Goal: Task Accomplishment & Management: Contribute content

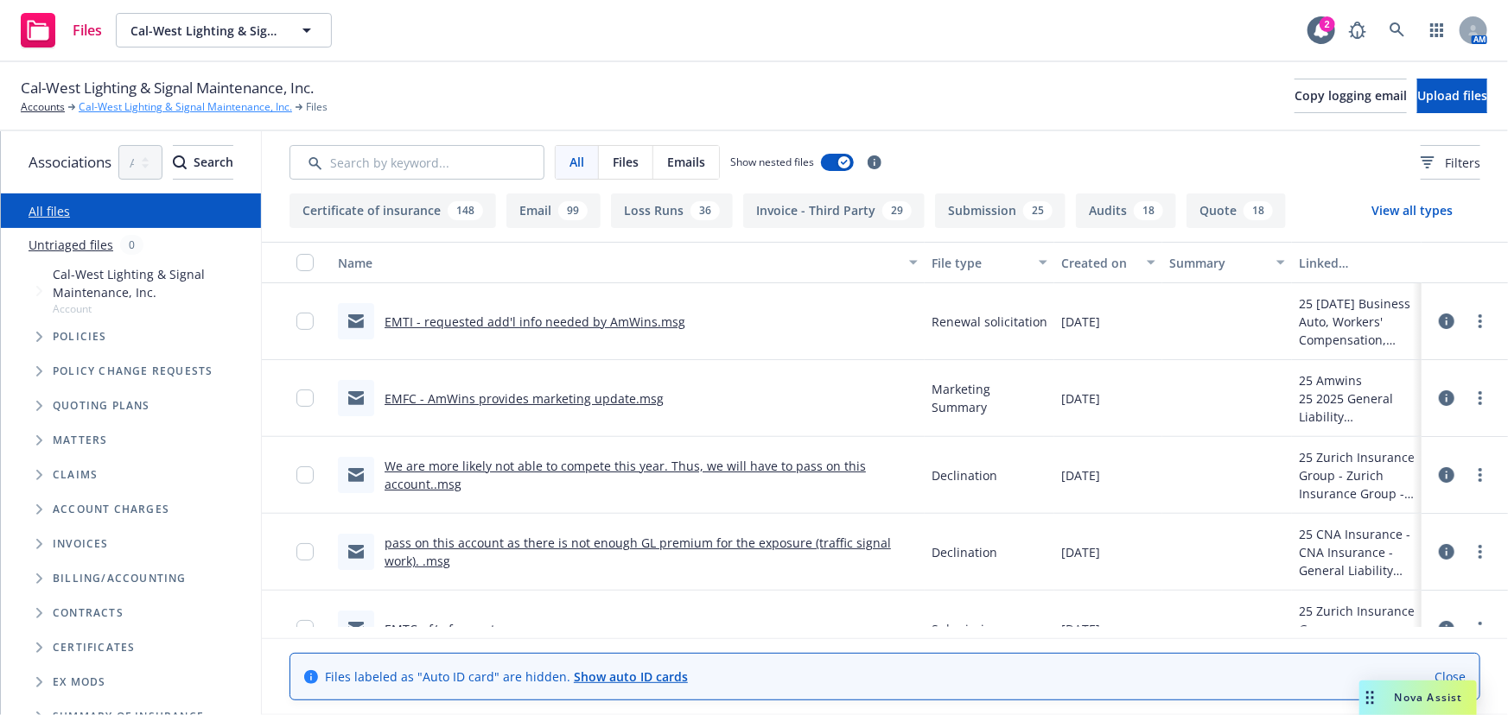
click at [155, 104] on link "Cal-West Lighting & Signal Maintenance, Inc." at bounding box center [185, 107] width 213 height 16
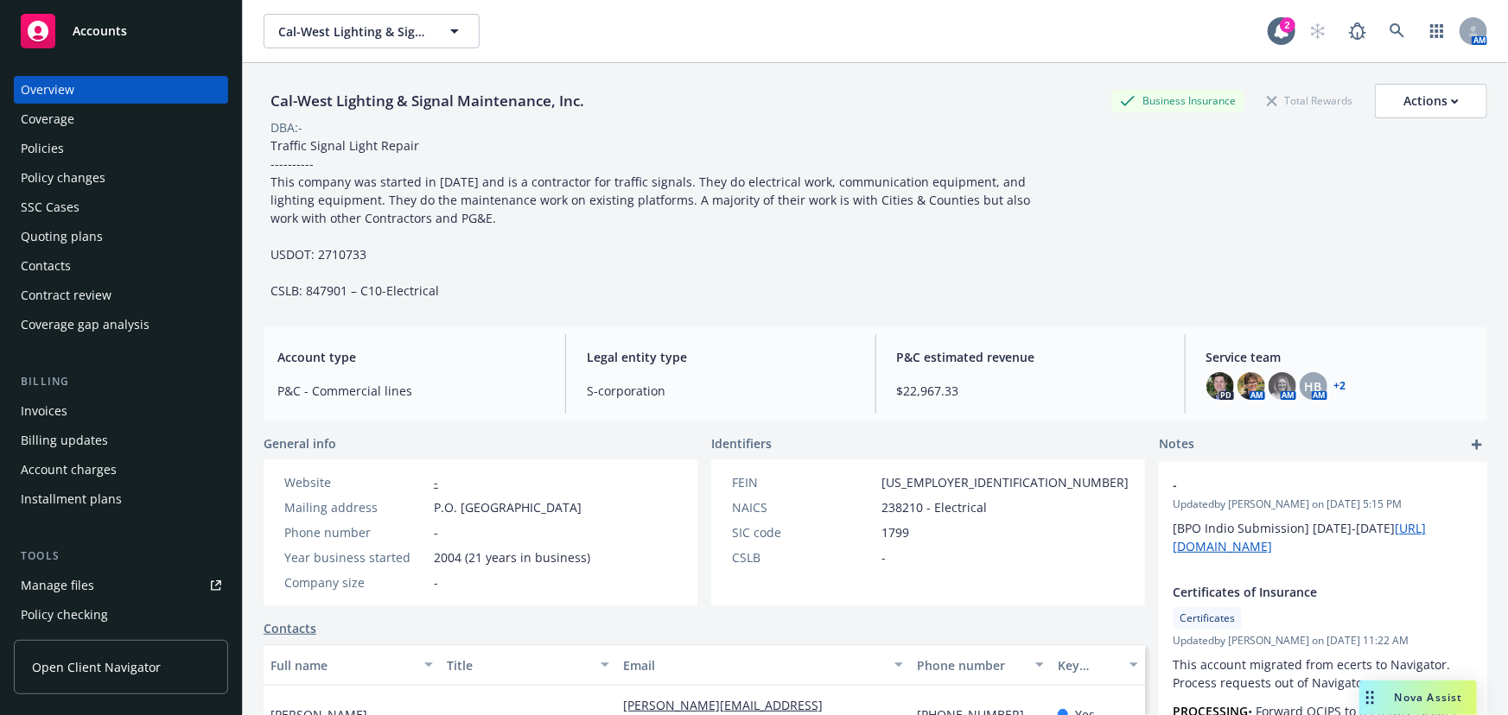
click at [60, 236] on div "Quoting plans" at bounding box center [62, 237] width 82 height 28
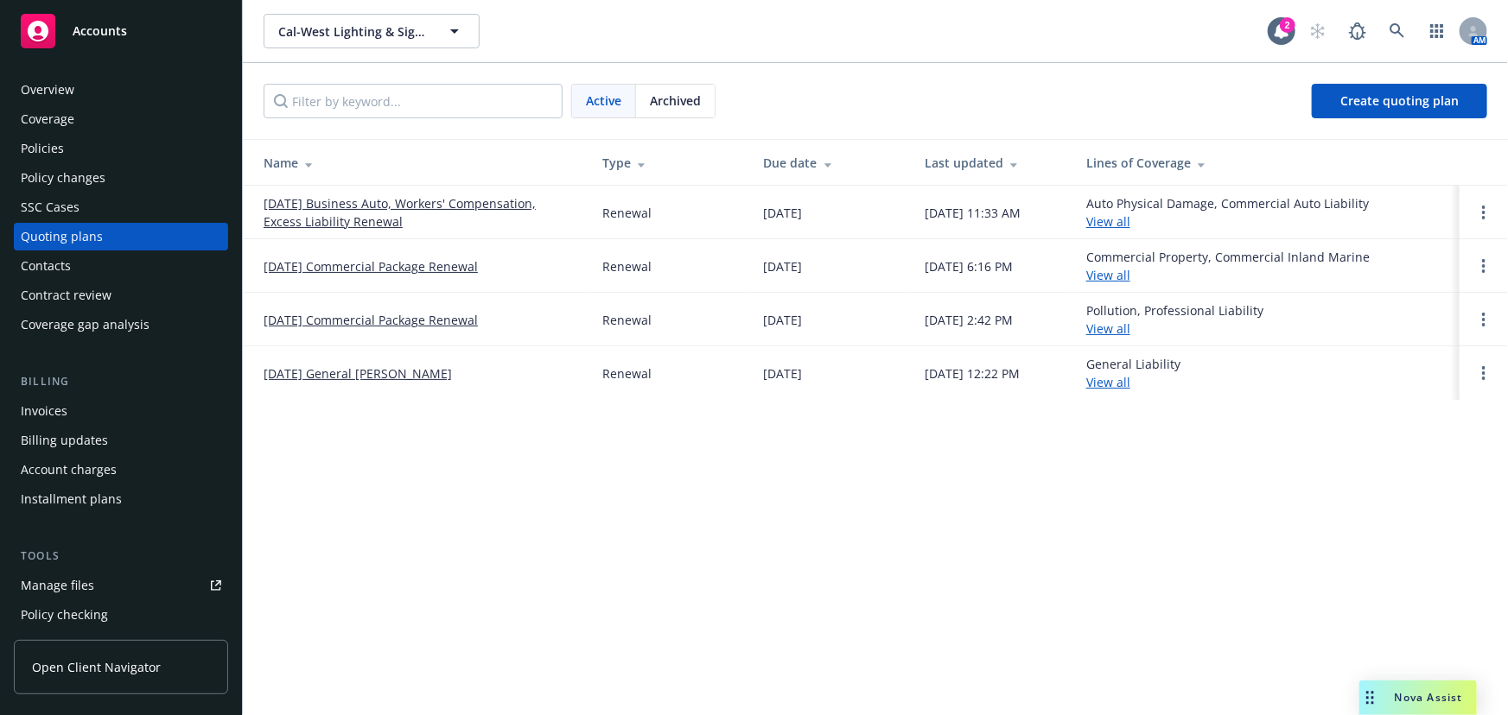
click at [477, 317] on link "[DATE] Commercial Package Renewal" at bounding box center [370, 320] width 214 height 18
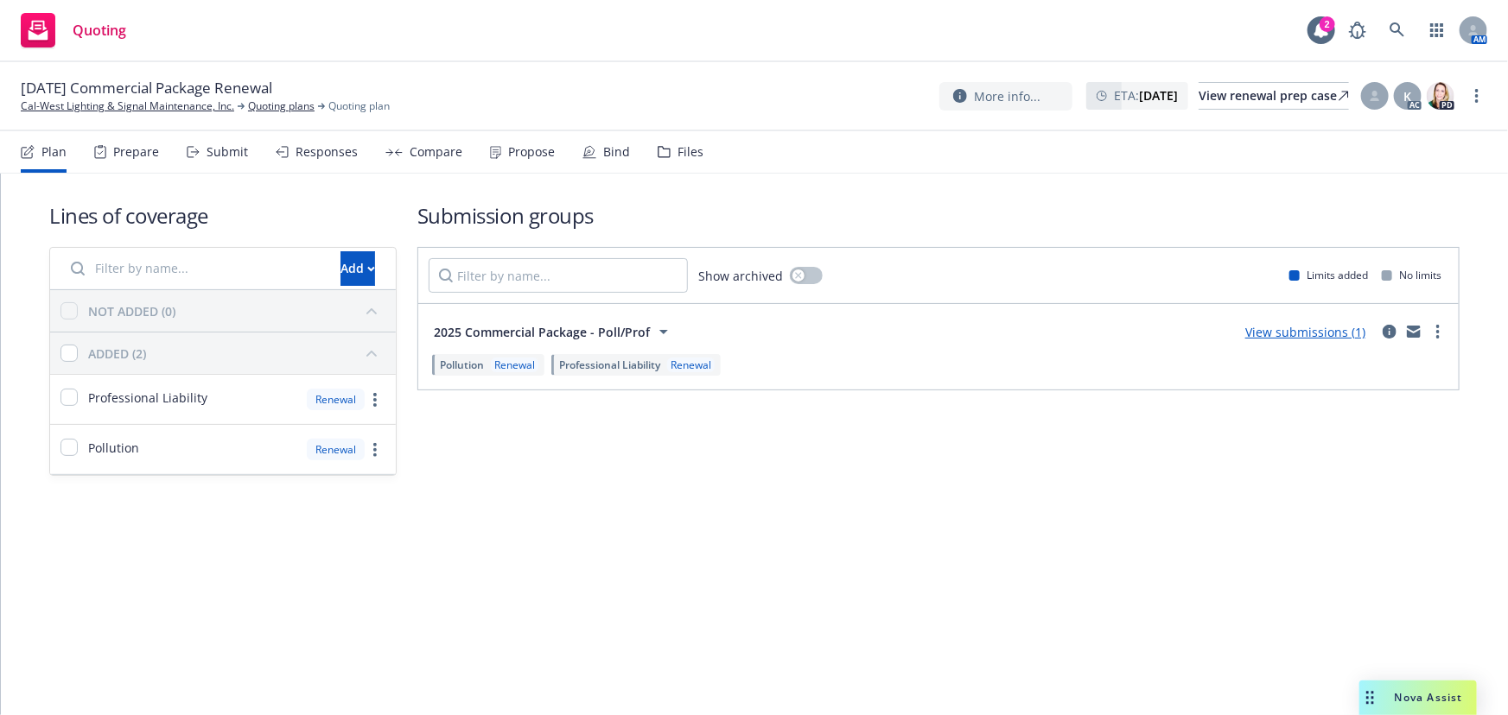
click at [1302, 328] on link "View submissions (1)" at bounding box center [1305, 332] width 120 height 16
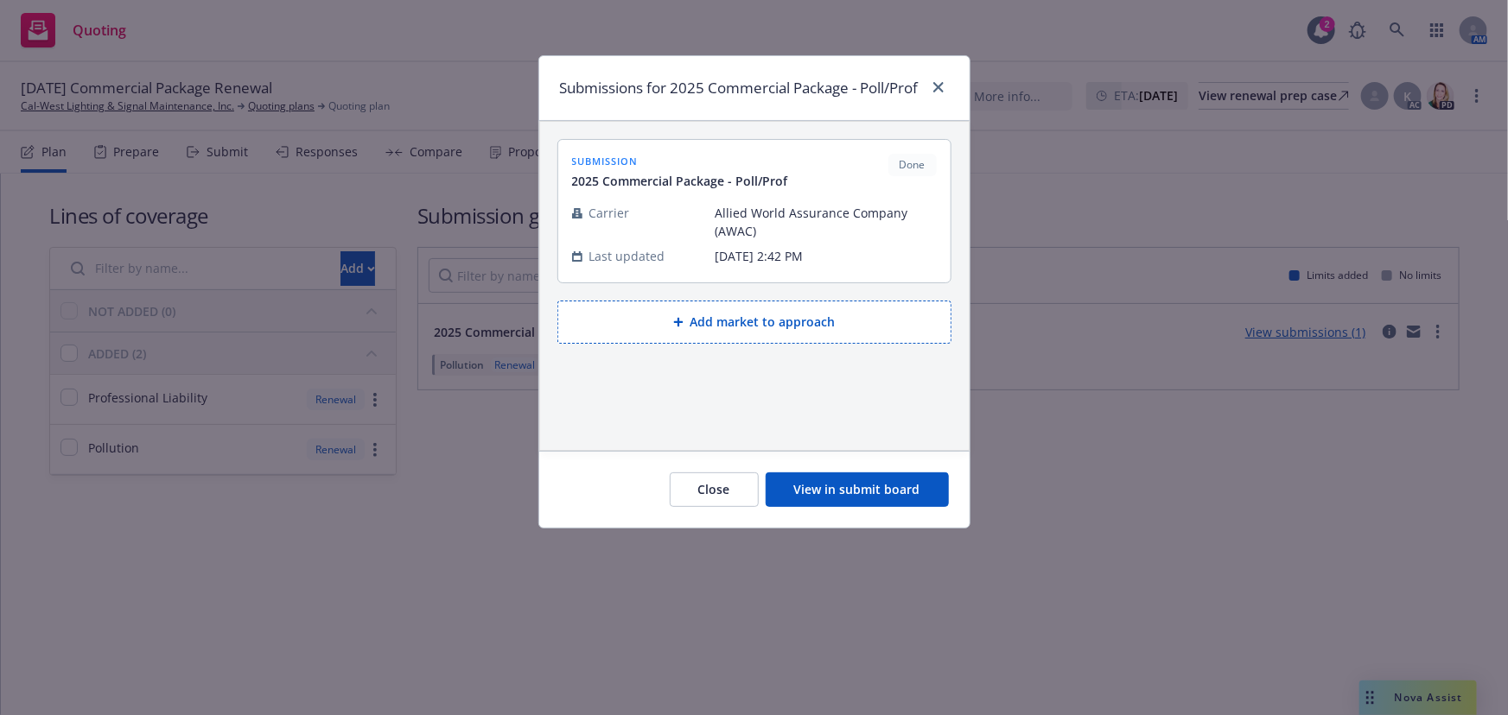
click at [854, 507] on button "View in submit board" at bounding box center [856, 490] width 183 height 35
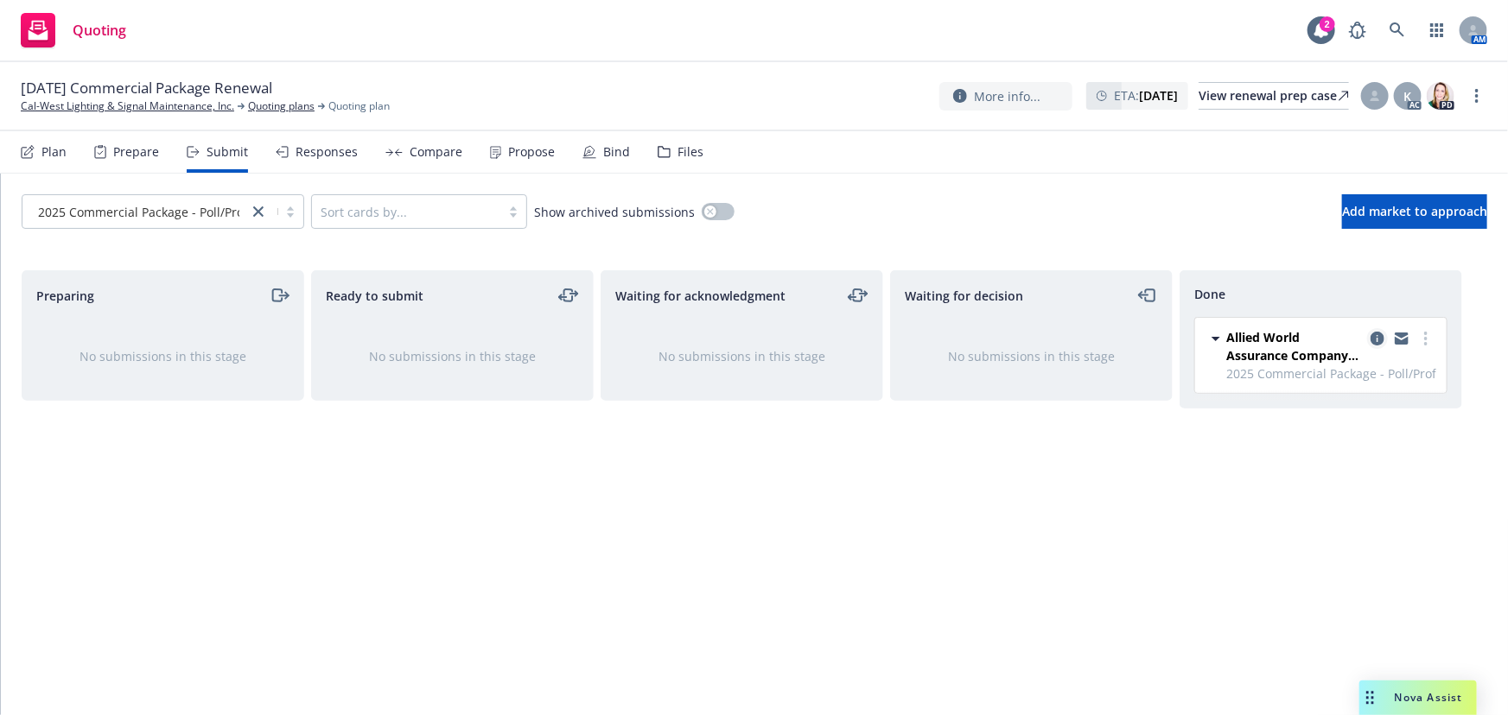
click at [1373, 338] on icon "copy logging email" at bounding box center [1377, 339] width 14 height 14
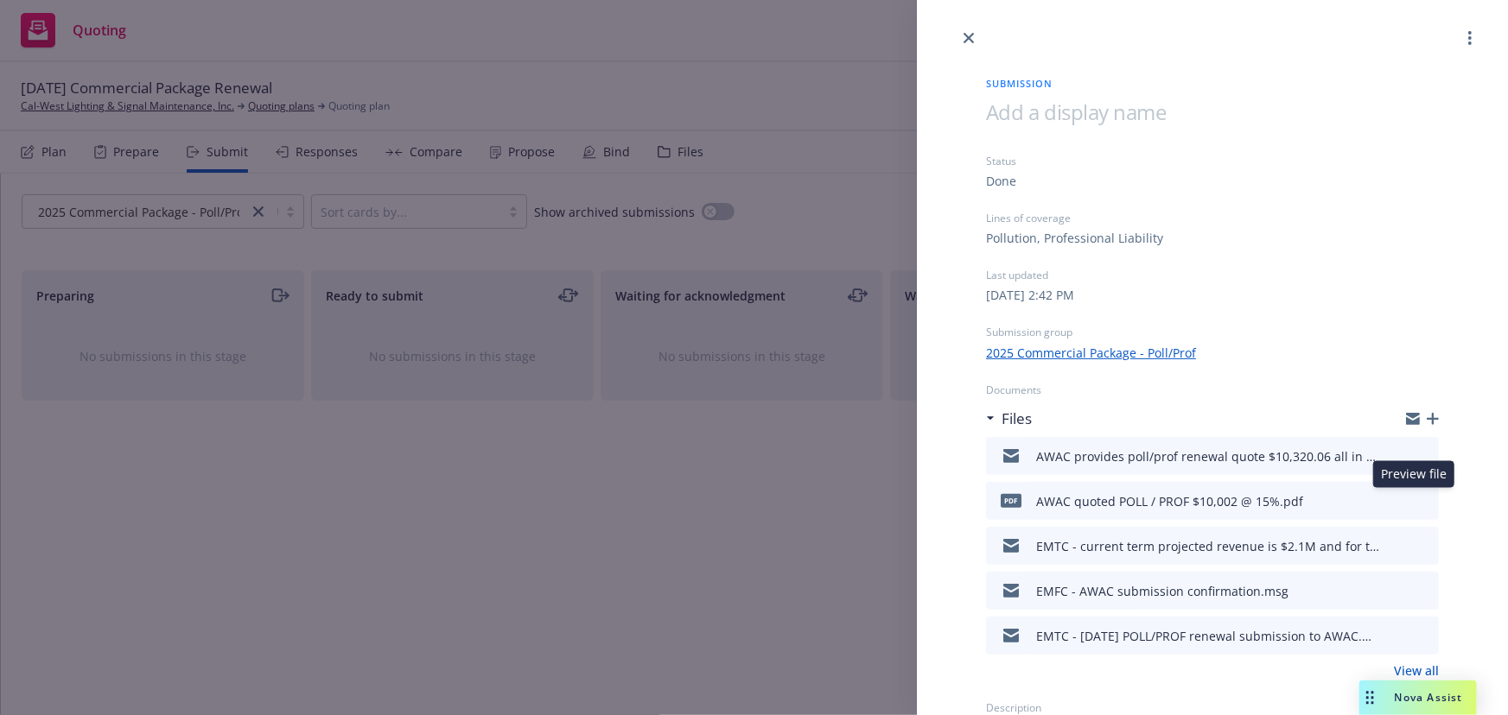
click at [1403, 498] on div "Preview file Preview file" at bounding box center [1409, 501] width 43 height 21
click at [1414, 498] on icon "preview file" at bounding box center [1422, 500] width 16 height 12
click at [968, 43] on link "close" at bounding box center [968, 38] width 21 height 21
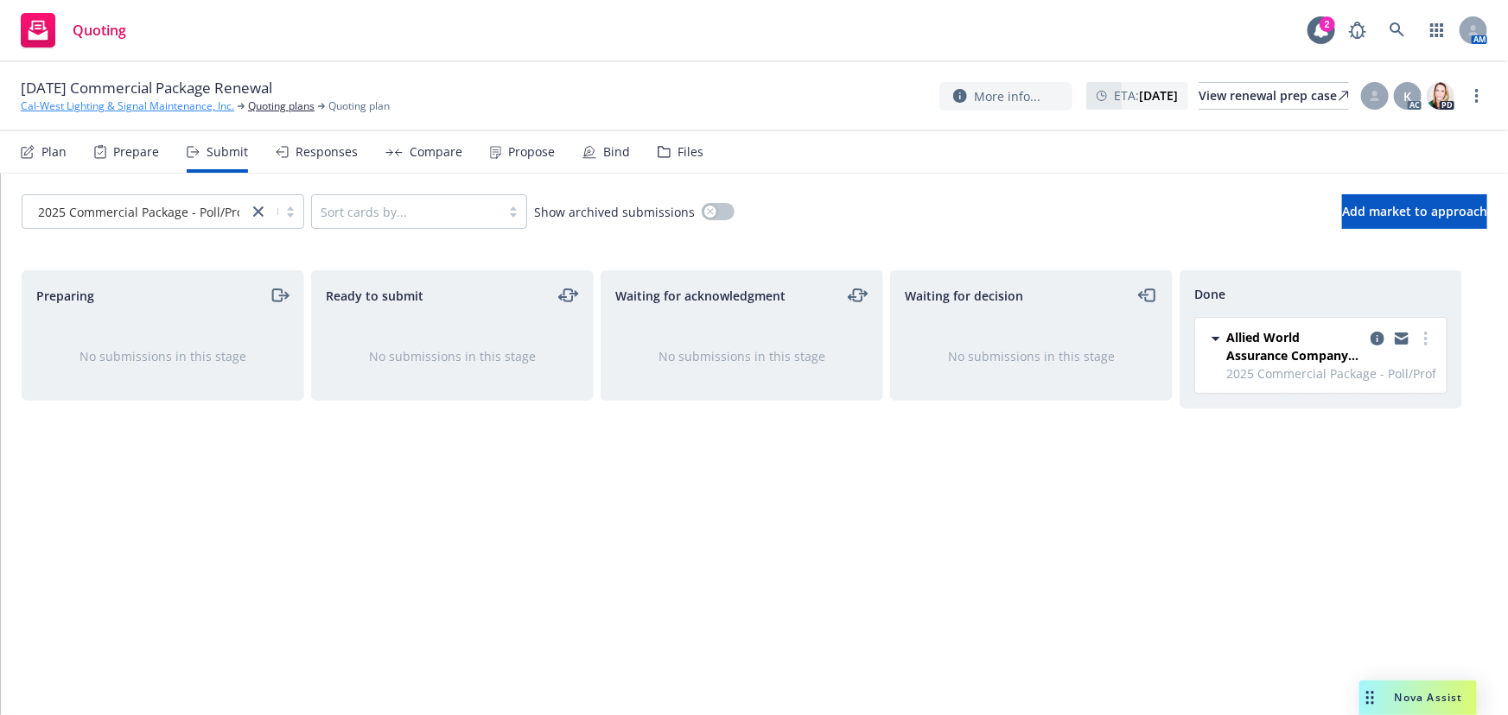
click at [171, 105] on link "Cal-West Lighting & Signal Maintenance, Inc." at bounding box center [127, 106] width 213 height 16
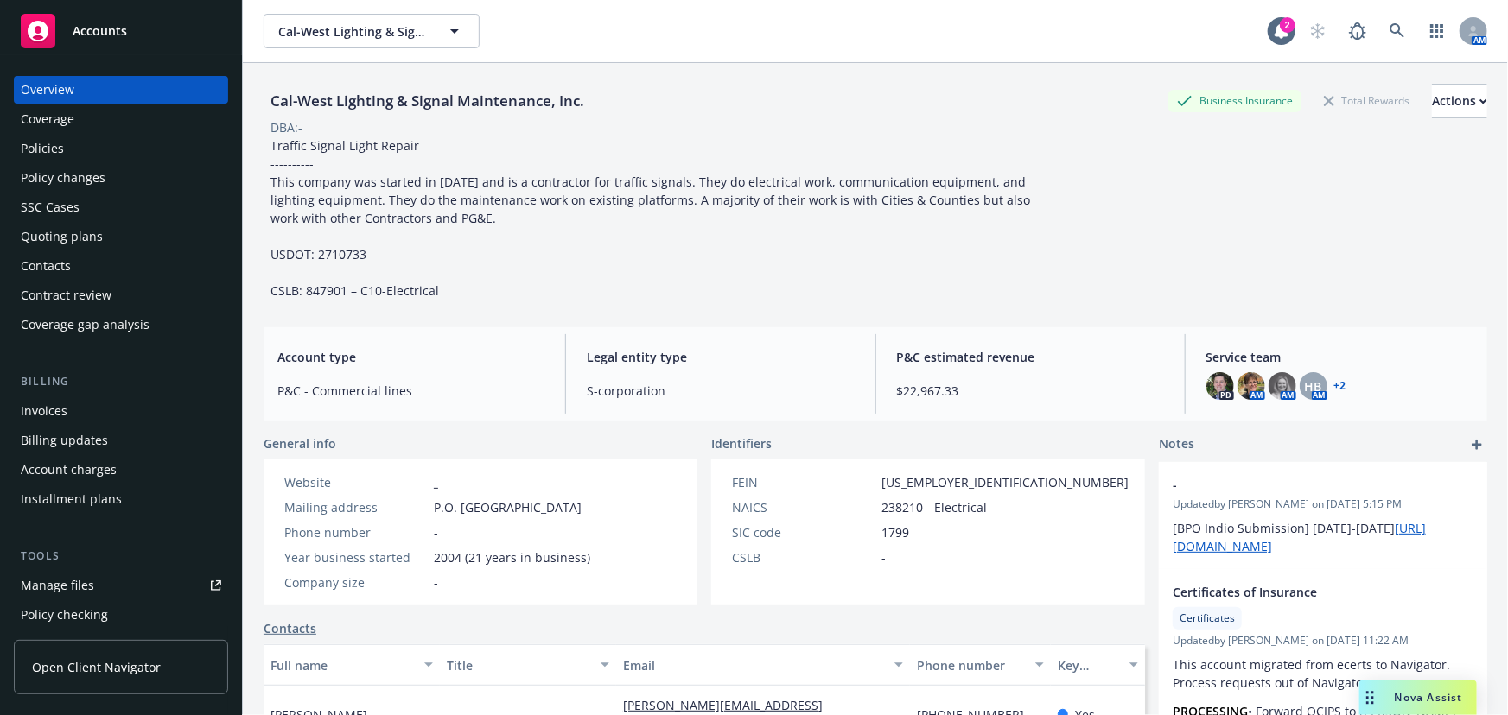
click at [43, 234] on div "Quoting plans" at bounding box center [62, 237] width 82 height 28
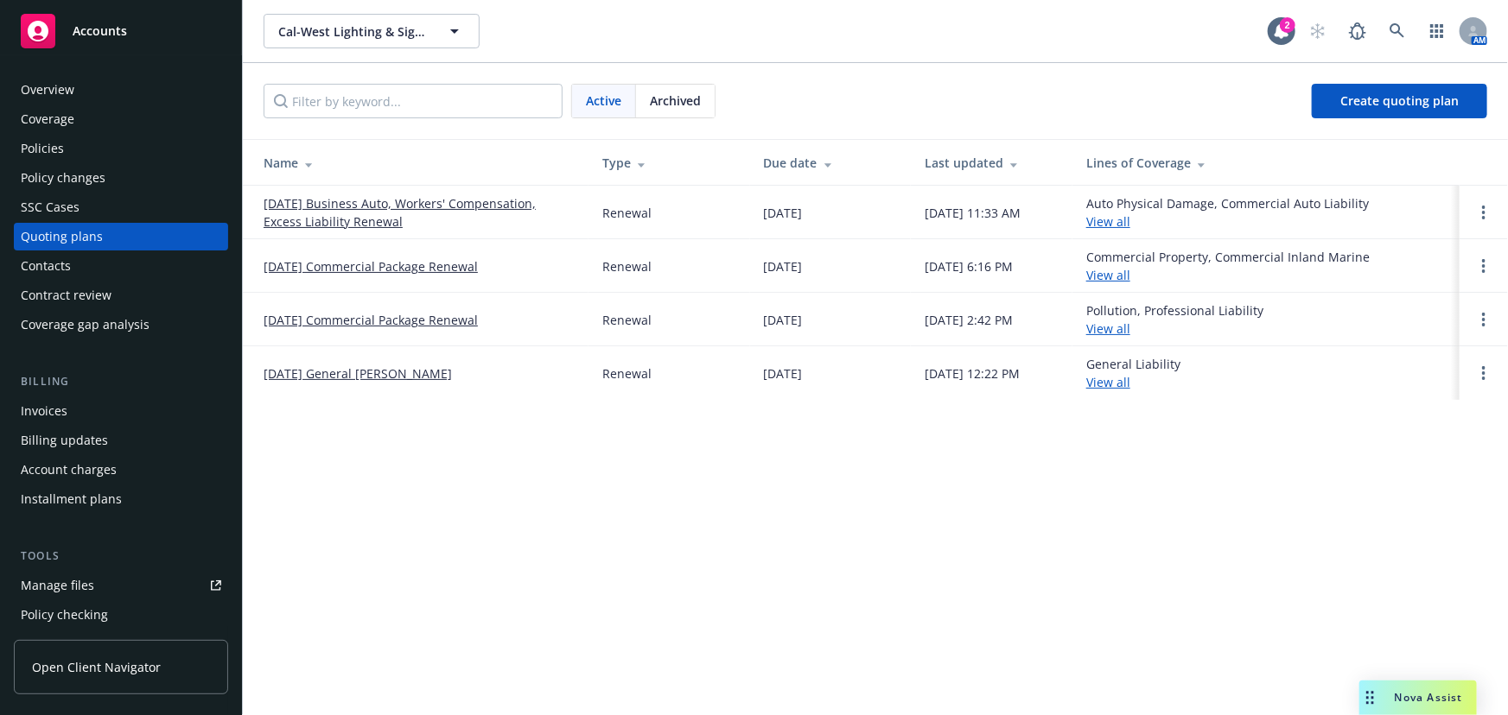
click at [354, 200] on link "[DATE] Business Auto, Workers' Compensation, Excess Liability Renewal" at bounding box center [418, 212] width 311 height 36
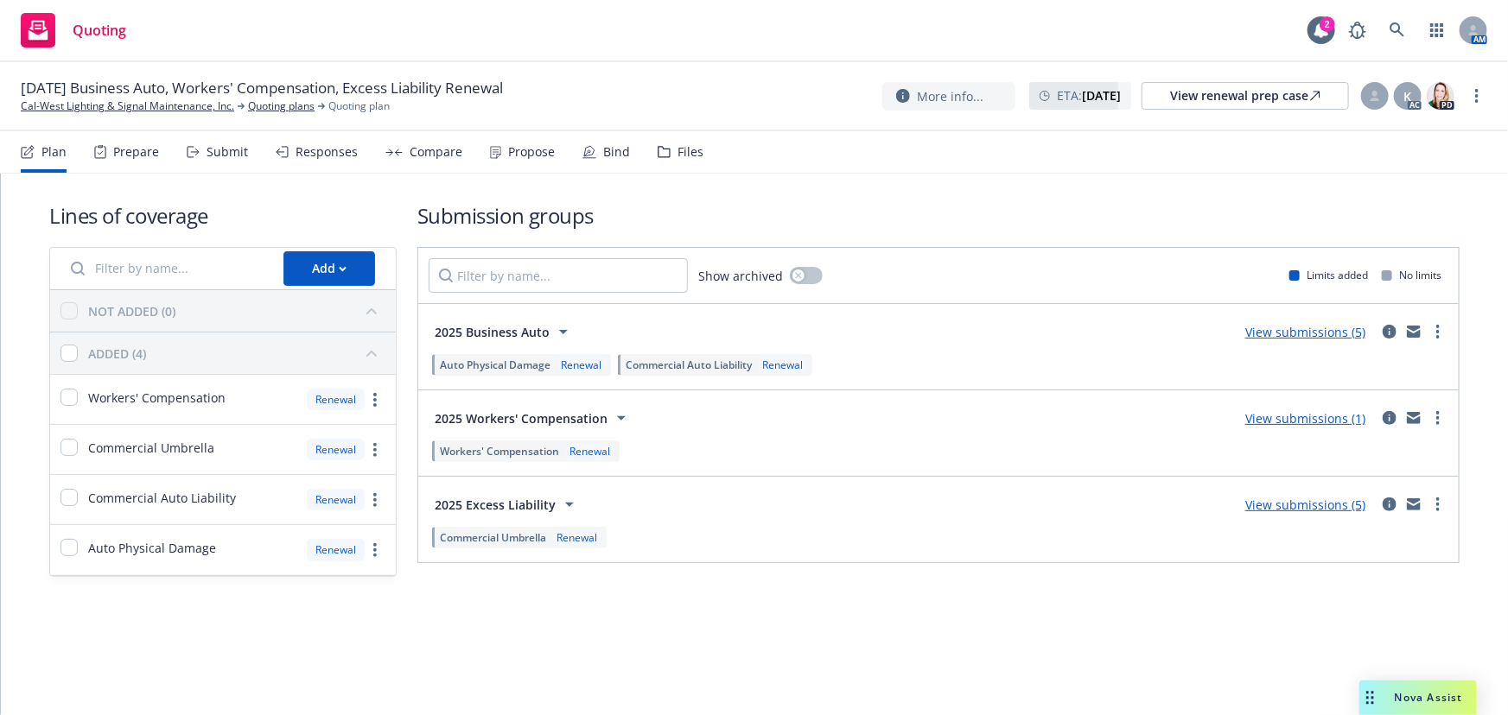
click at [1317, 333] on link "View submissions (5)" at bounding box center [1305, 332] width 120 height 16
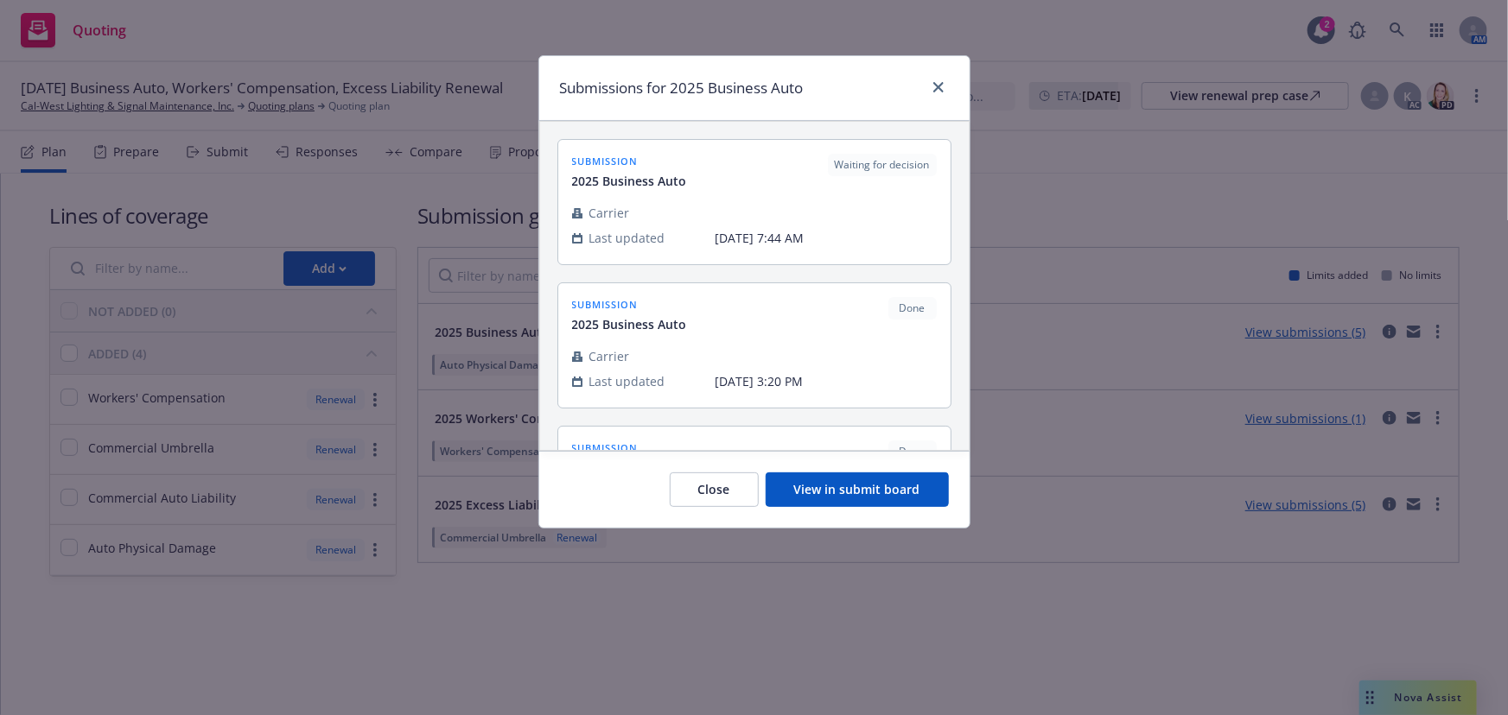
click at [859, 492] on button "View in submit board" at bounding box center [856, 490] width 183 height 35
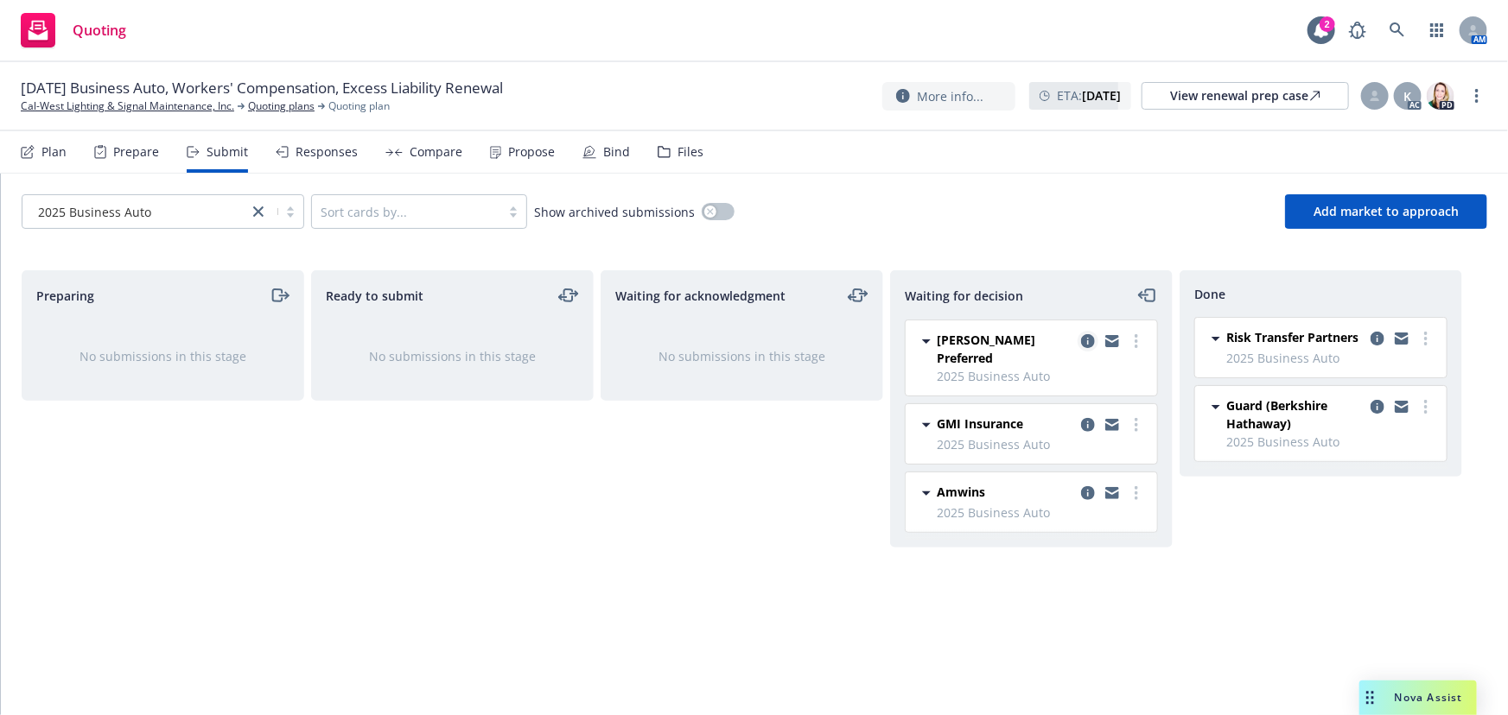
click at [1088, 342] on icon "copy logging email" at bounding box center [1088, 341] width 14 height 14
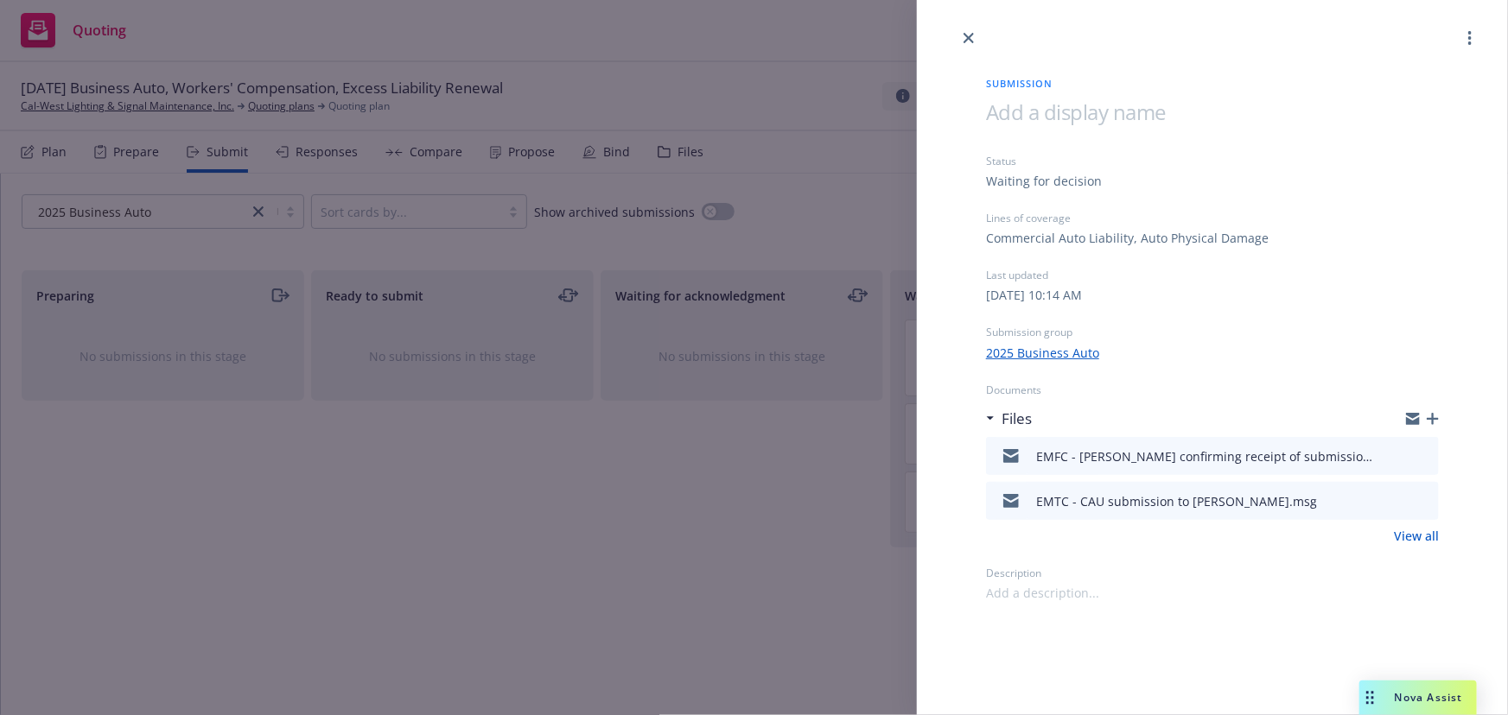
click at [1396, 460] on icon "download file" at bounding box center [1394, 459] width 14 height 4
click at [1400, 503] on icon "download file" at bounding box center [1394, 499] width 14 height 14
click at [1436, 421] on icon "button" at bounding box center [1432, 419] width 12 height 12
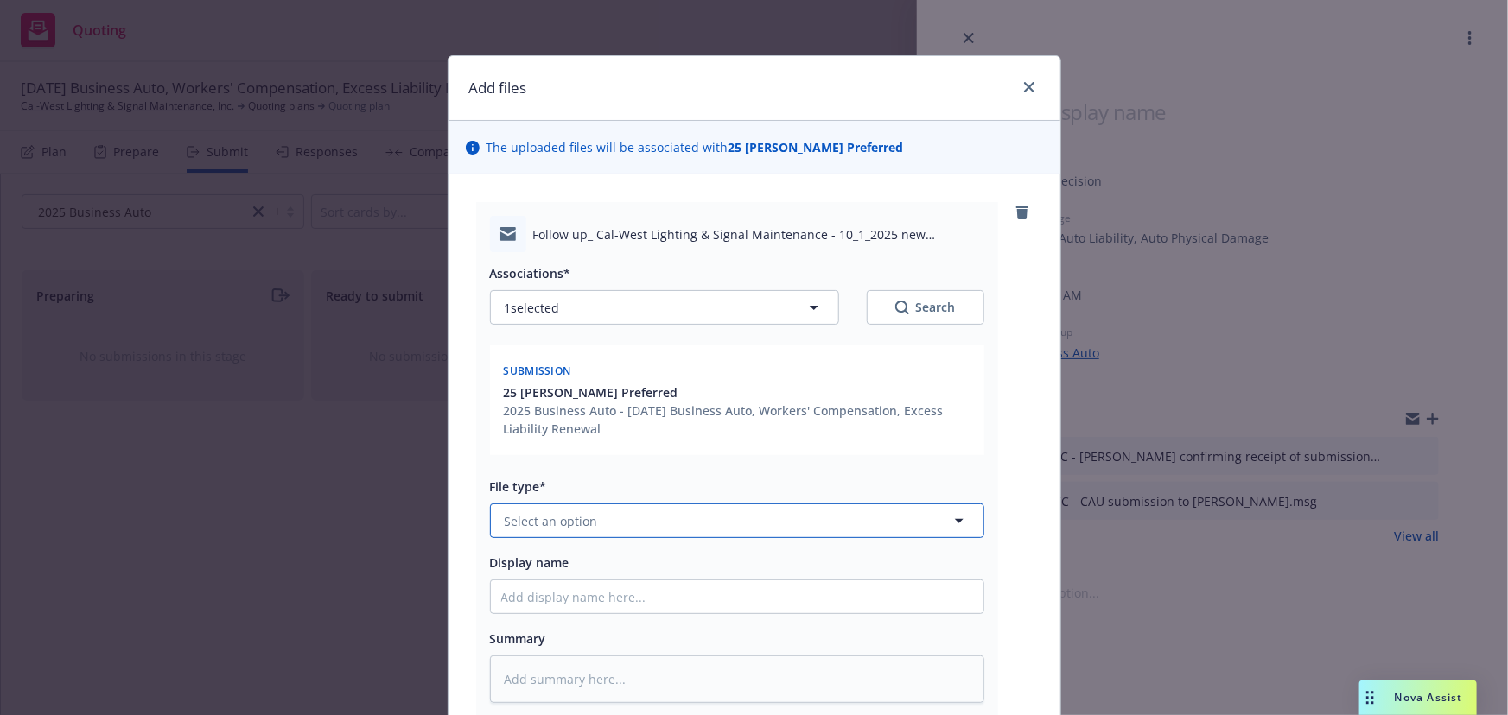
drag, startPoint x: 586, startPoint y: 523, endPoint x: 623, endPoint y: 538, distance: 40.3
click at [586, 524] on span "Select an option" at bounding box center [551, 521] width 93 height 18
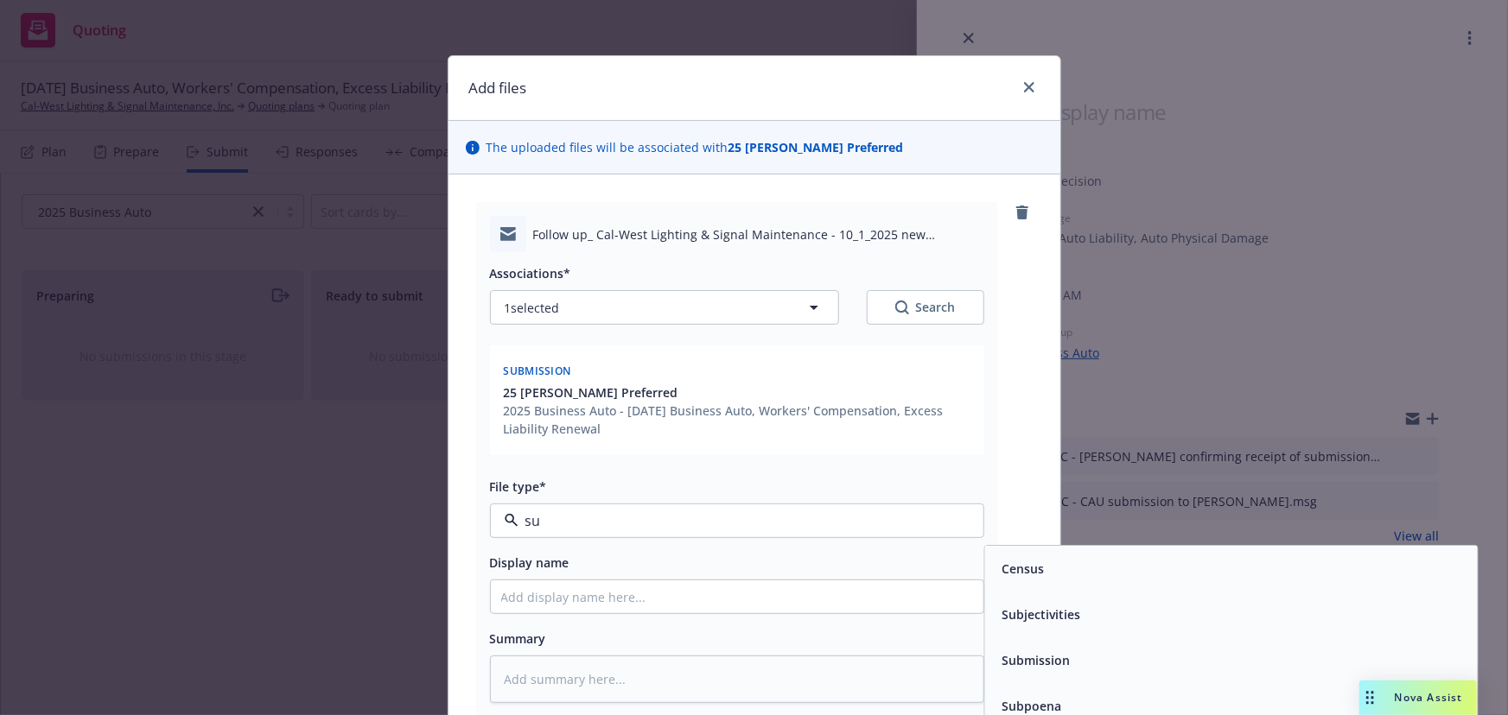
type input "sub"
click at [1032, 620] on span "Submission" at bounding box center [1035, 615] width 68 height 18
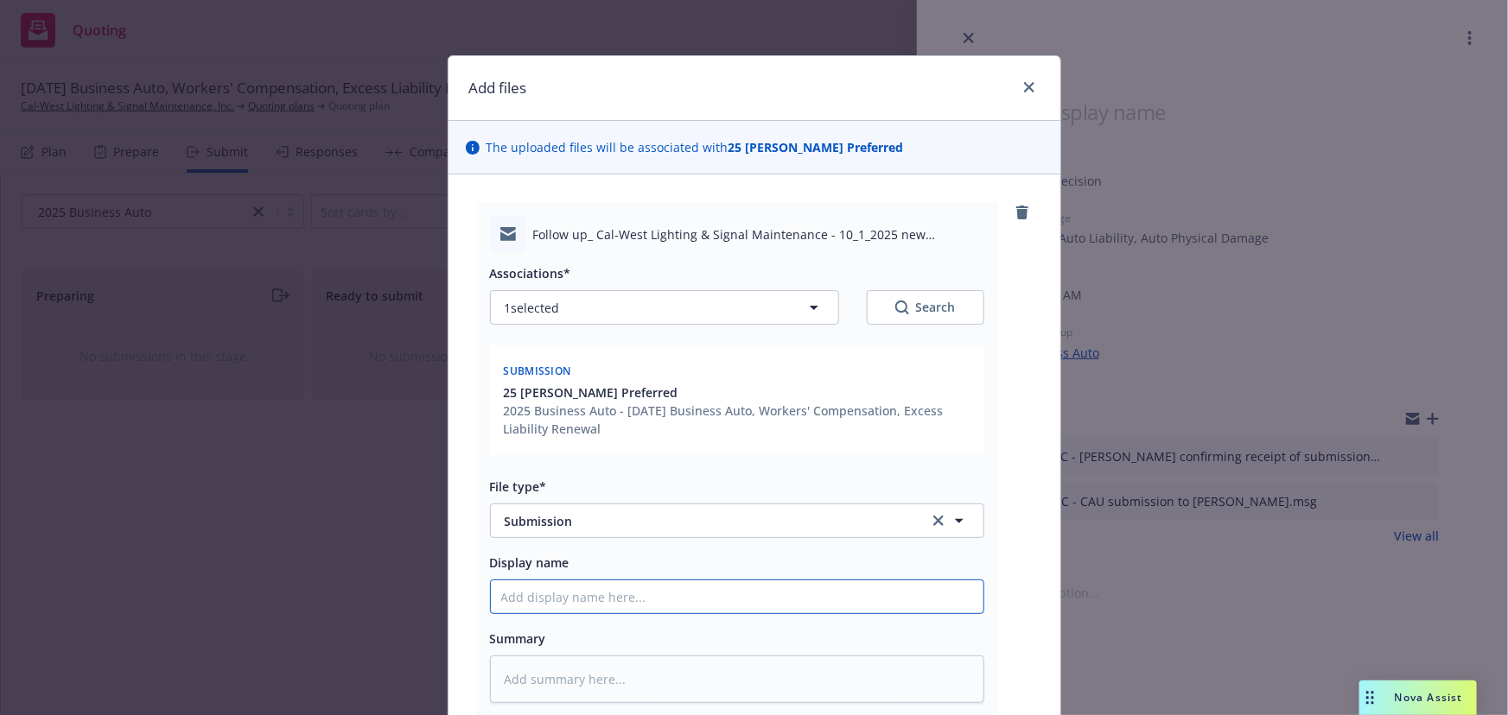
click at [548, 594] on input "Display name" at bounding box center [737, 597] width 492 height 33
type textarea "x"
type input "E"
type textarea "x"
type input "EM"
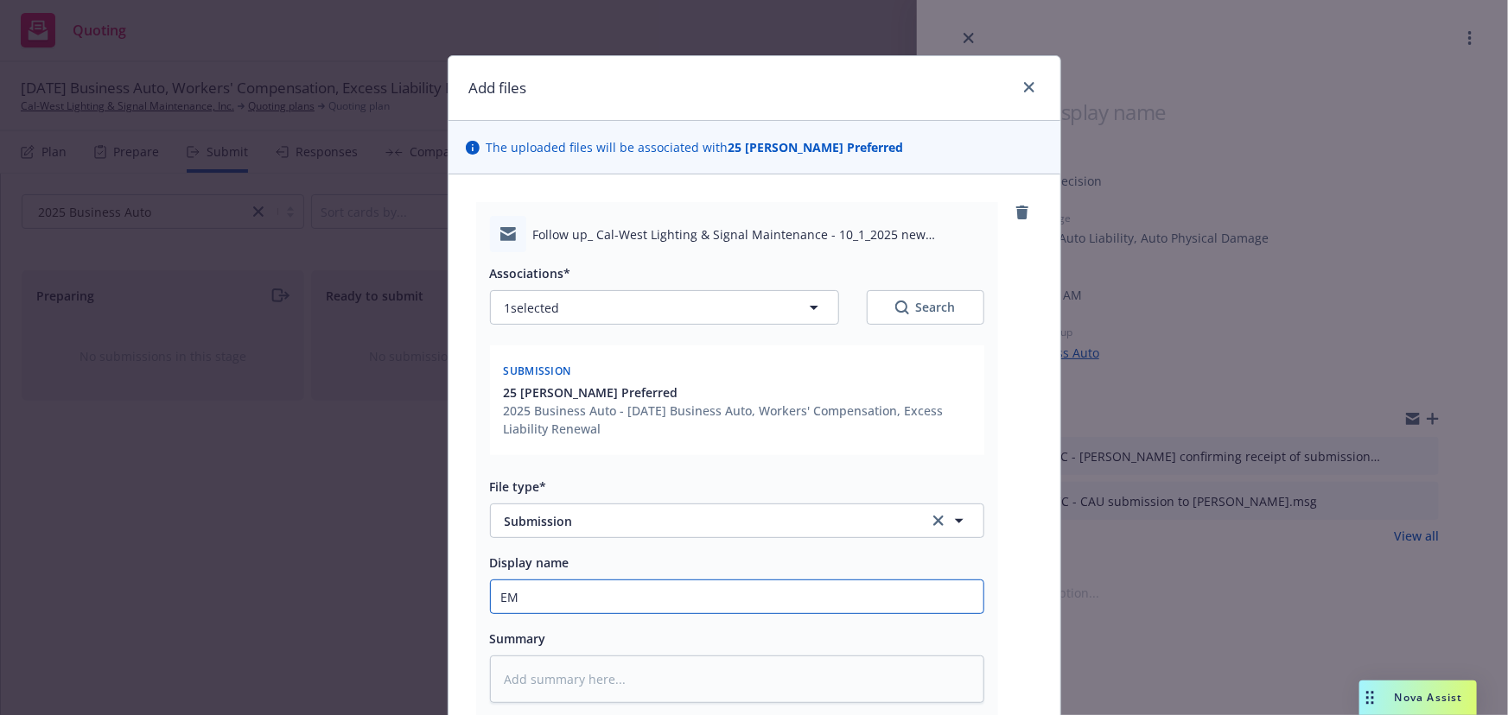
type textarea "x"
type input "EMT"
type textarea "x"
type input "EMTC"
type textarea "x"
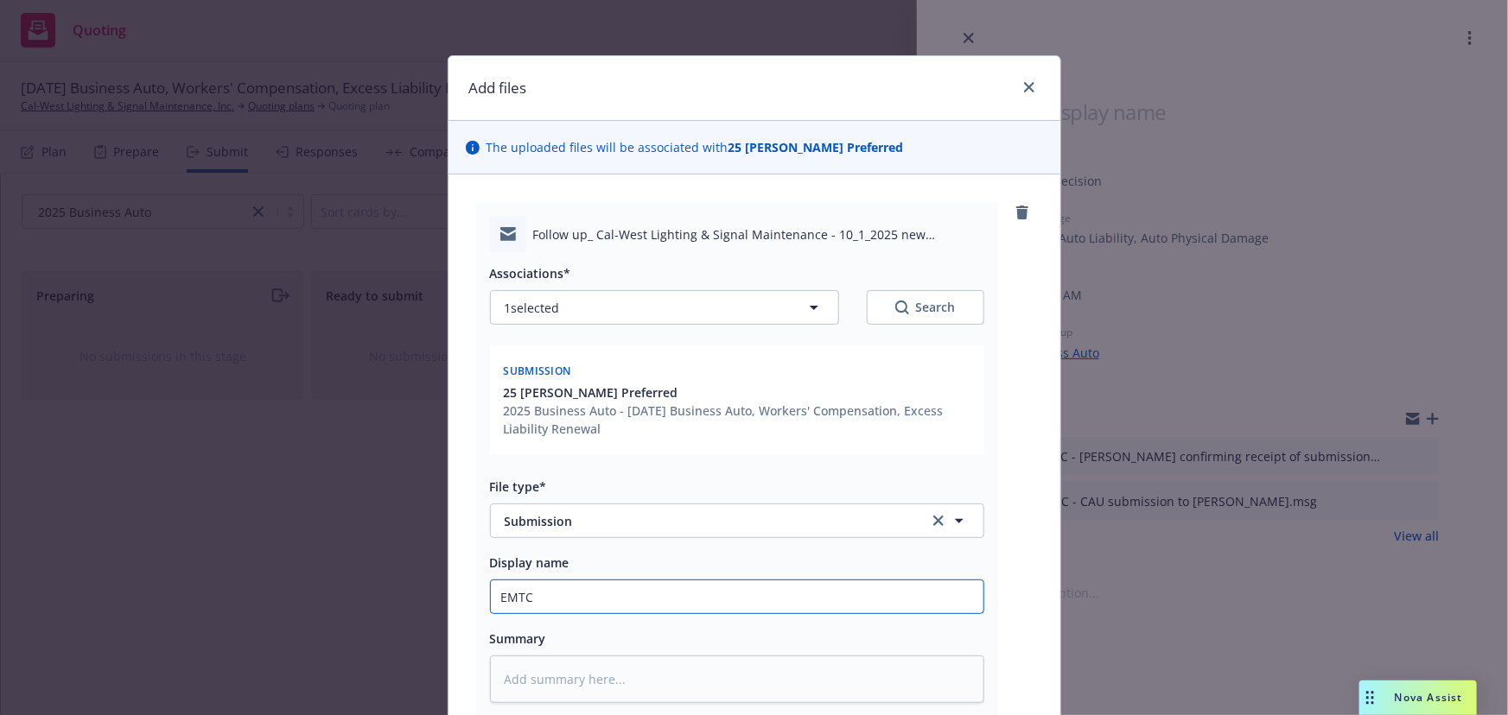
type input "EMTC"
type textarea "x"
type input "EMTC -"
type textarea "x"
type input "EMTC -"
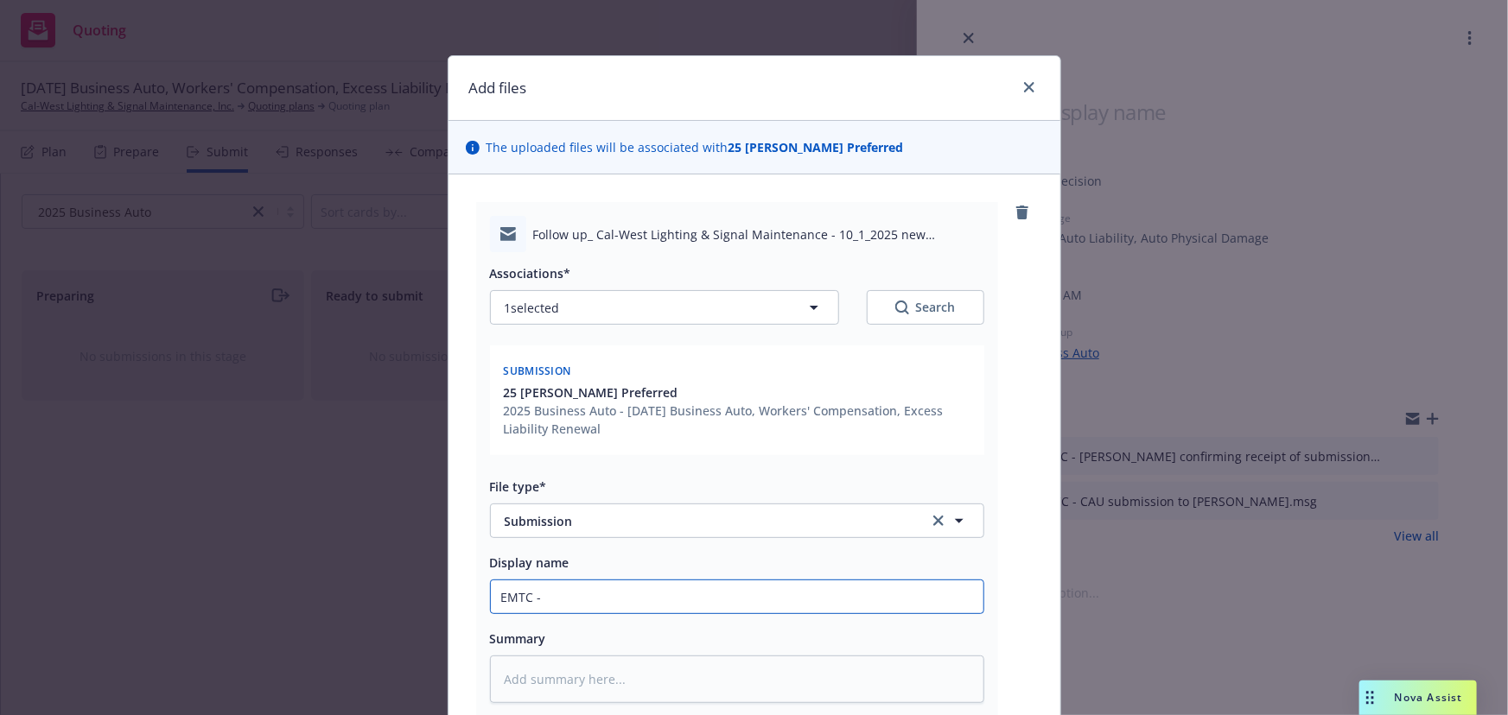
type textarea "x"
type input "EMTC - f/"
type textarea "x"
type input "EMTC - f/u"
type textarea "x"
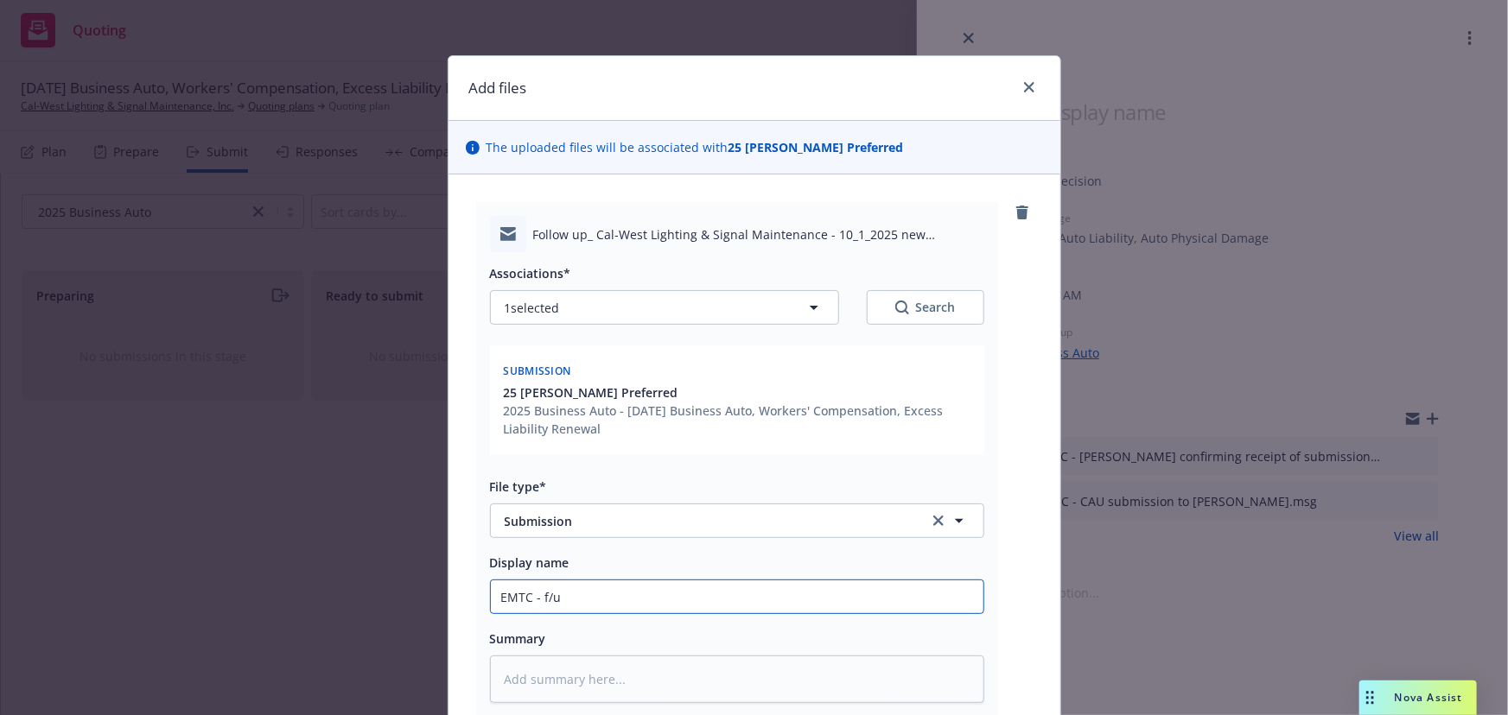
type input "EMTC - f/u"
type textarea "x"
type input "EMTC - f/u f"
type textarea "x"
type input "EMTC - f/u fr"
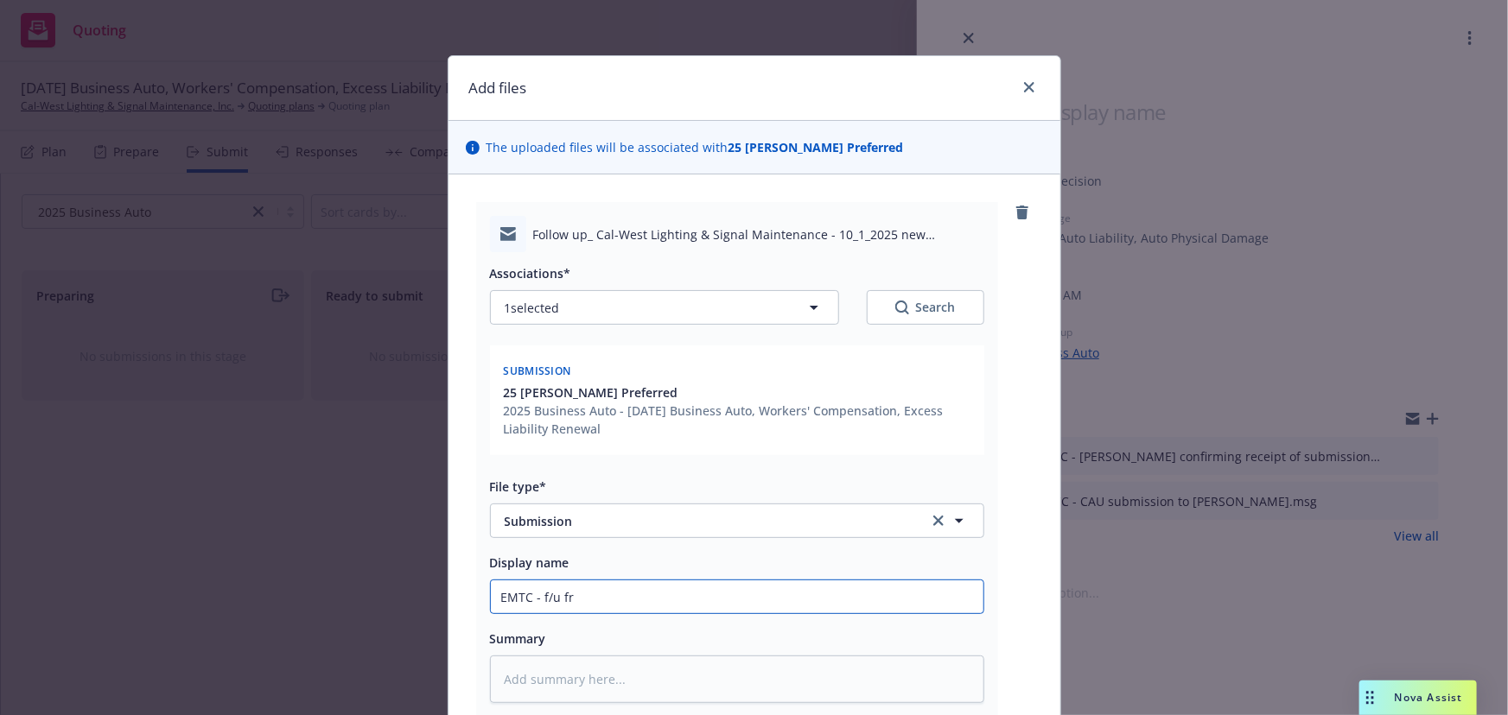
type textarea "x"
type input "EMTC - f/u fr"
type textarea "x"
type input "EMTC - f/u fr"
type textarea "x"
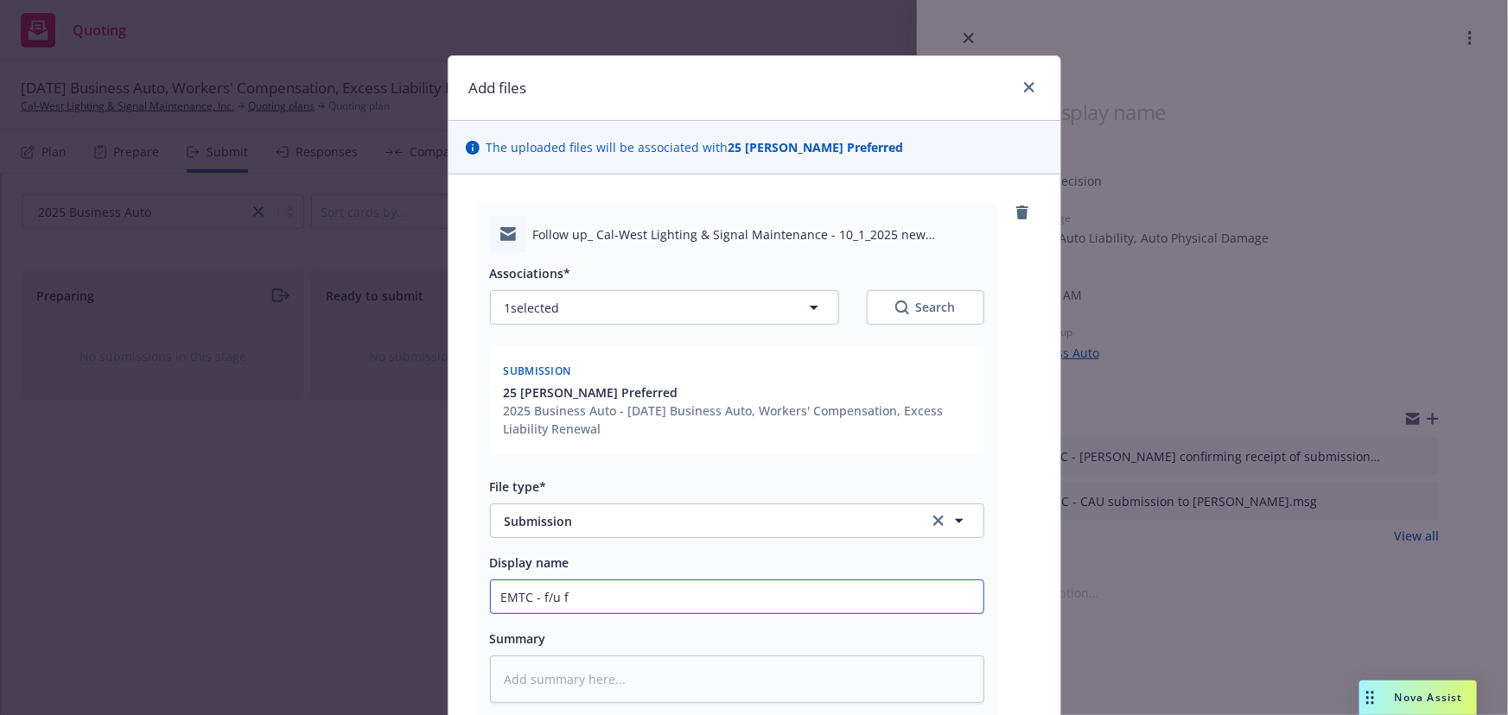
type input "EMTC - f/u fo"
type textarea "x"
type input "EMTC - f/u fop"
type textarea "x"
type input "EMTC - f/u fo"
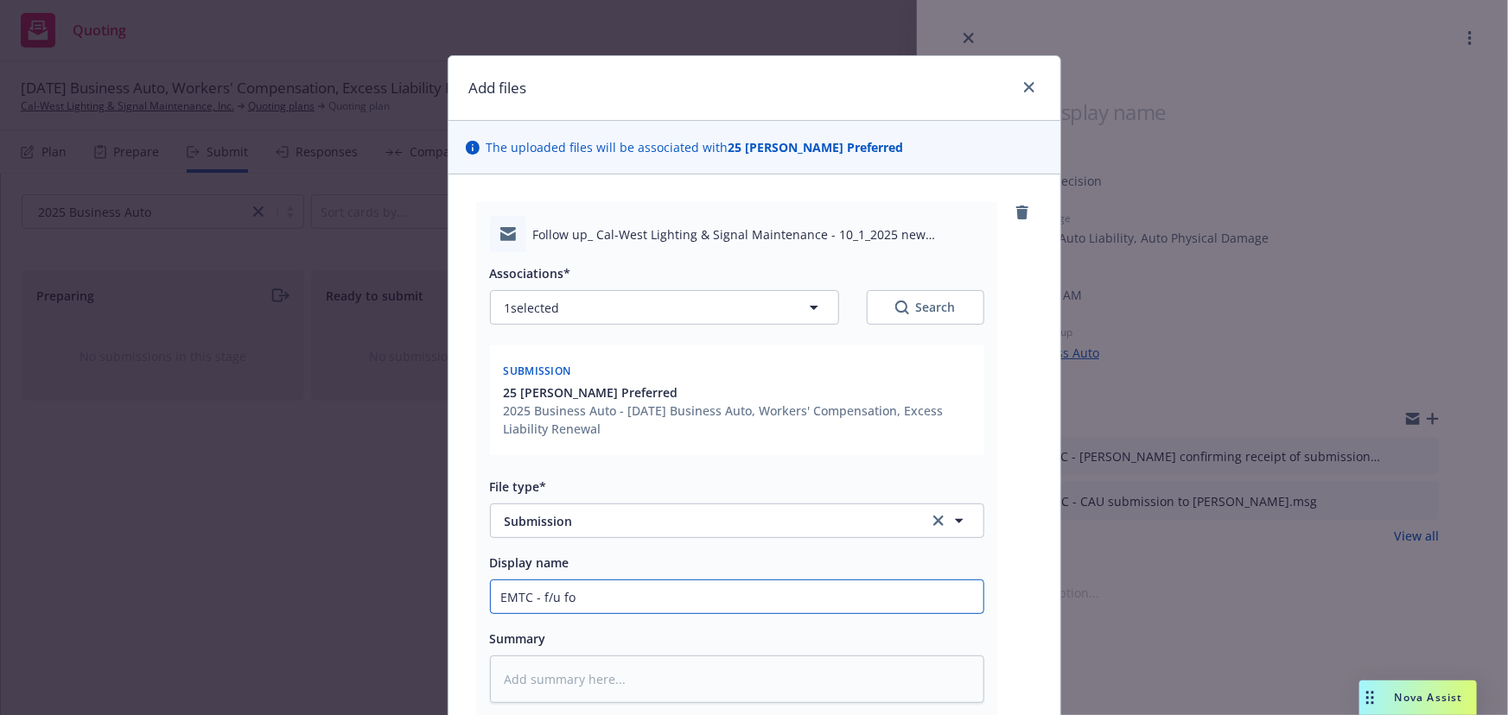
type textarea "x"
type input "EMTC - f/u for"
type textarea "x"
type input "EMTC - f/u for"
type textarea "x"
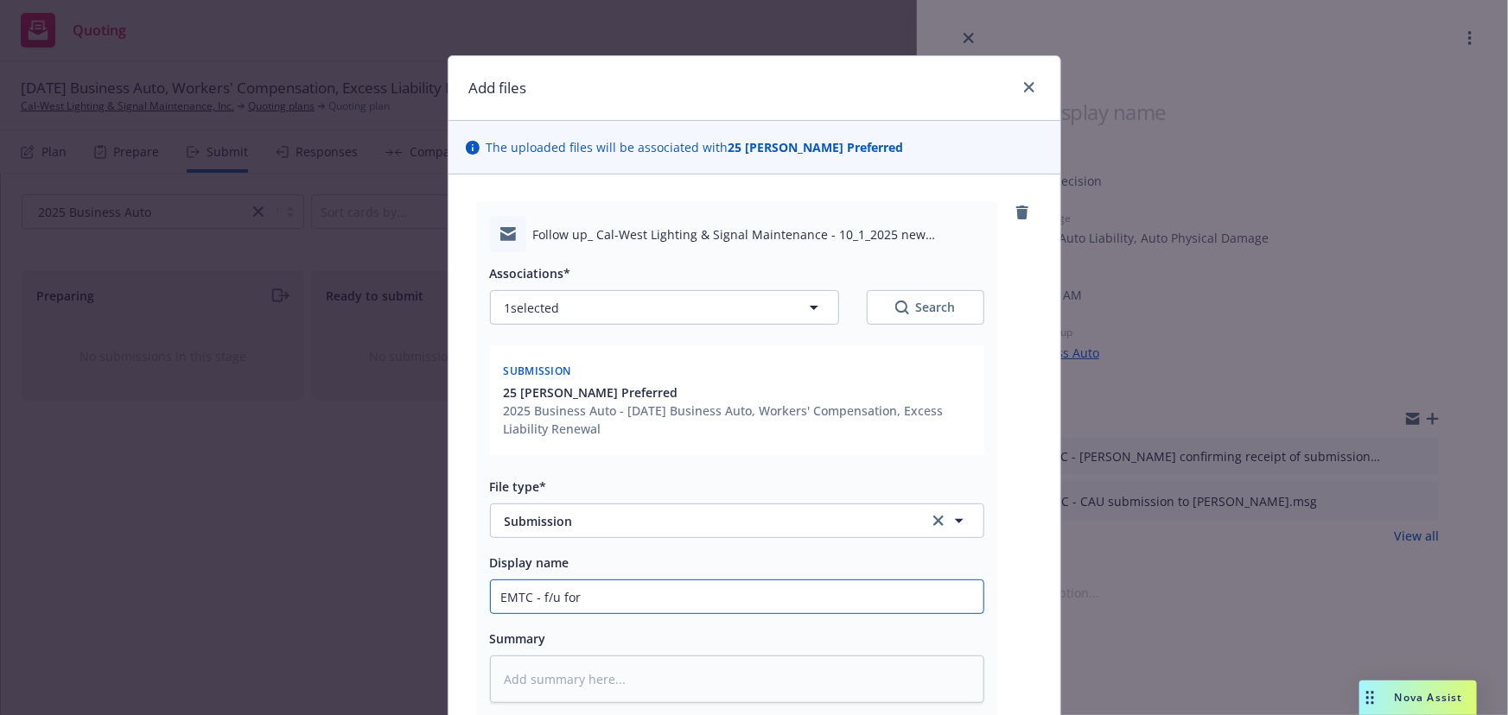
type input "EMTC - f/u for q"
type textarea "x"
type input "EMTC - f/u for qu"
type textarea "x"
type input "EMTC - f/u for quo"
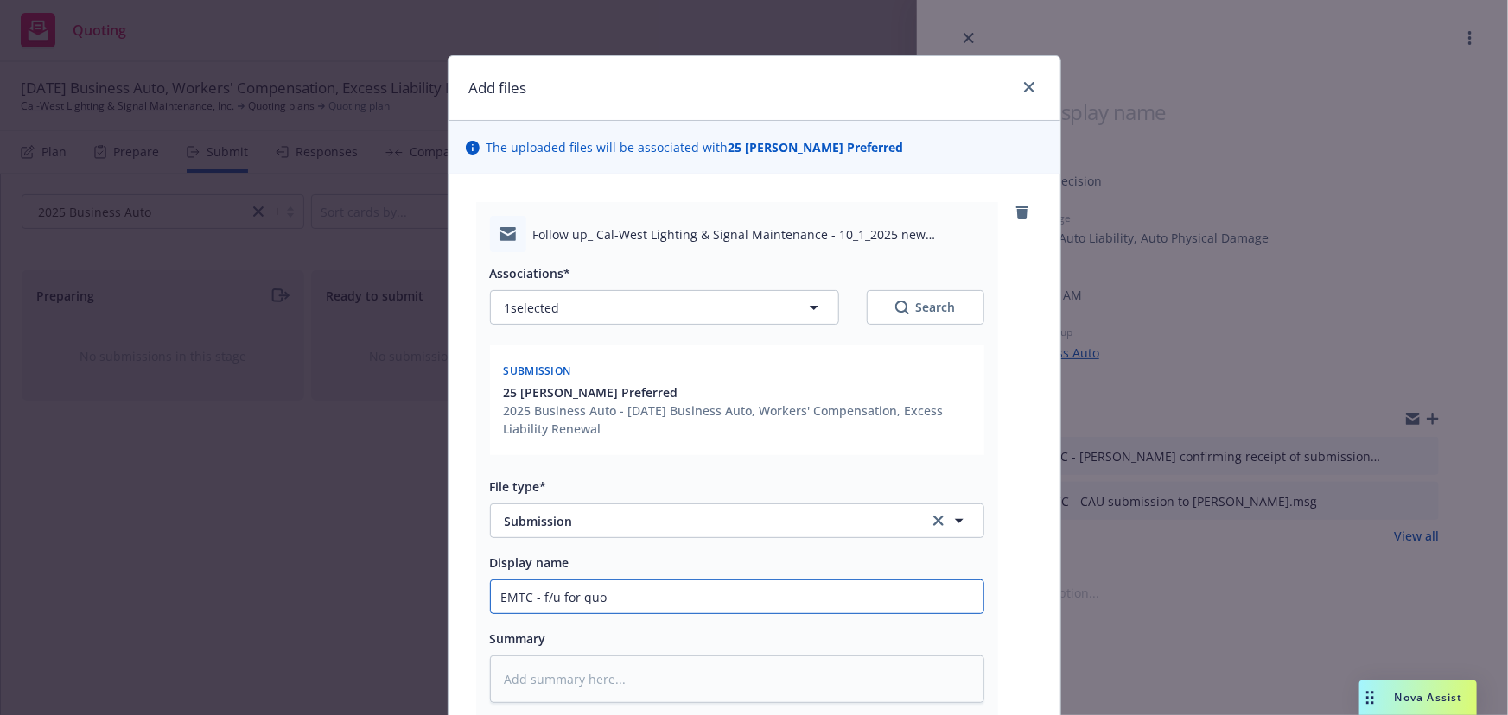
type textarea "x"
type input "EMTC - f/u for quot"
type textarea "x"
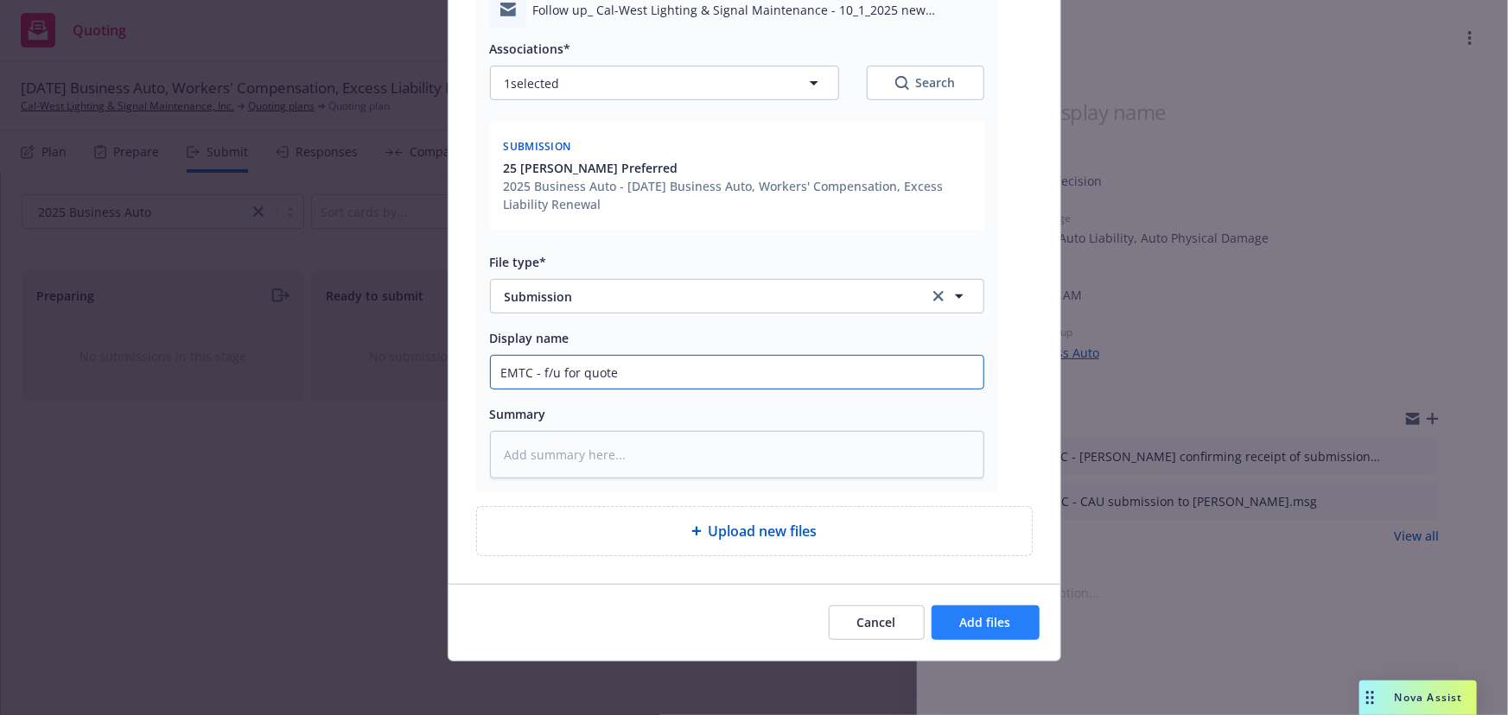
type input "EMTC - f/u for quote"
click at [977, 622] on span "Add files" at bounding box center [985, 622] width 51 height 16
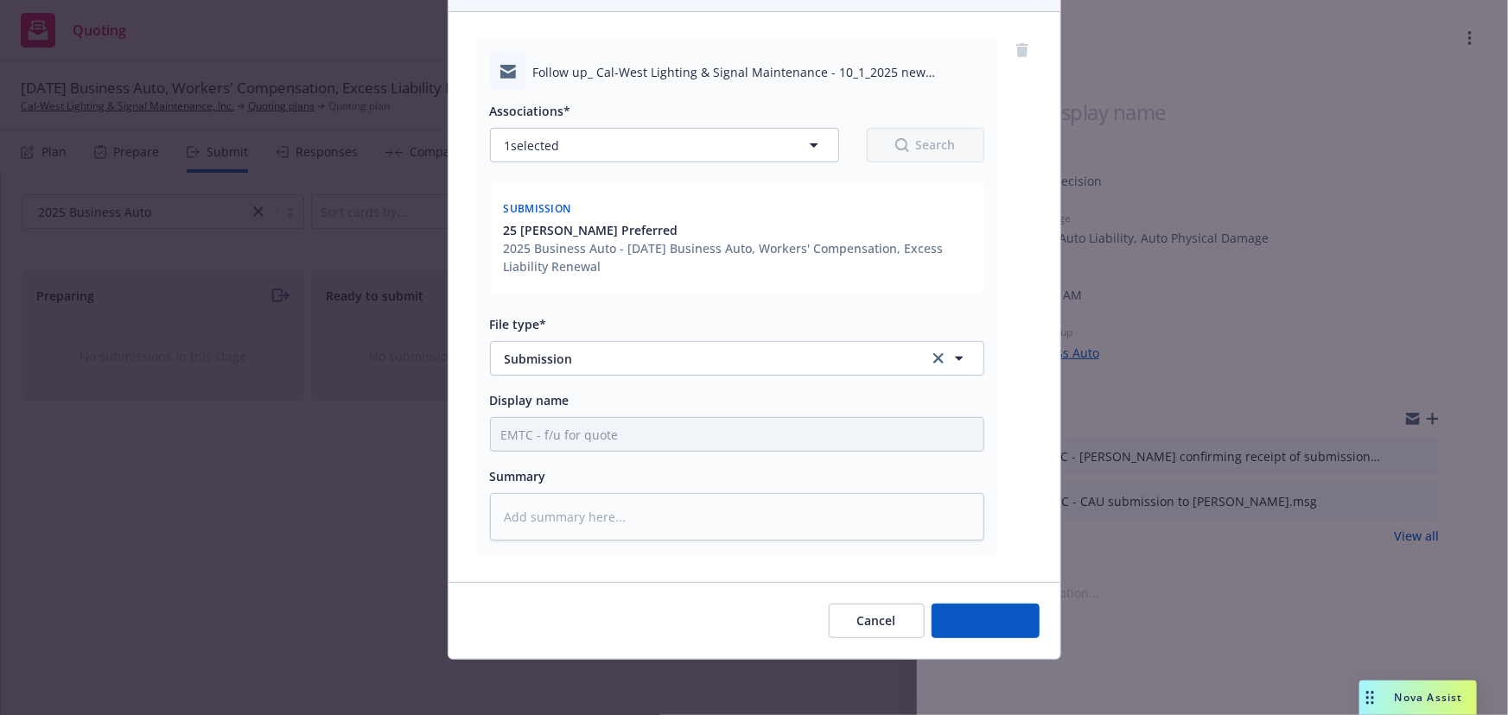
scroll to position [162, 0]
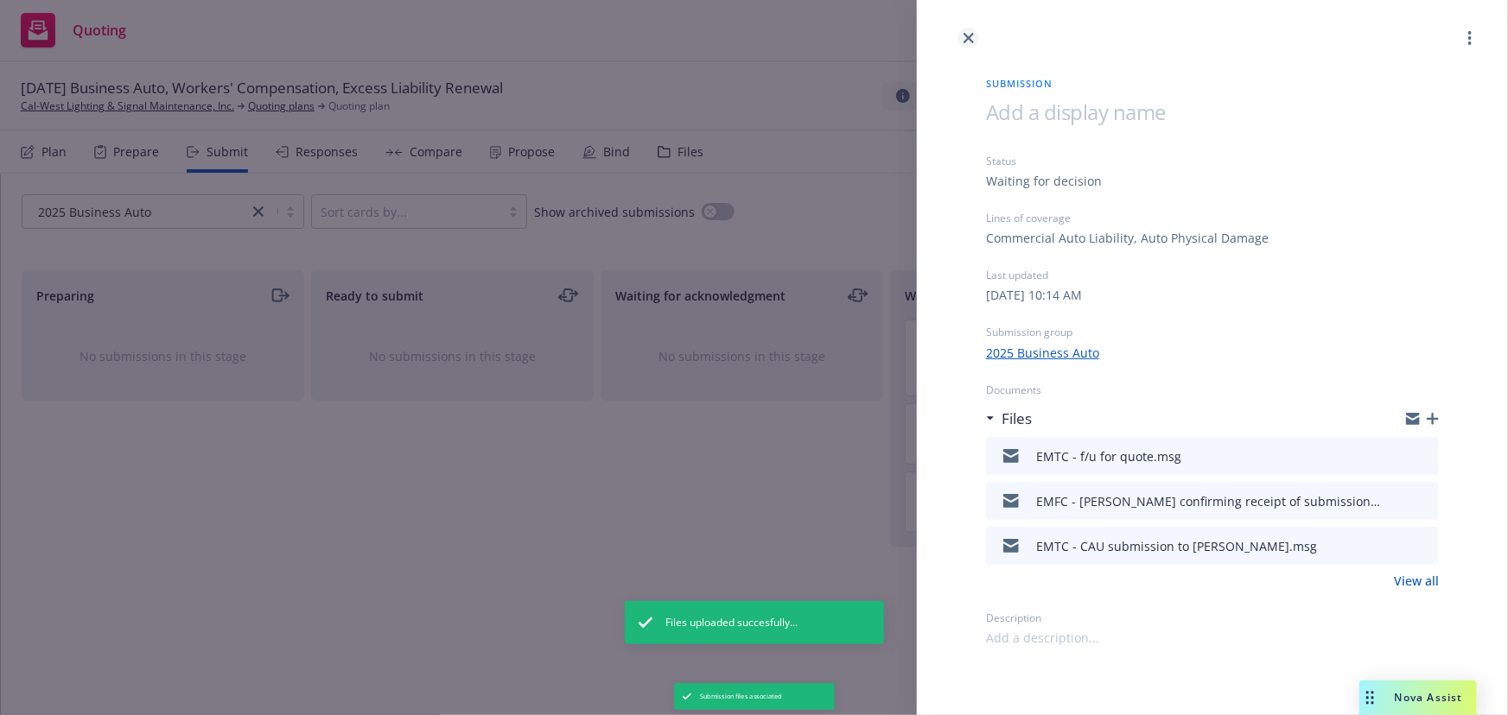
click at [970, 39] on icon "close" at bounding box center [968, 38] width 10 height 10
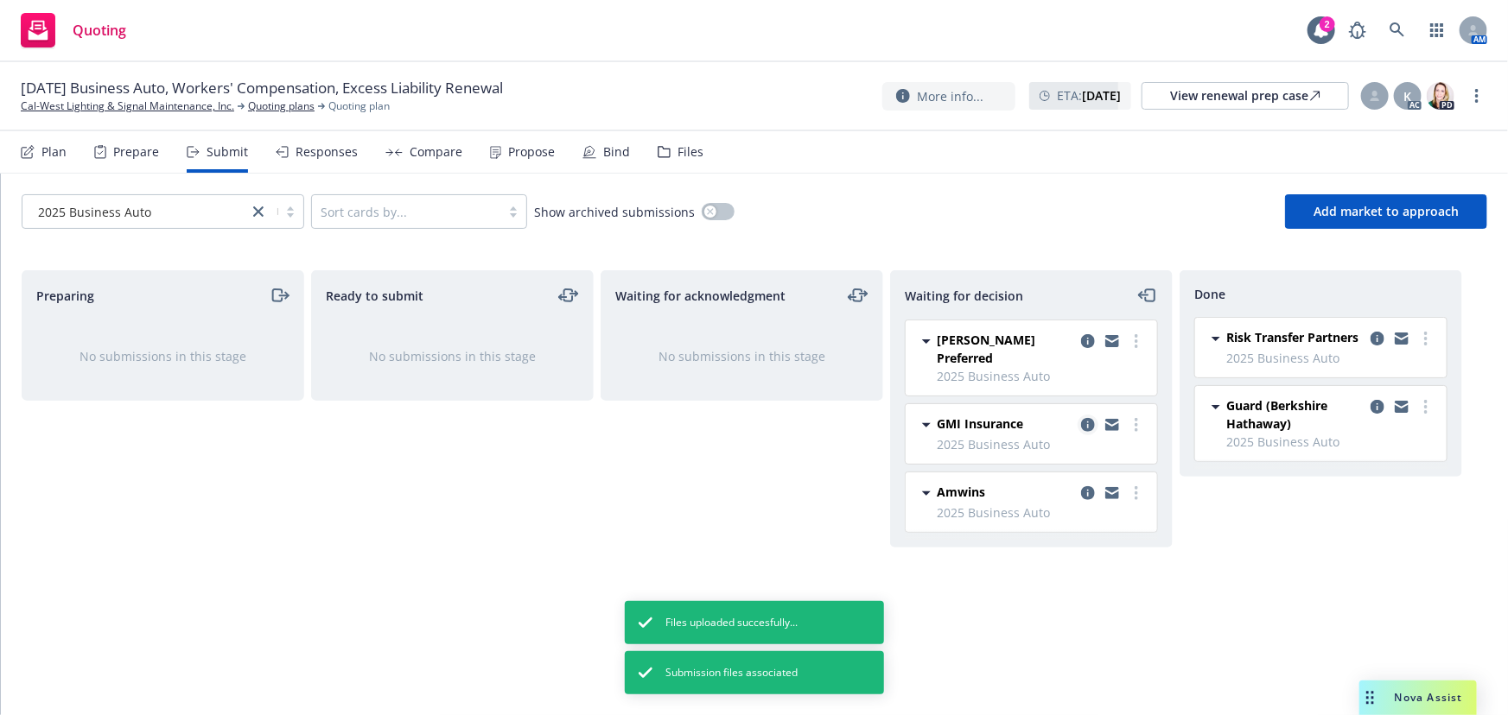
click at [1090, 418] on icon "copy logging email" at bounding box center [1088, 425] width 14 height 14
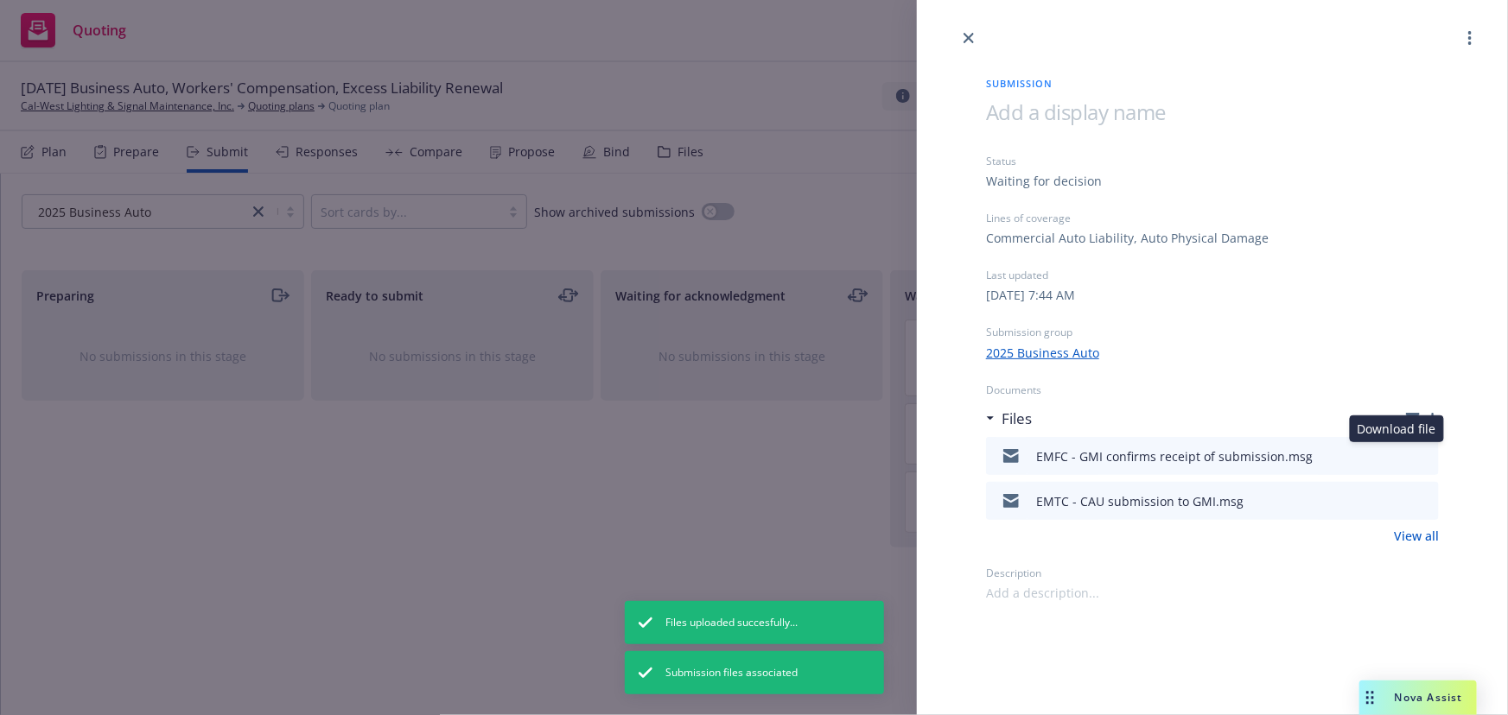
click at [1395, 457] on icon "download file" at bounding box center [1394, 455] width 14 height 14
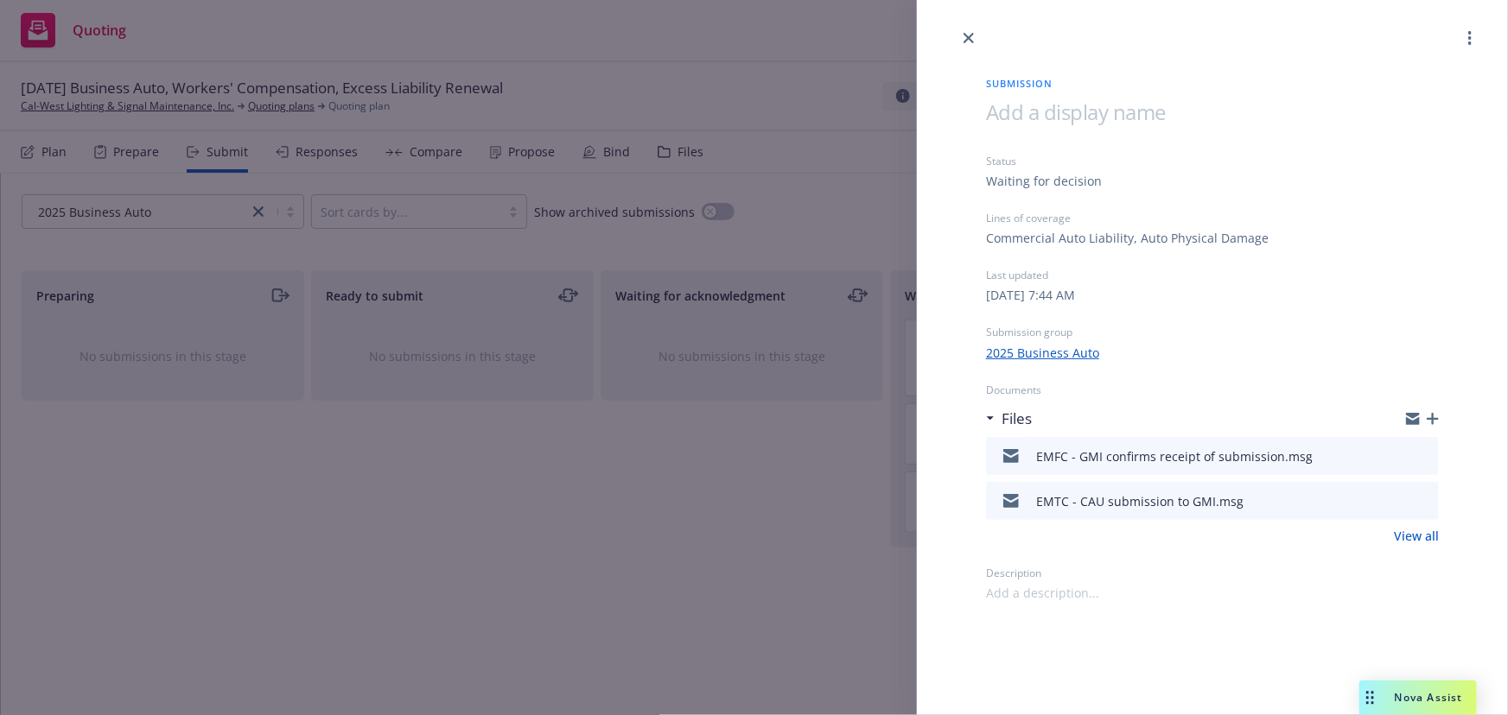
click at [1434, 415] on icon "button" at bounding box center [1432, 419] width 12 height 12
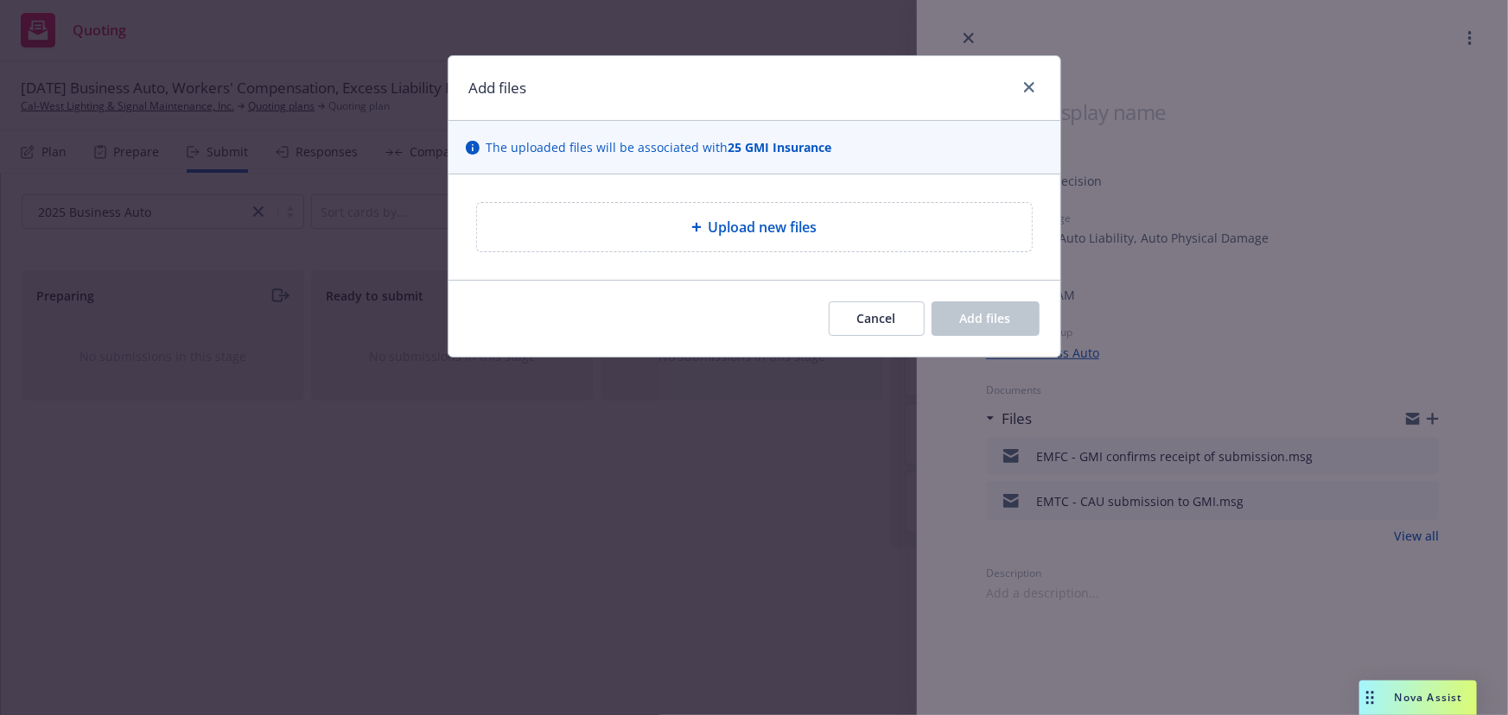
type textarea "x"
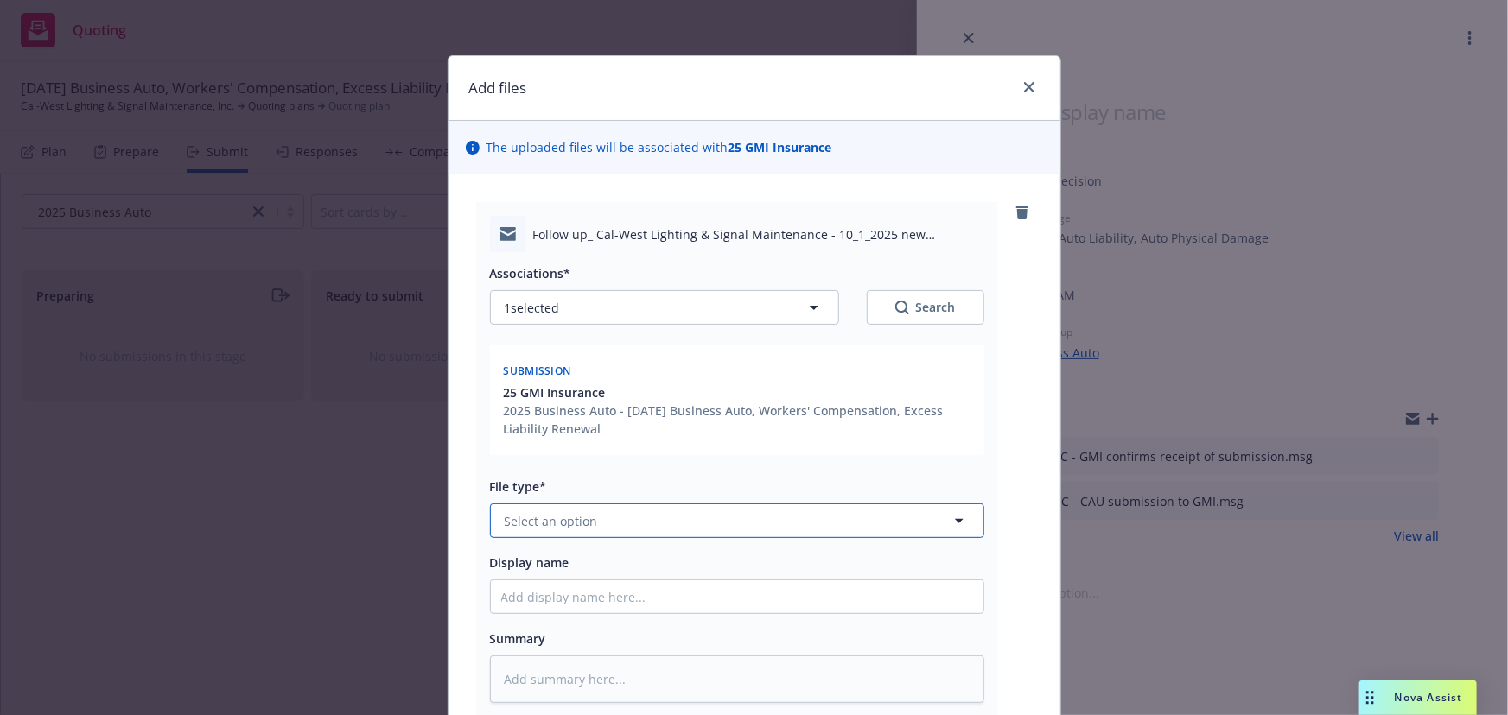
click at [630, 517] on button "Select an option" at bounding box center [737, 521] width 494 height 35
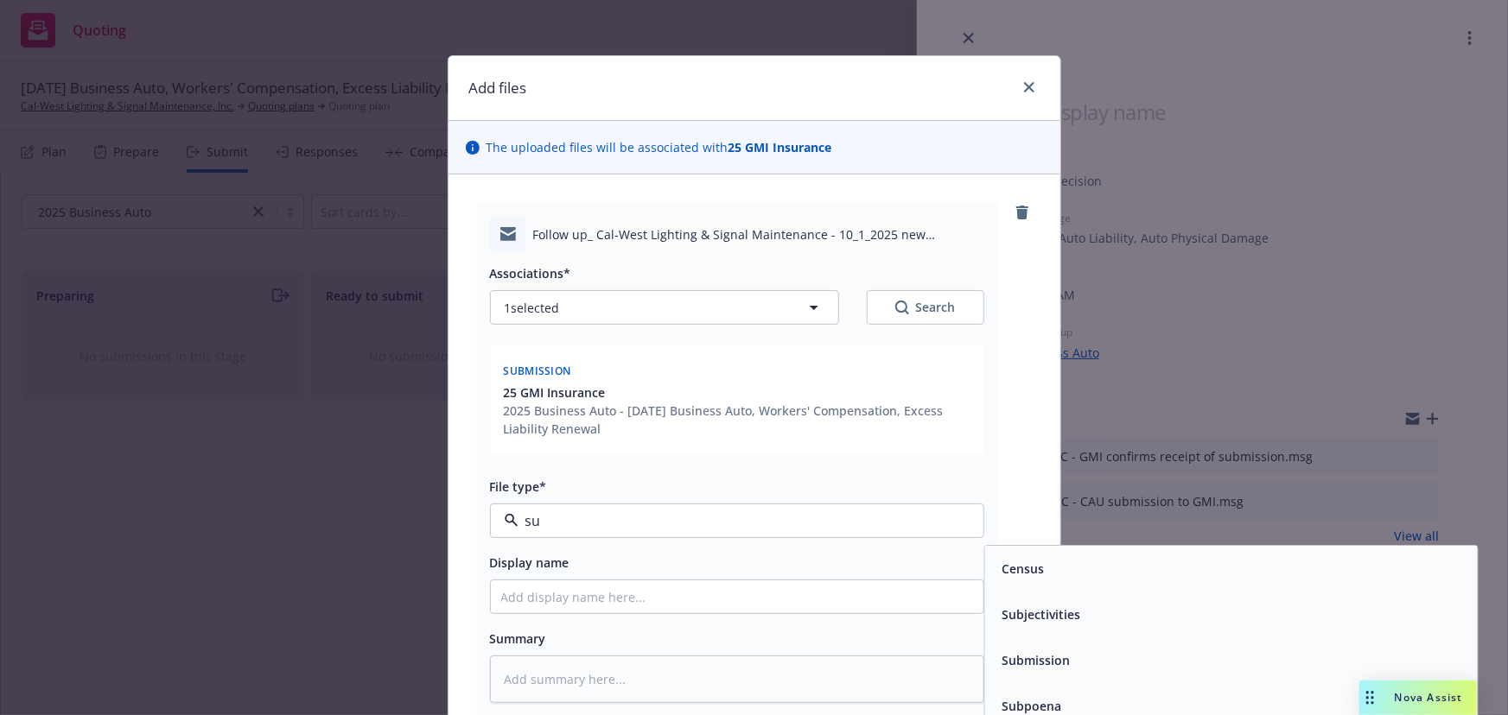
type input "sub"
click at [1047, 613] on span "Submission" at bounding box center [1035, 615] width 68 height 18
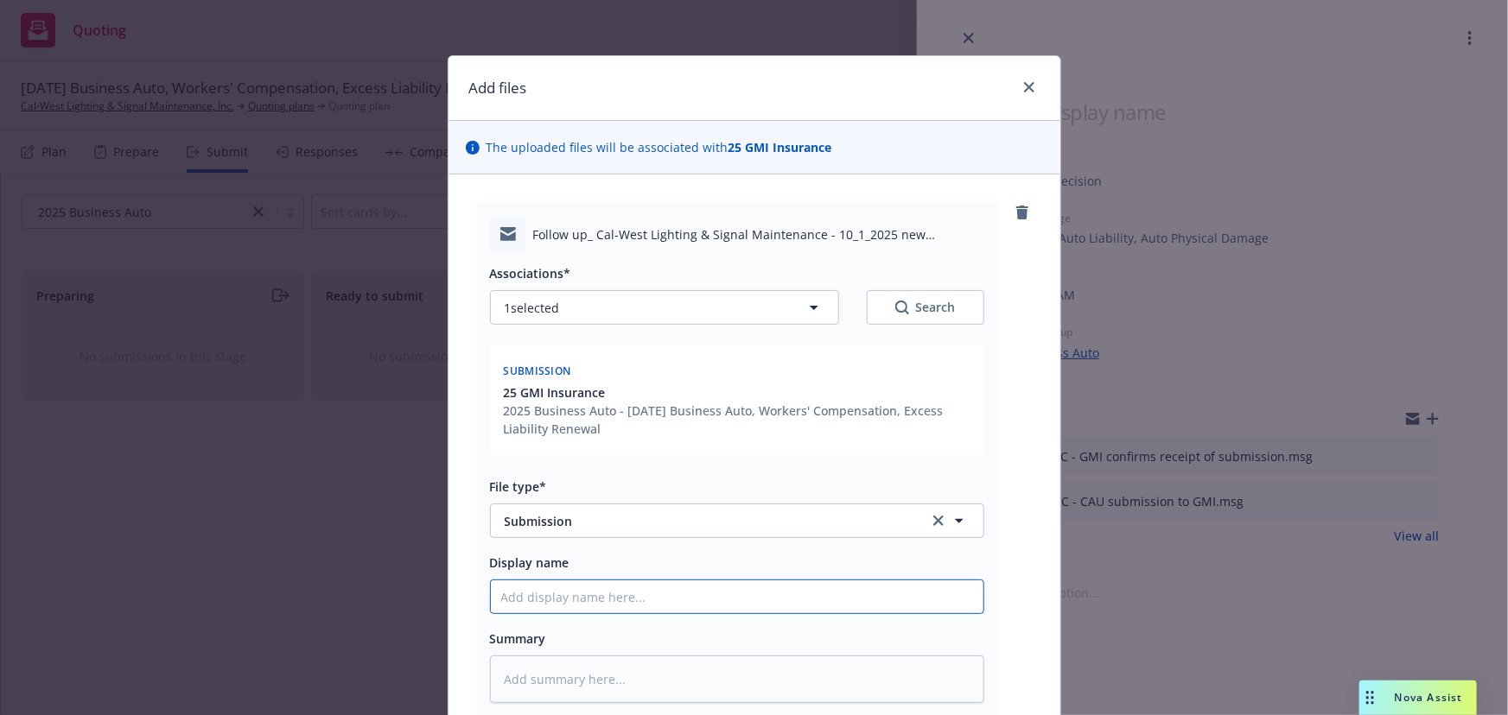
click at [733, 590] on input "Display name" at bounding box center [737, 597] width 492 height 33
type textarea "x"
type input "E"
type textarea "x"
type input "EM"
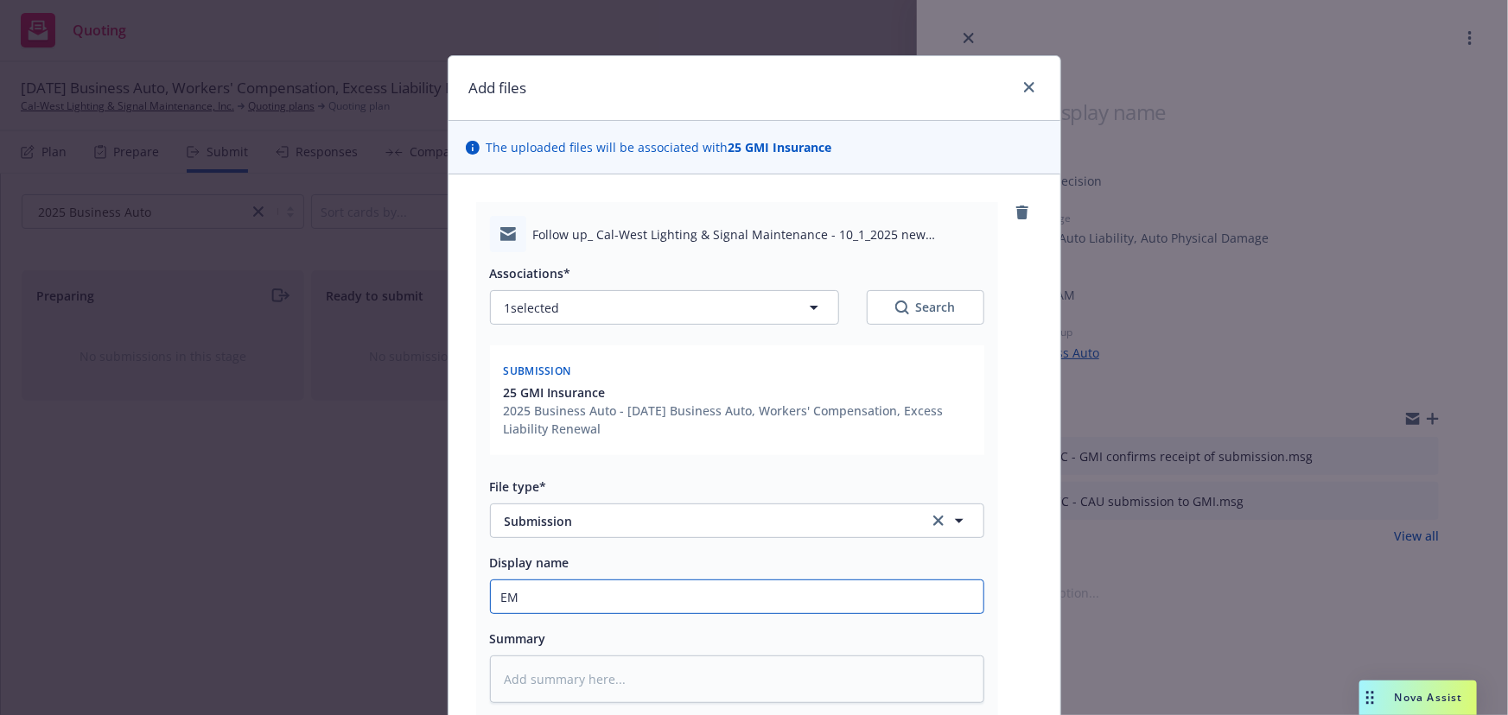
type textarea "x"
type input "EMT"
type textarea "x"
type input "EMTC"
type textarea "x"
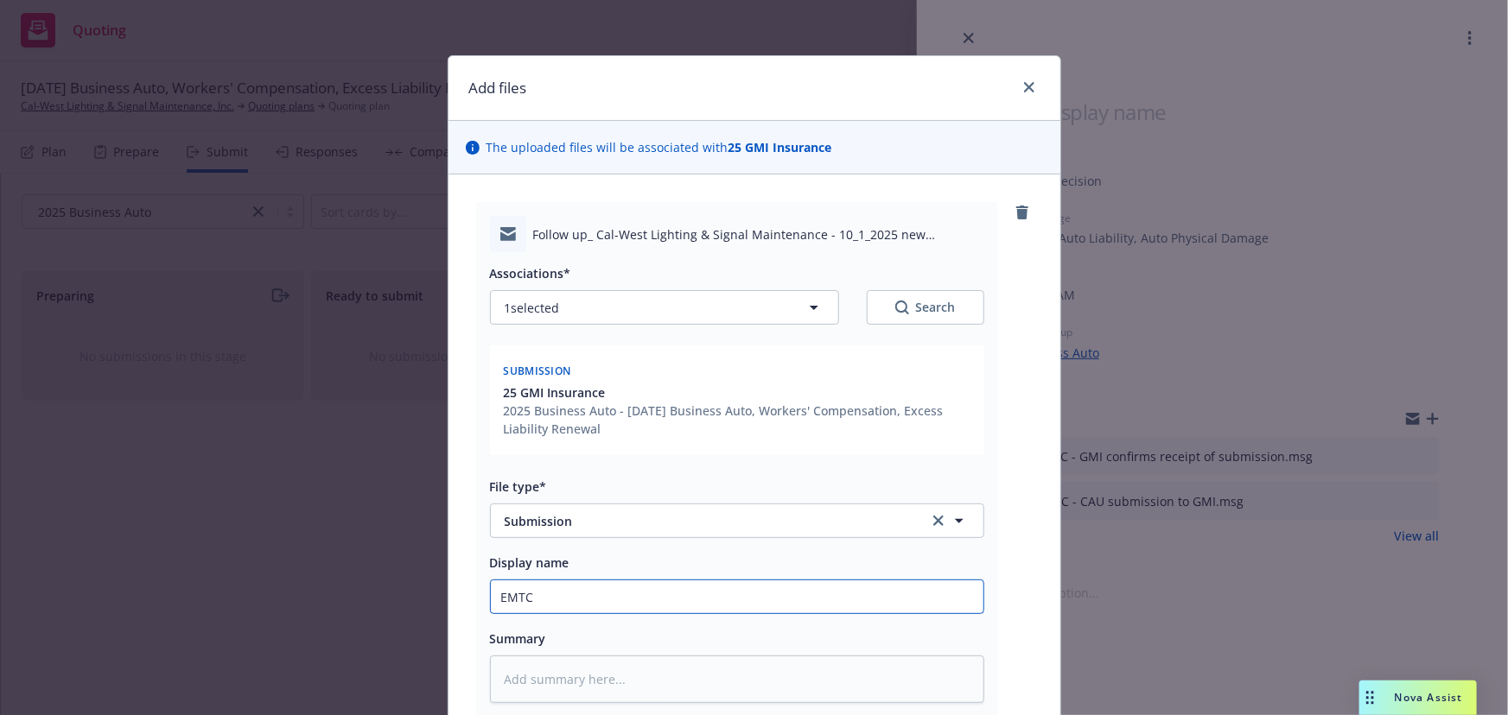
type input "EMTC"
type textarea "x"
type input "EMTC -"
type textarea "x"
type input "EMTC - f"
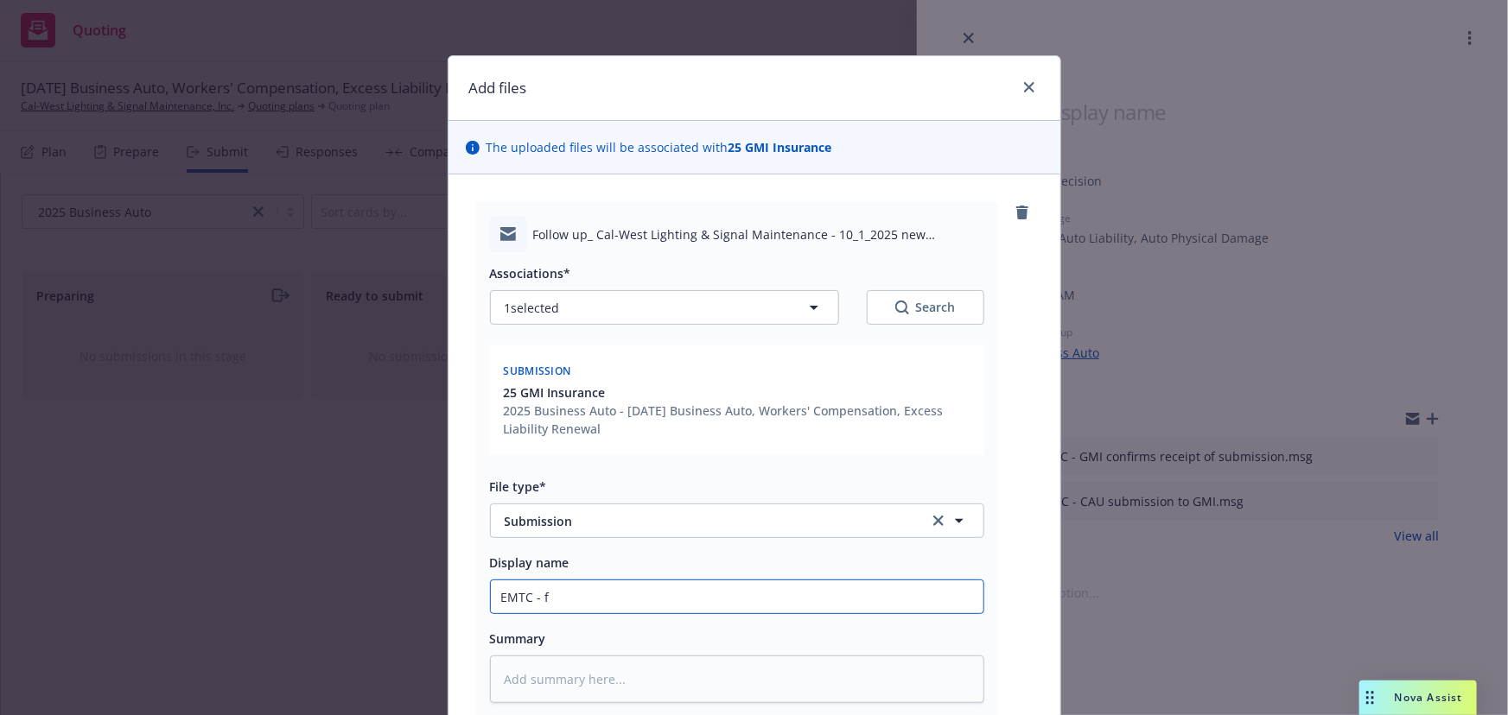
type textarea "x"
type input "EMTC - f/"
type textarea "x"
type input "EMTC - f/y"
type textarea "x"
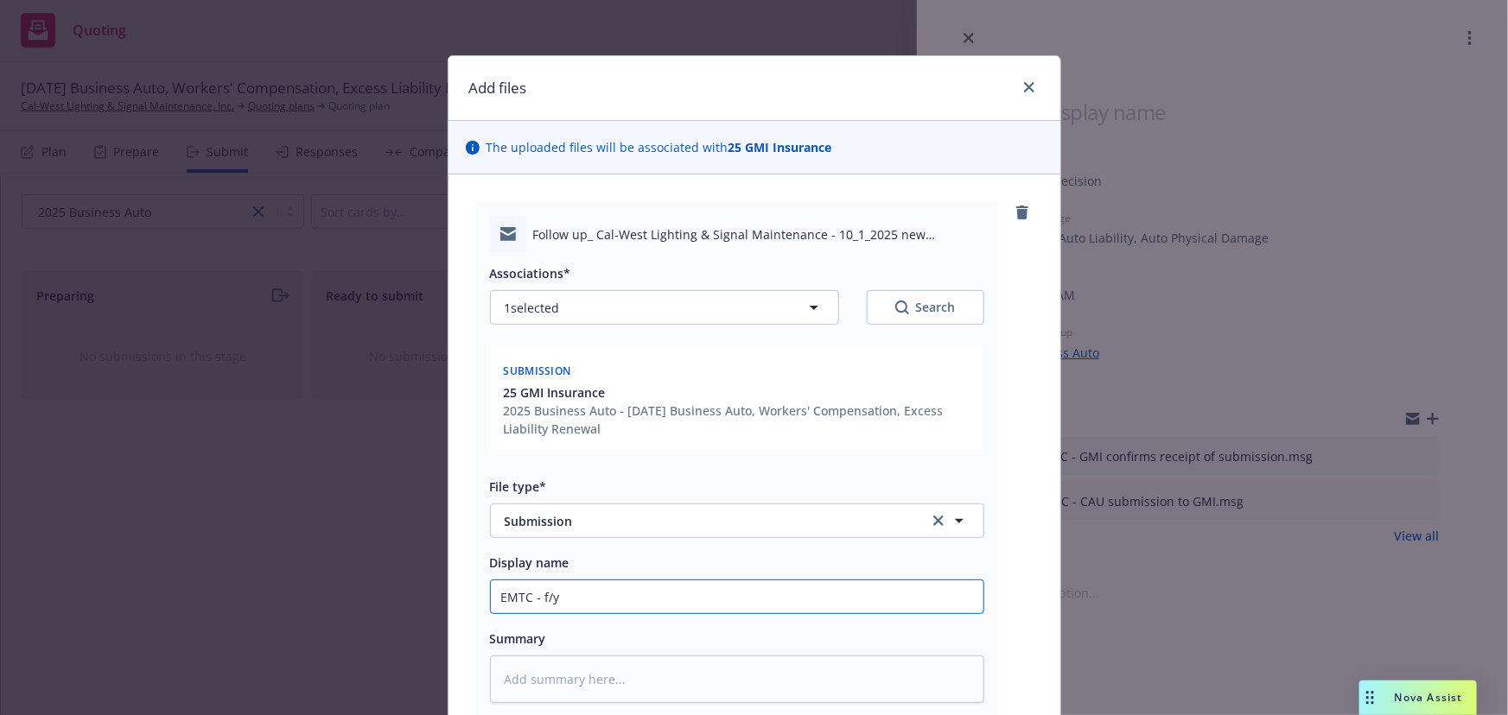
type input "EMTC - f/y"
type textarea "x"
type input "EMTC - f/y f"
type textarea "x"
type input "EMTC - f/y fo"
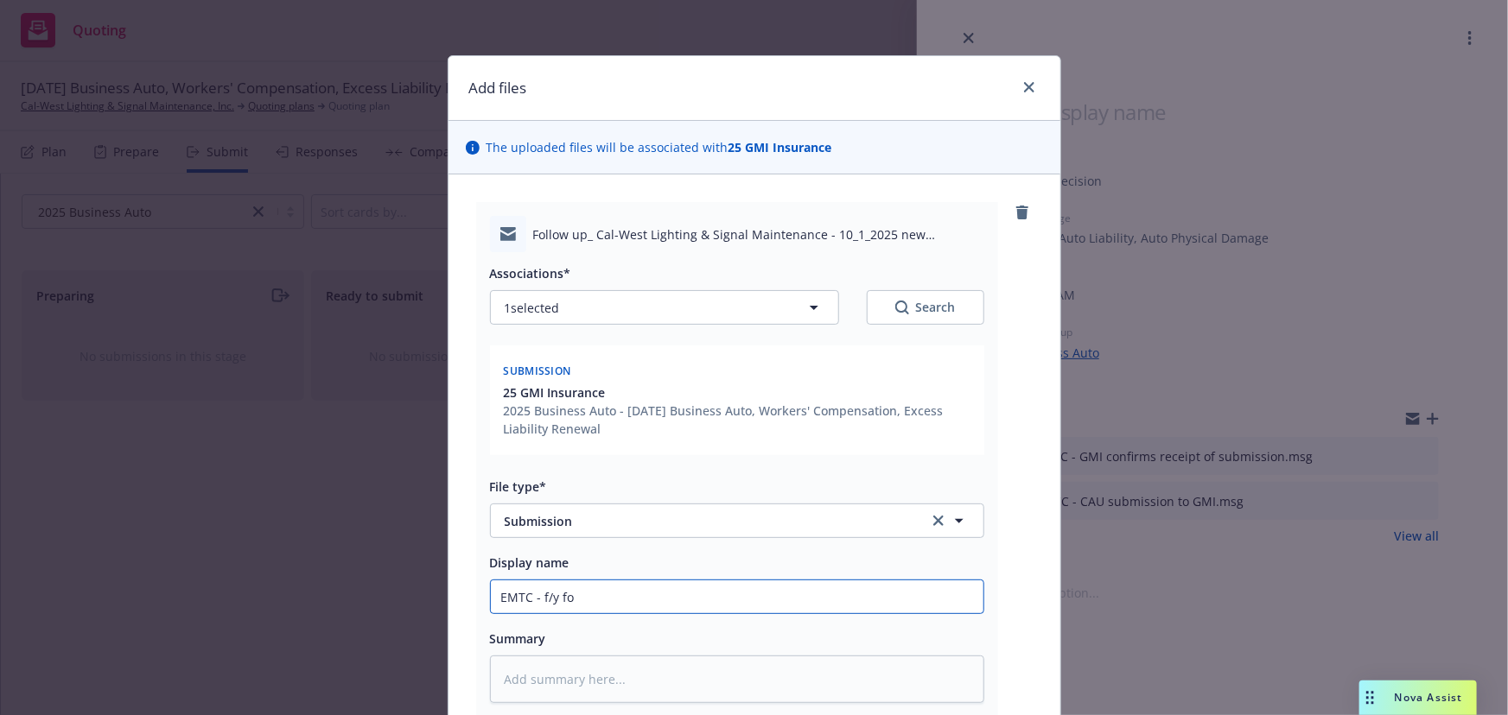
type textarea "x"
type input "EMTC - f/y f"
type textarea "x"
type input "EMTC - f/y"
type textarea "x"
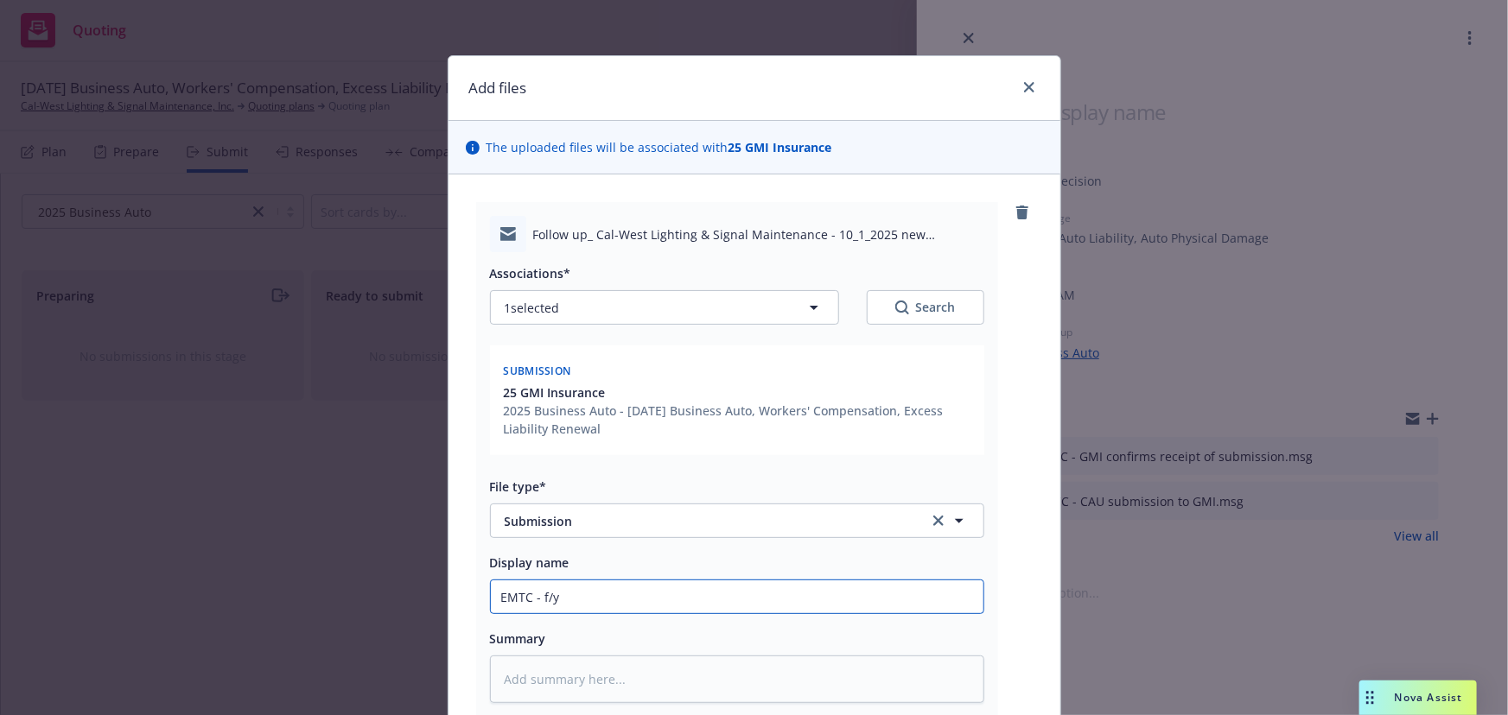
type input "EMTC - f/y"
type textarea "x"
type input "EMTC - f/"
type textarea "x"
type input "EMTC - f/u"
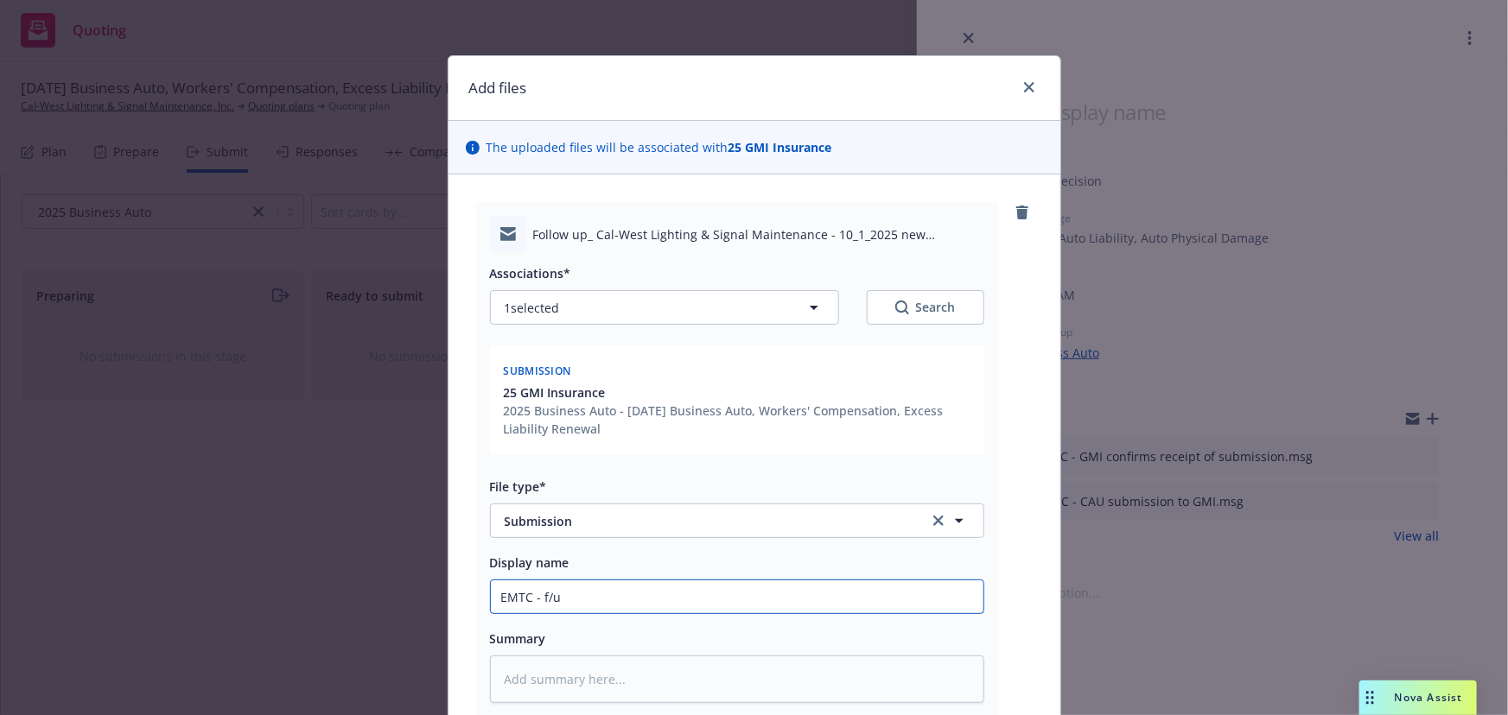
type textarea "x"
type input "EMTC - f/u"
type textarea "x"
type input "EMTC - f/u f"
type textarea "x"
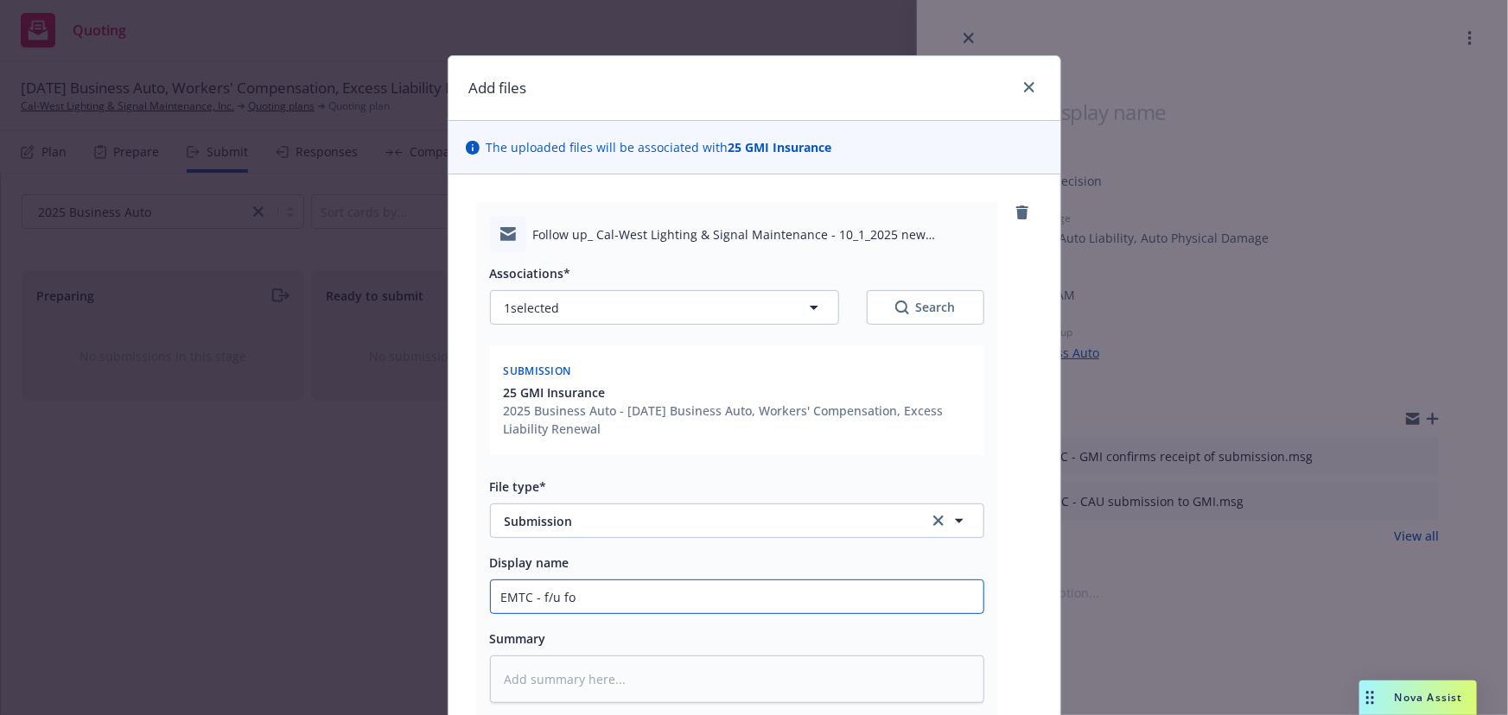
type input "EMTC - f/u for"
type textarea "x"
type input "EMTC - f/u for"
type textarea "x"
type input "EMTC - f/u for q"
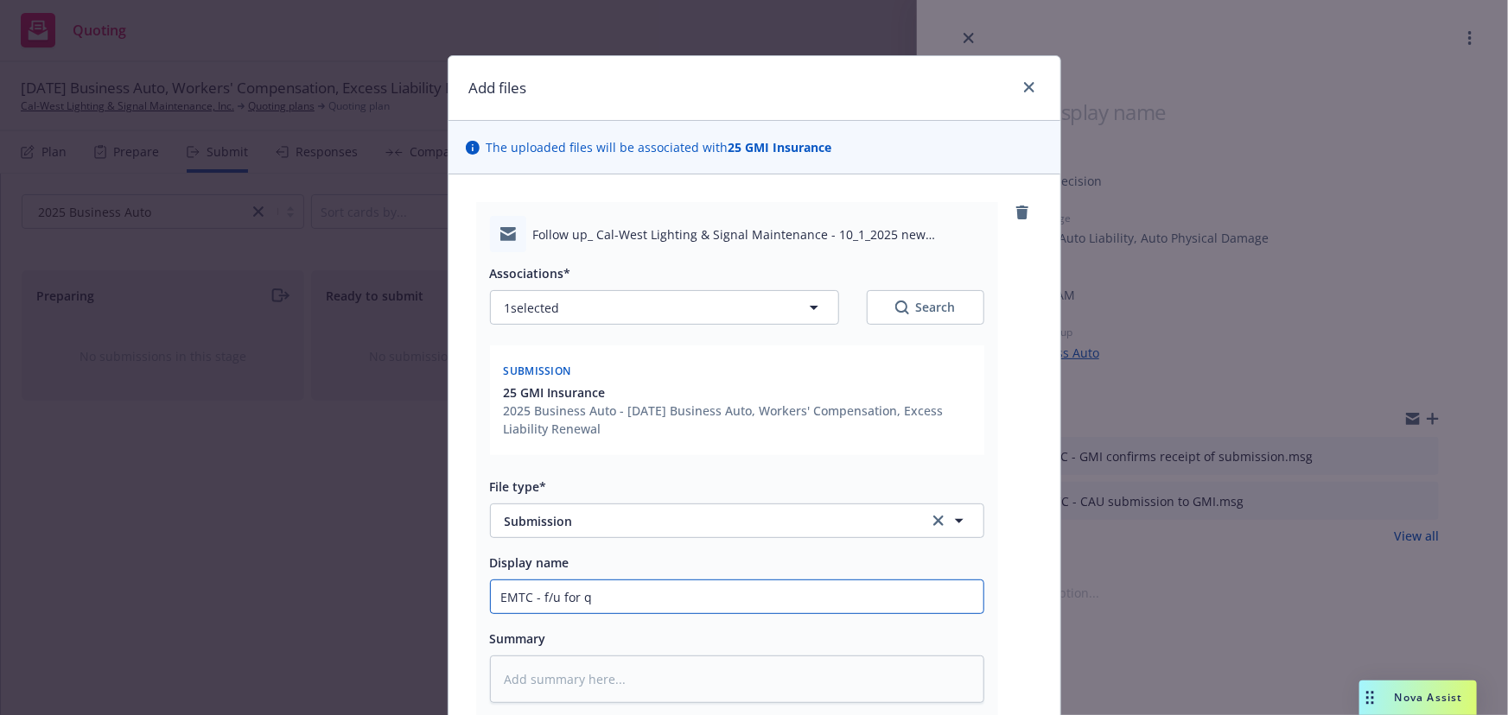
type textarea "x"
type input "EMTC - f/u for qu"
type textarea "x"
type input "EMTC - f/u for quo"
type textarea "x"
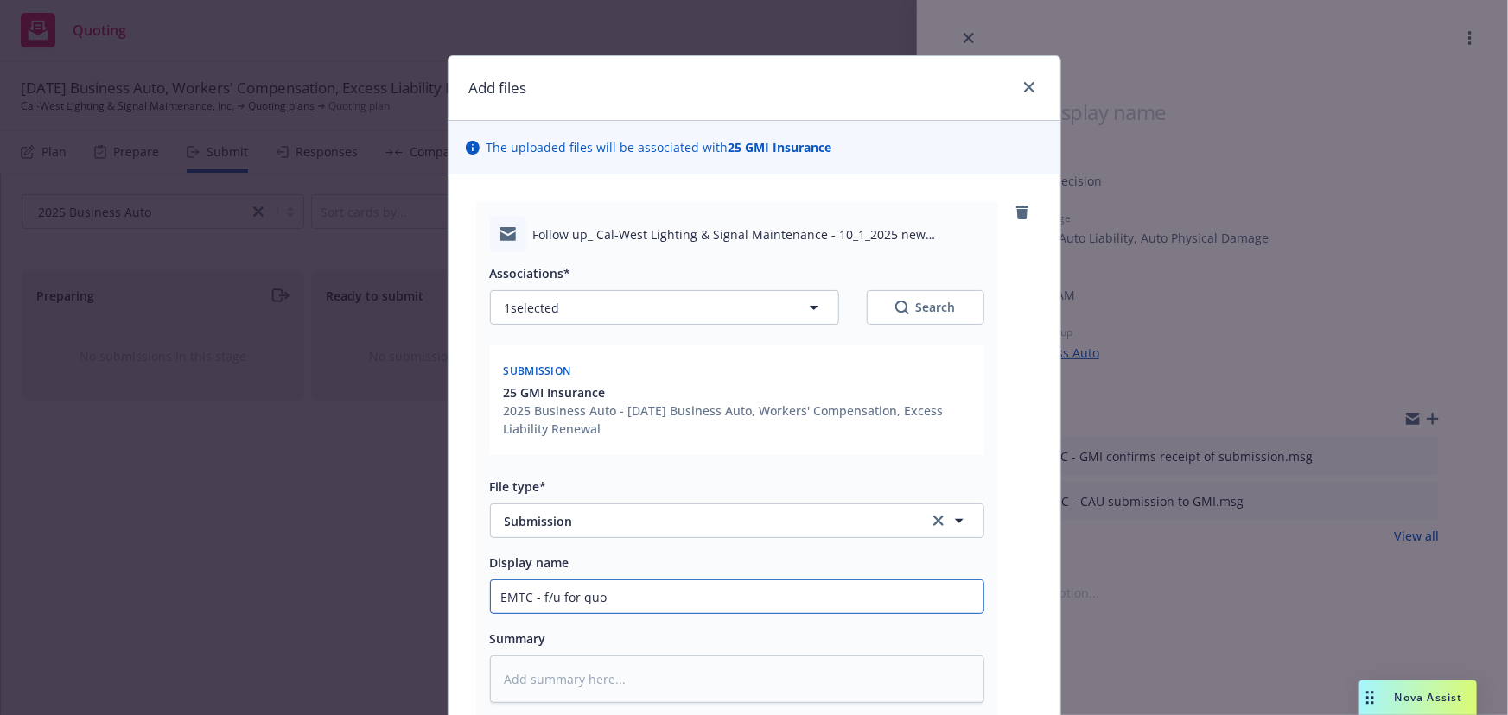
type input "EMTC - f/u for quot"
type textarea "x"
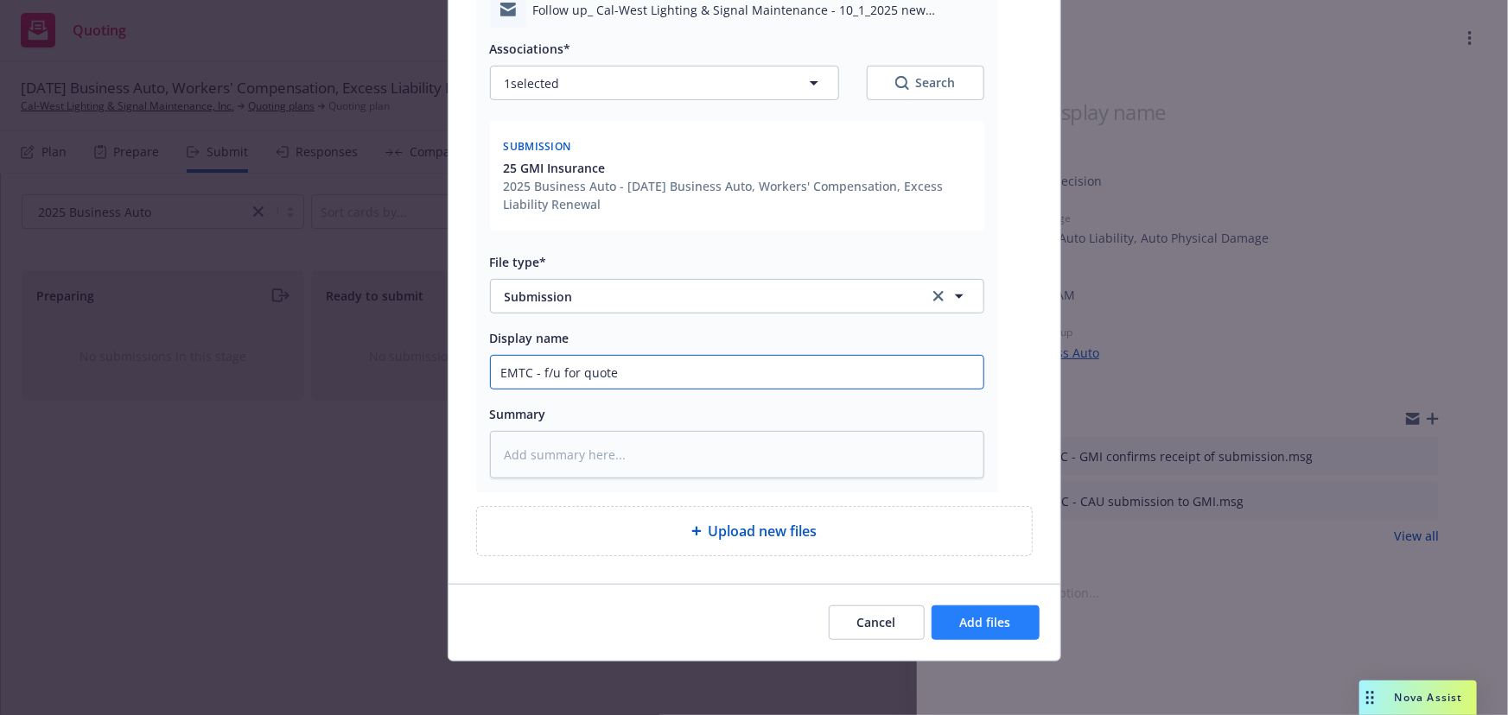
type input "EMTC - f/u for quote"
click at [995, 631] on button "Add files" at bounding box center [985, 623] width 108 height 35
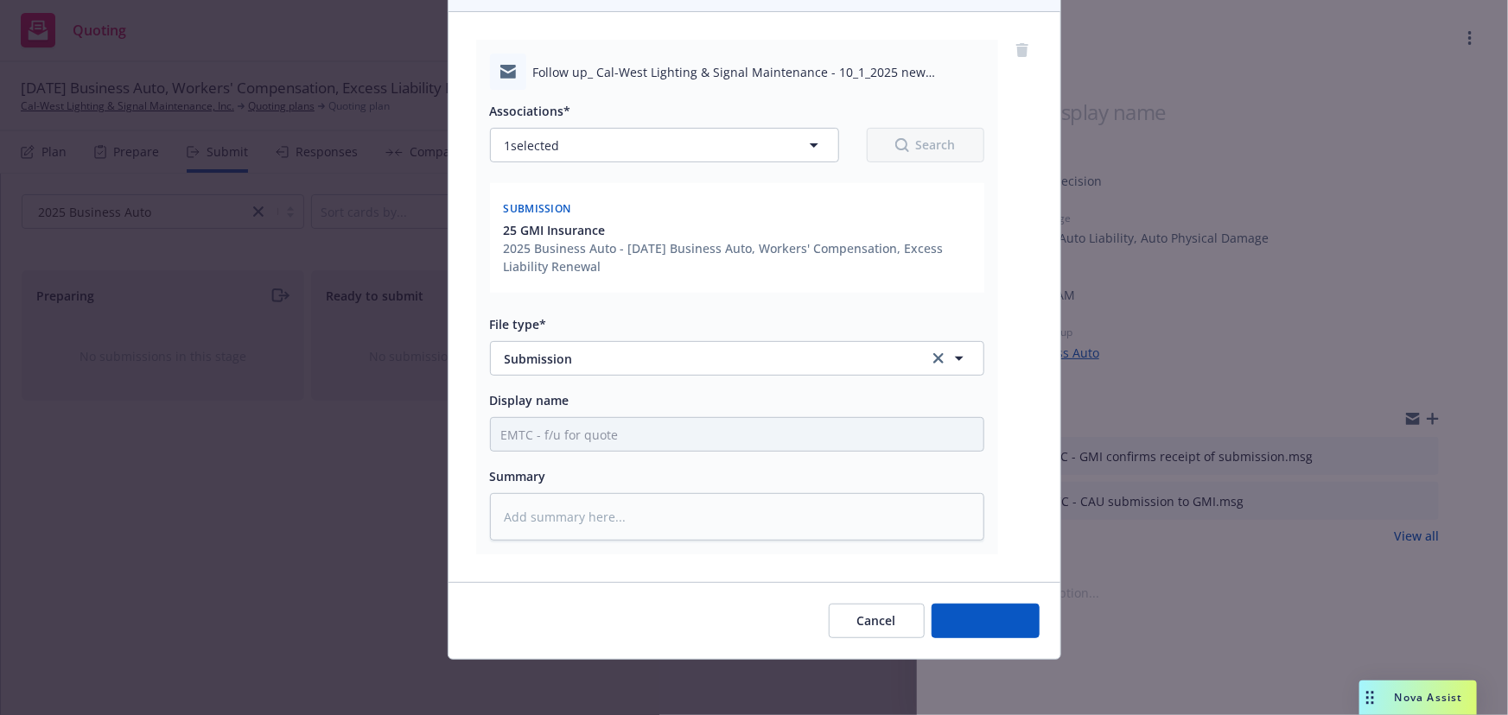
scroll to position [162, 0]
type textarea "x"
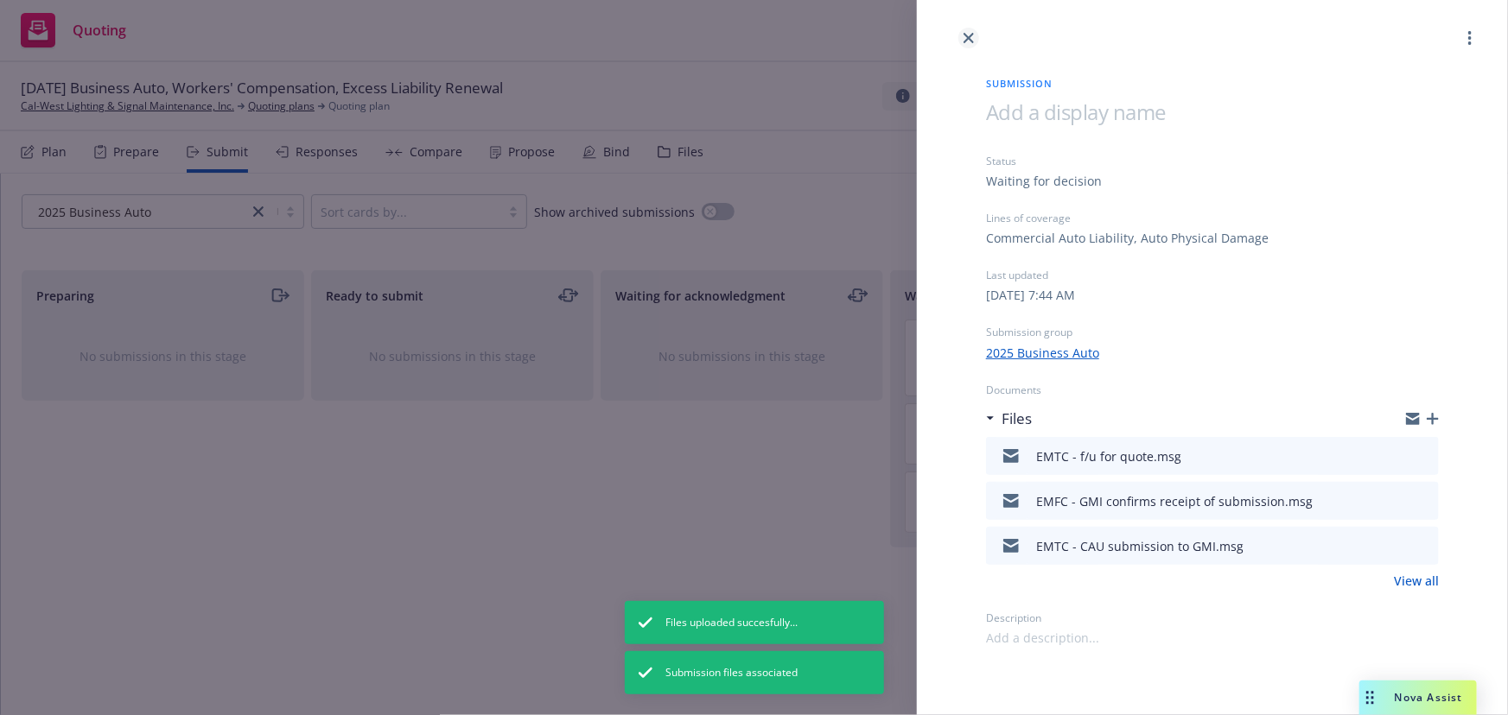
click at [969, 42] on icon "close" at bounding box center [968, 38] width 10 height 10
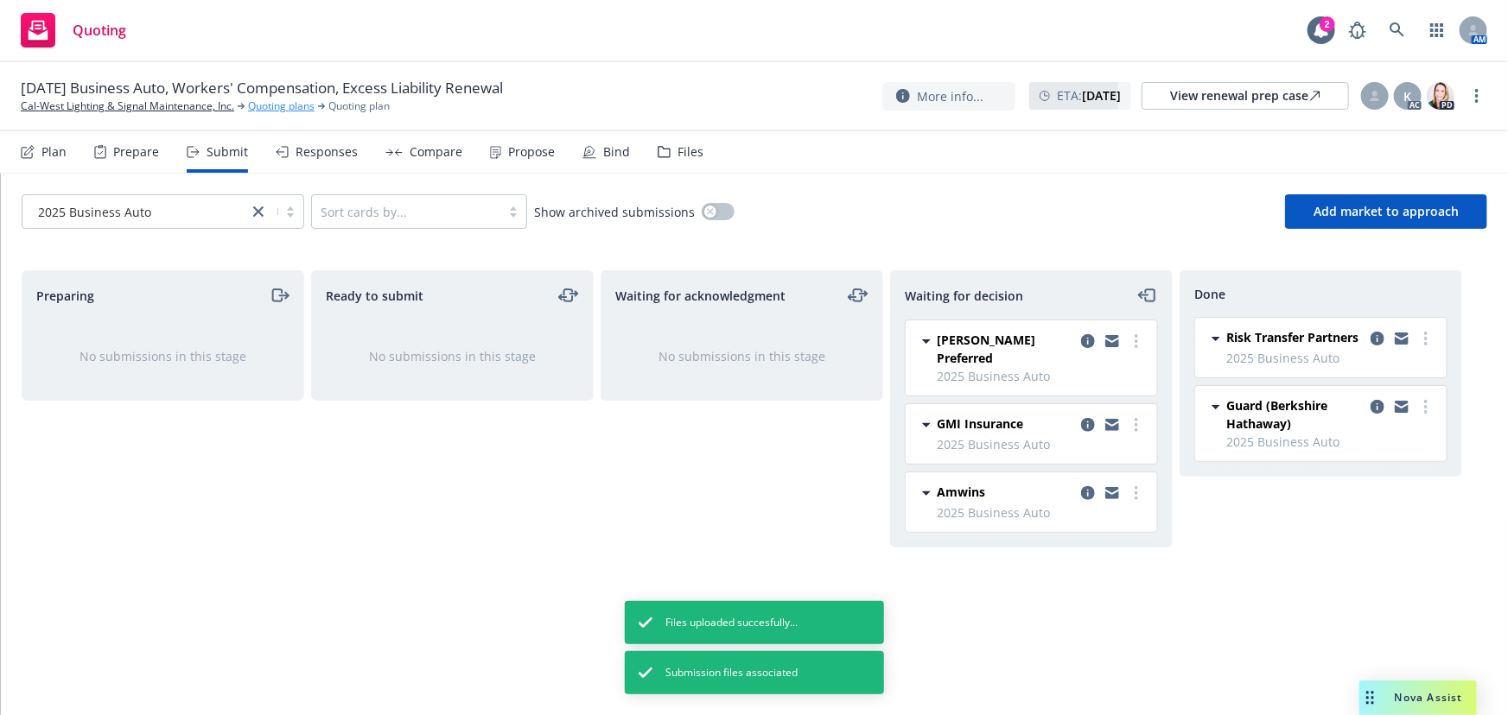
click at [275, 107] on link "Quoting plans" at bounding box center [281, 106] width 67 height 16
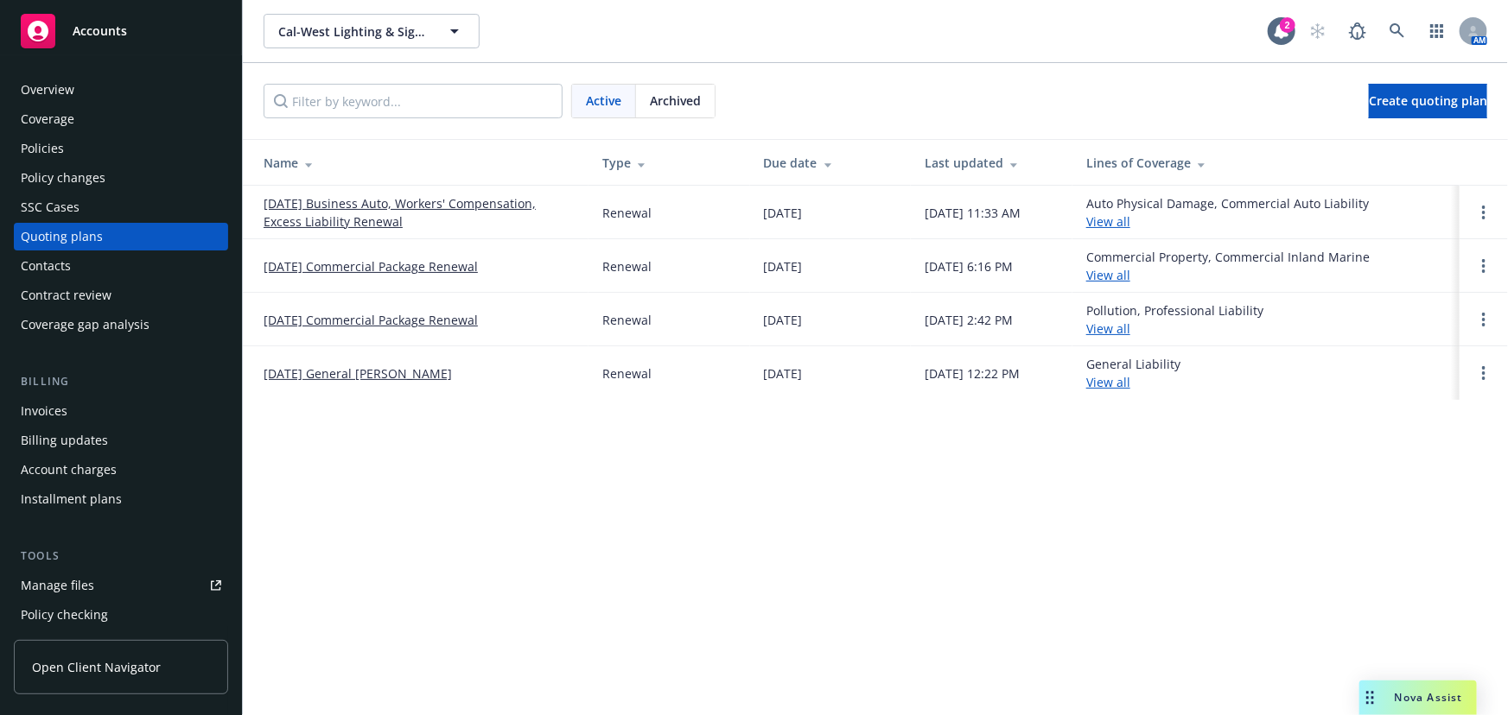
click at [367, 371] on link "[DATE] General [PERSON_NAME]" at bounding box center [357, 374] width 188 height 18
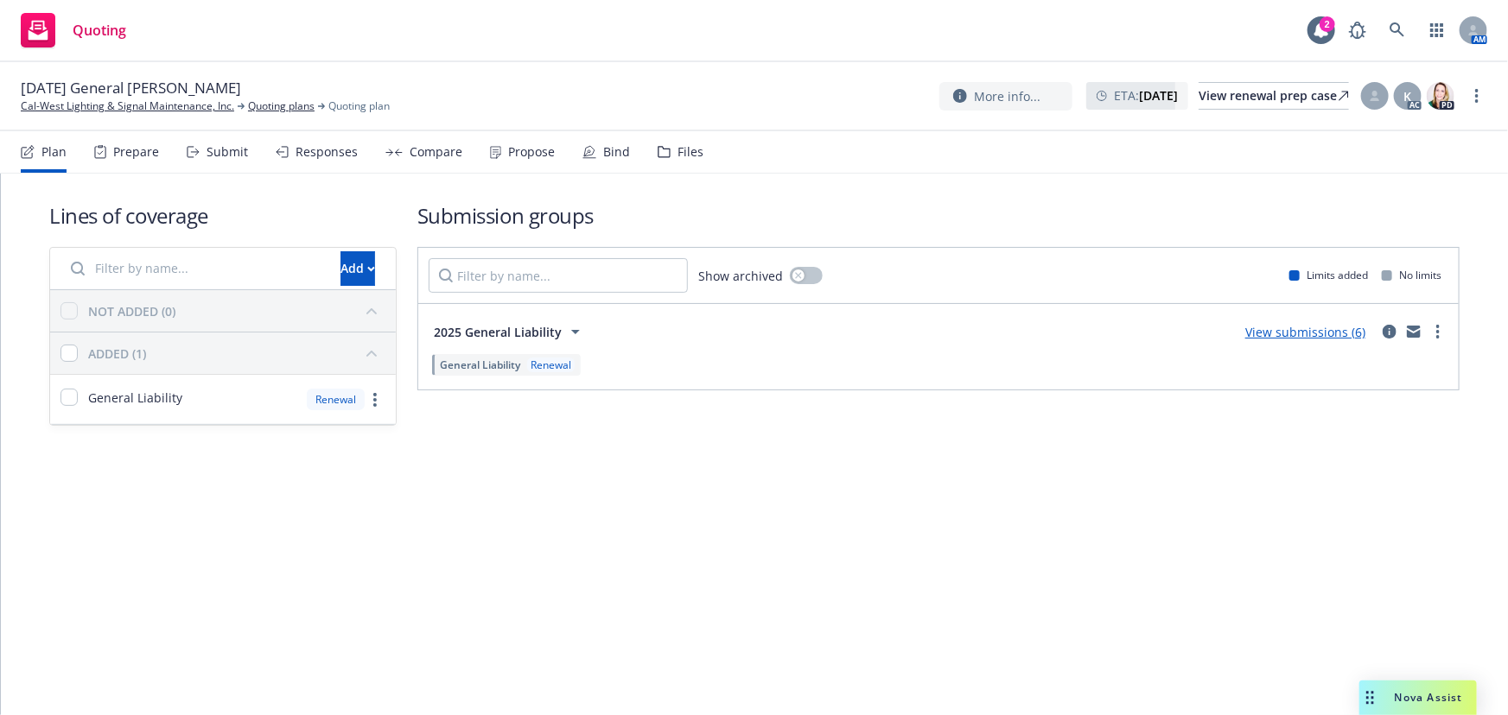
click at [1308, 333] on link "View submissions (6)" at bounding box center [1305, 332] width 120 height 16
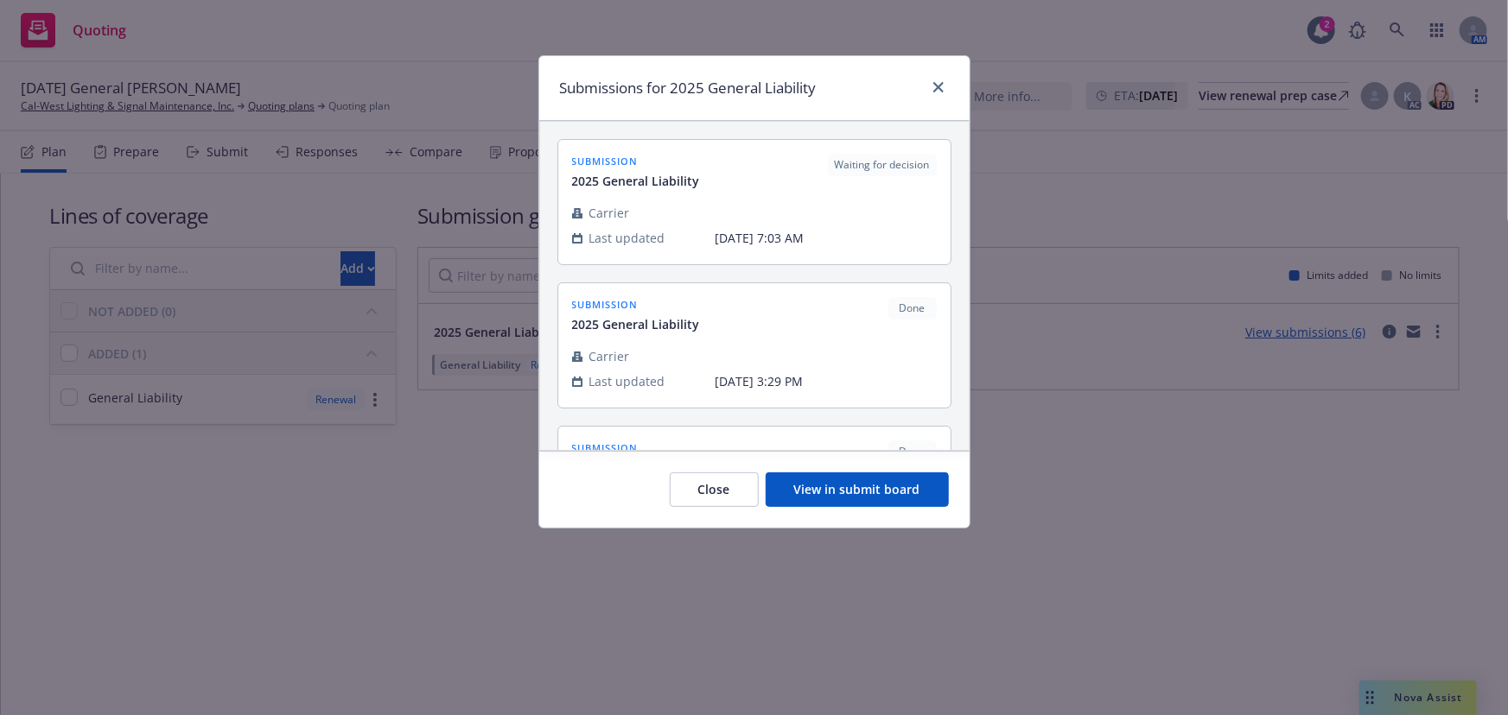
click at [843, 473] on button "View in submit board" at bounding box center [856, 490] width 183 height 35
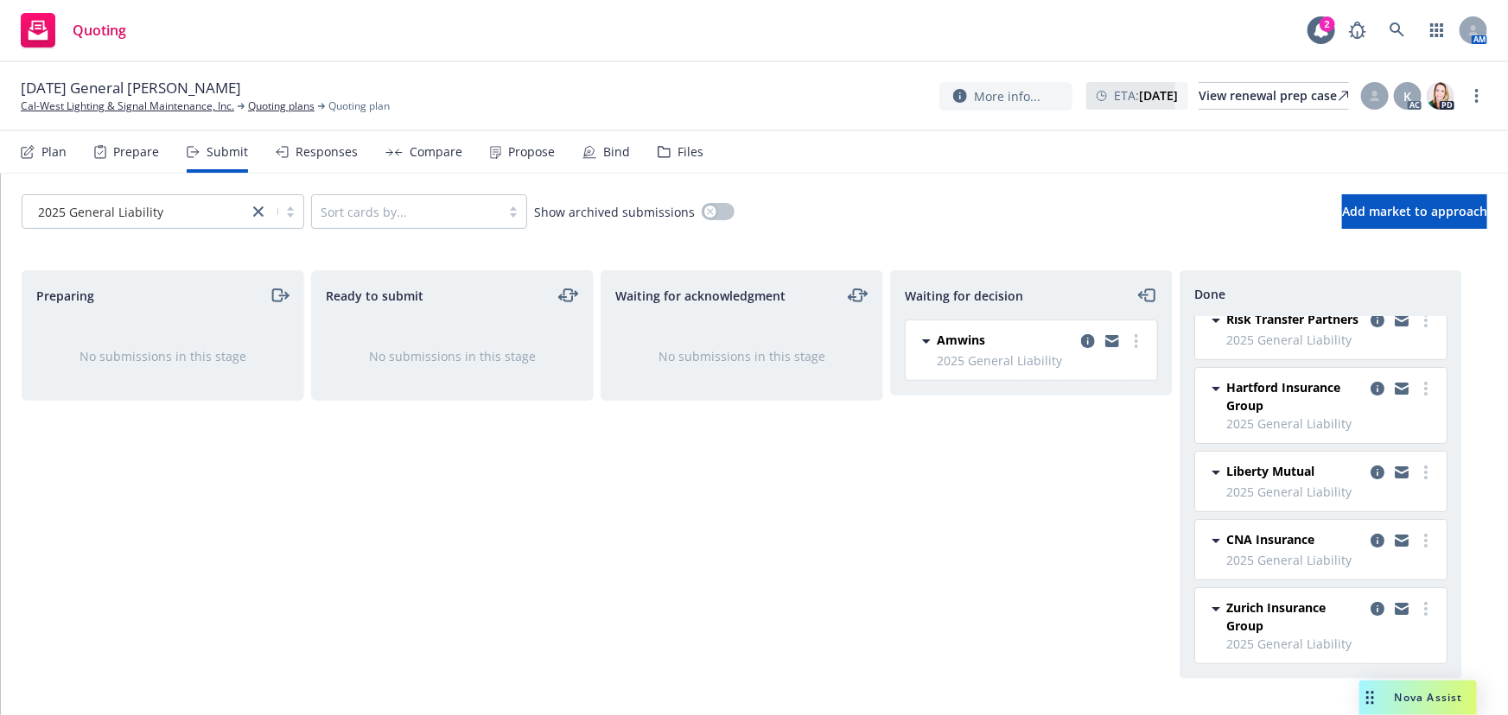
scroll to position [32, 0]
click at [1370, 608] on icon "copy logging email" at bounding box center [1377, 609] width 14 height 14
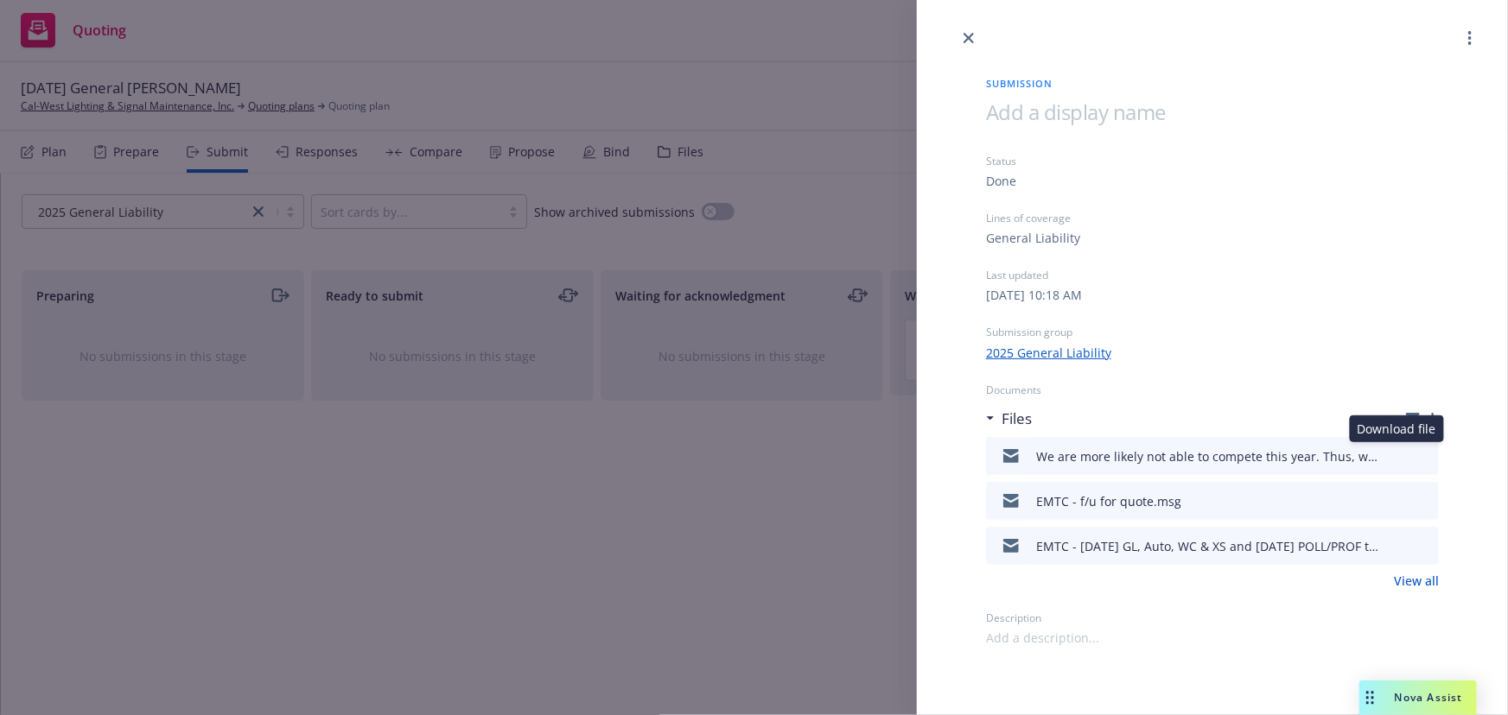
click at [1396, 458] on icon "download file" at bounding box center [1394, 455] width 14 height 14
click at [1433, 422] on icon "button" at bounding box center [1432, 419] width 12 height 12
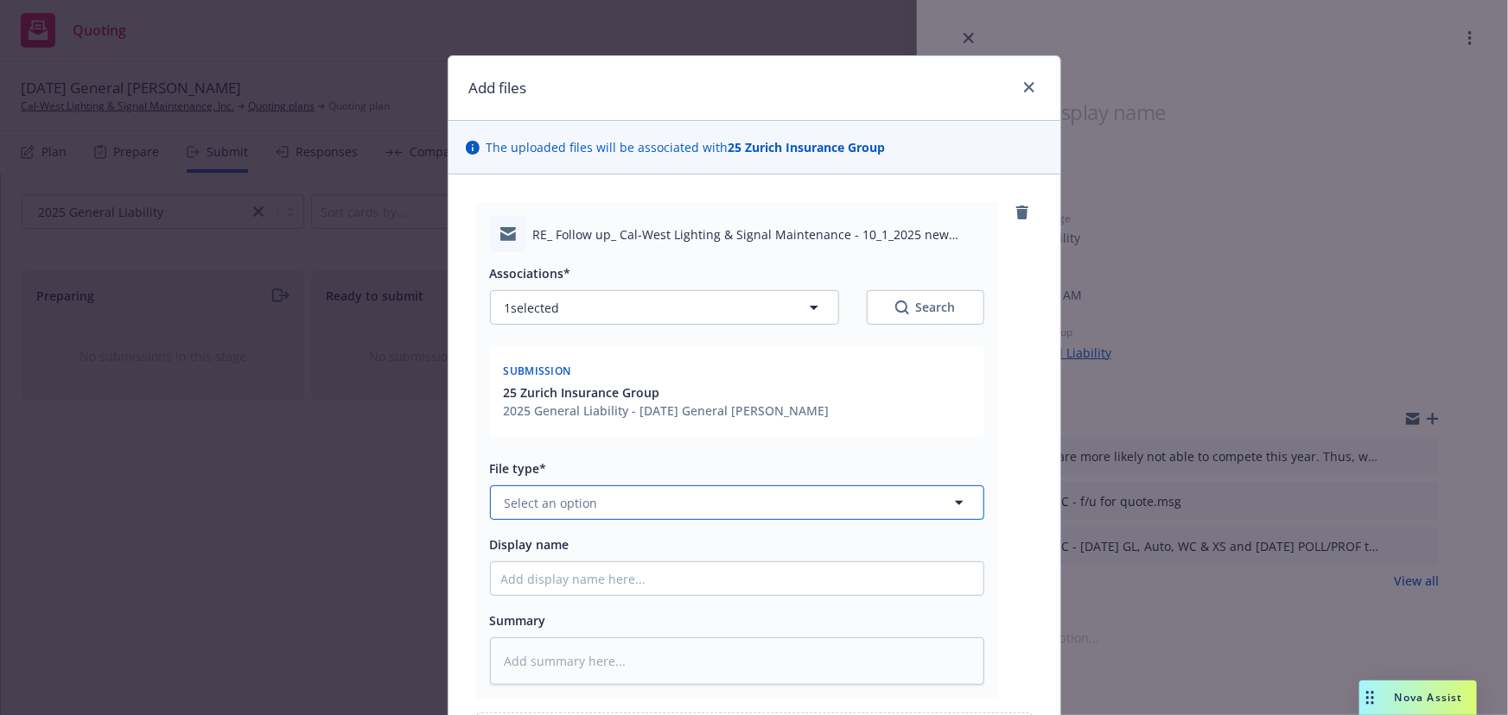
click at [617, 501] on button "Select an option" at bounding box center [737, 503] width 494 height 35
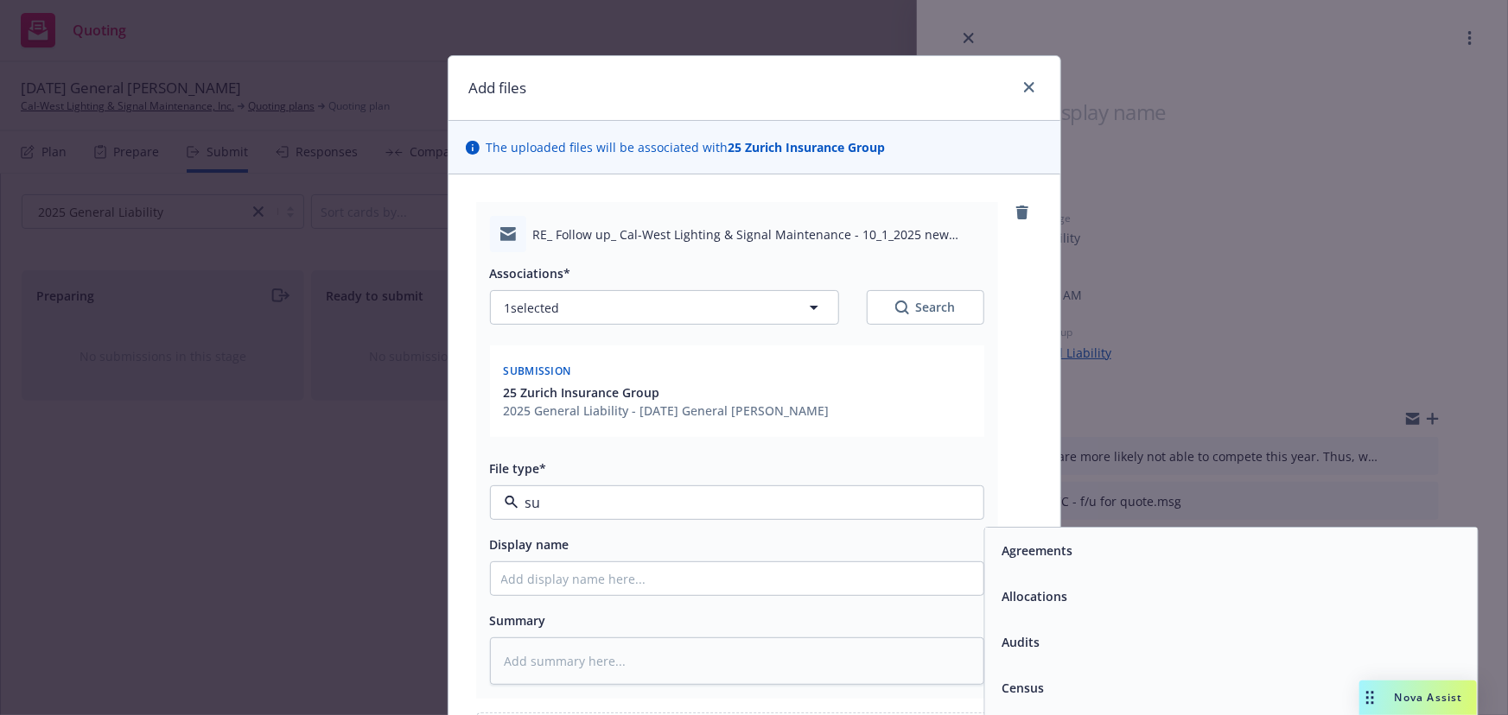
type input "sub"
click at [1133, 600] on div "Submission" at bounding box center [1230, 597] width 472 height 25
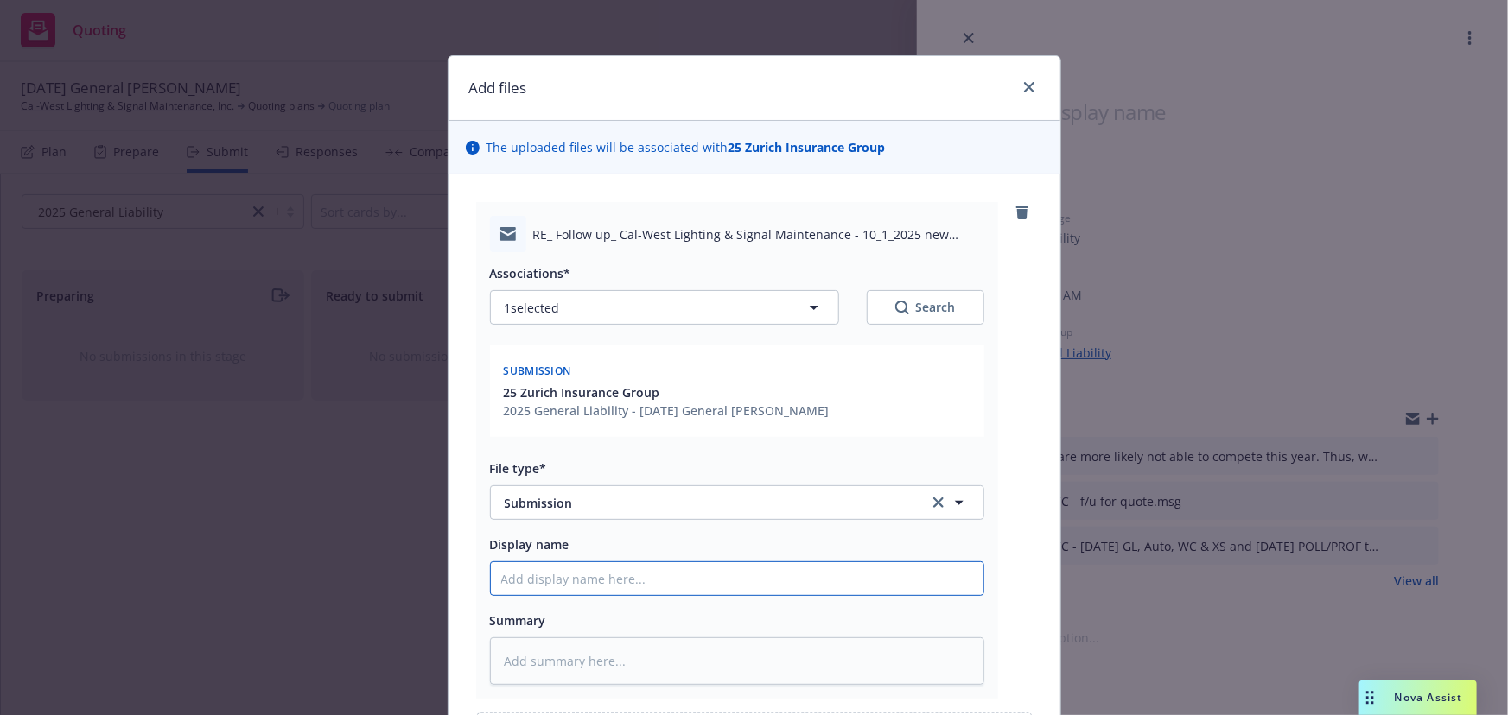
click at [608, 570] on input "Display name" at bounding box center [737, 578] width 492 height 33
type textarea "x"
type input "R"
type textarea "x"
type input "Re"
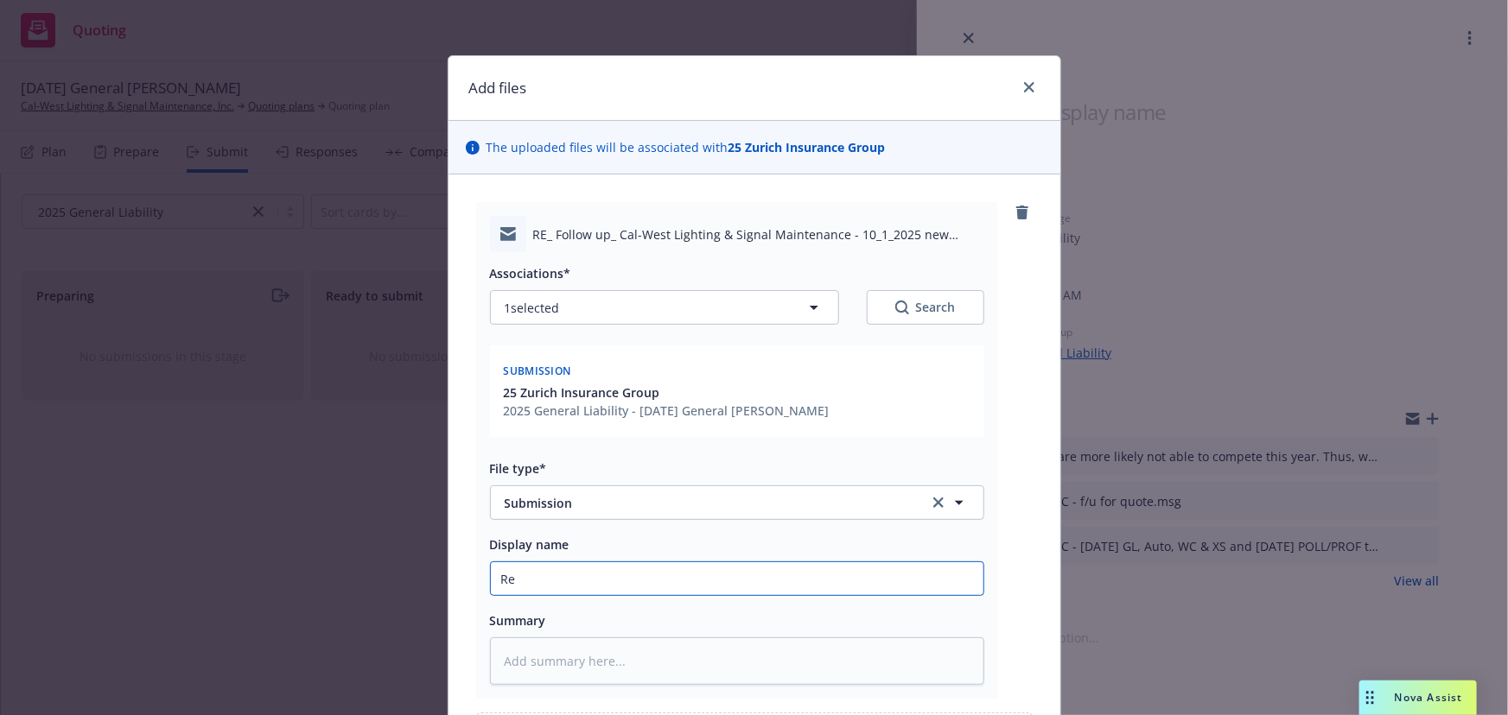
type textarea "x"
type input "Req"
type textarea "x"
type input "Requ"
type textarea "x"
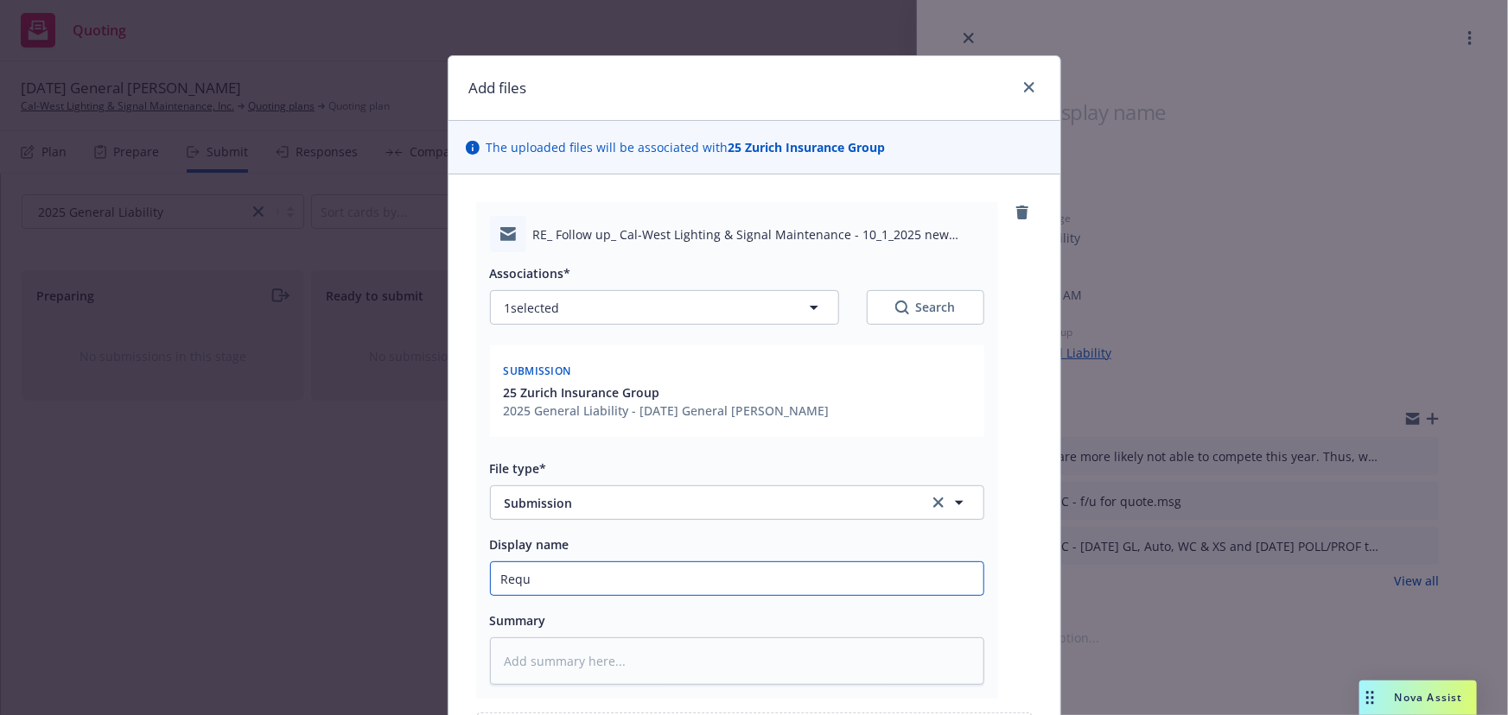
type input "Reque"
type textarea "x"
type input "Requ"
type textarea "x"
type input "Req"
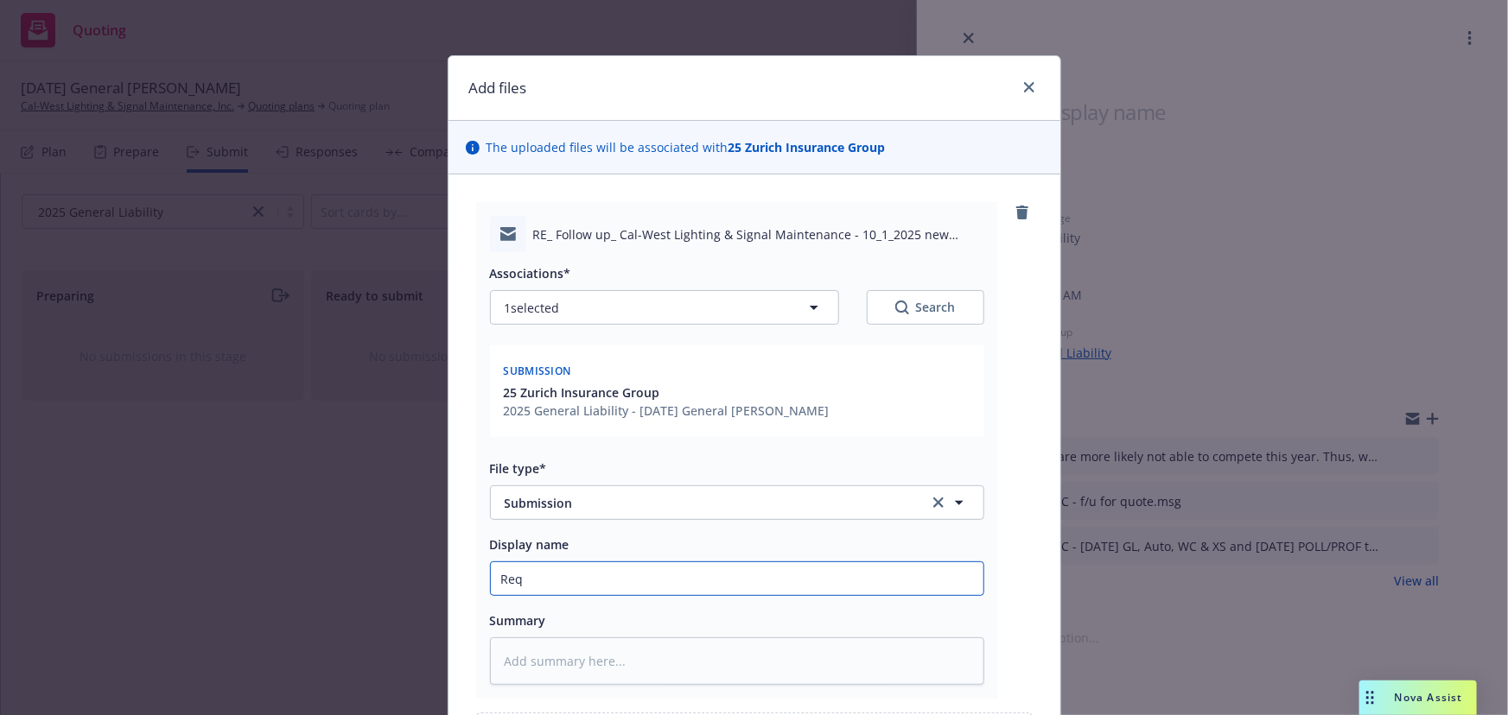
type textarea "x"
type input "Re"
type textarea "x"
type input "R"
type textarea "x"
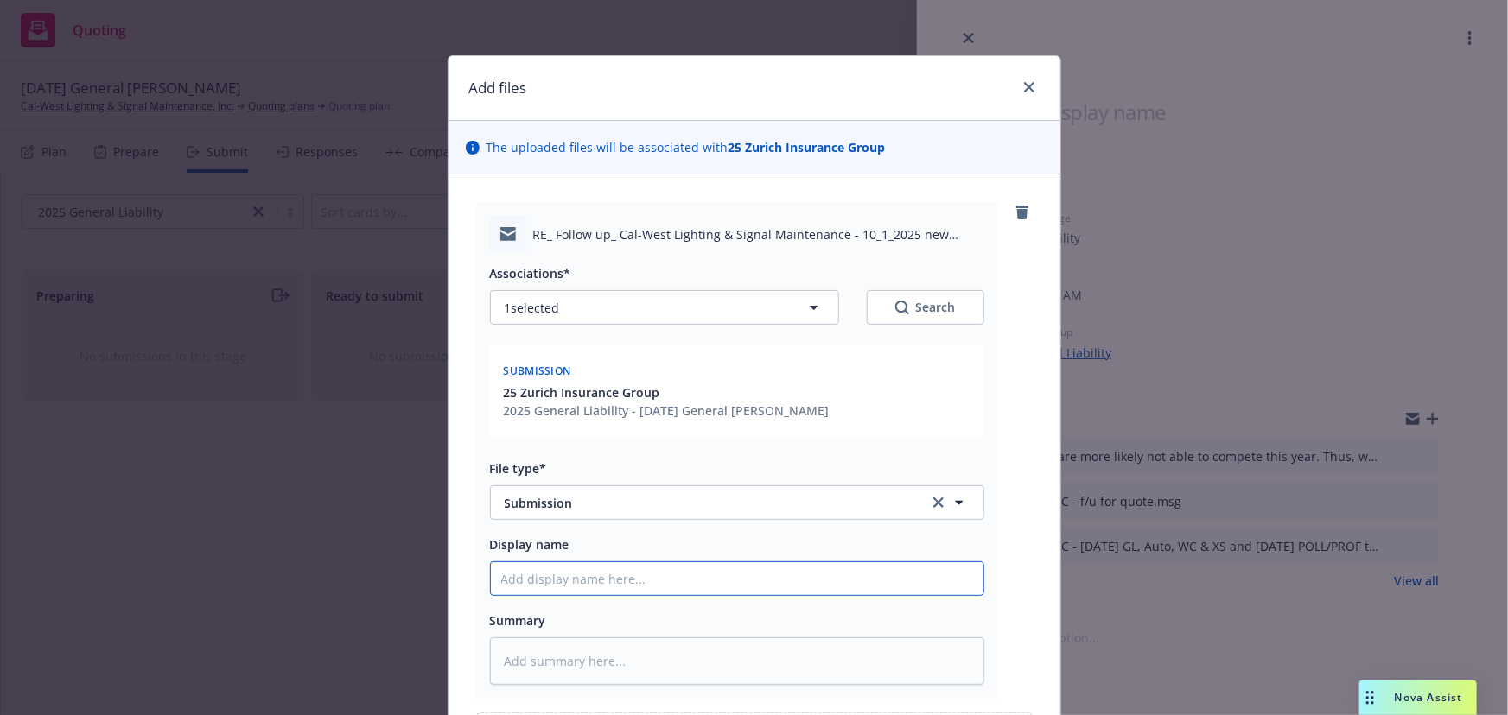
type textarea "x"
type input "E"
type textarea "x"
type input "EM"
type textarea "x"
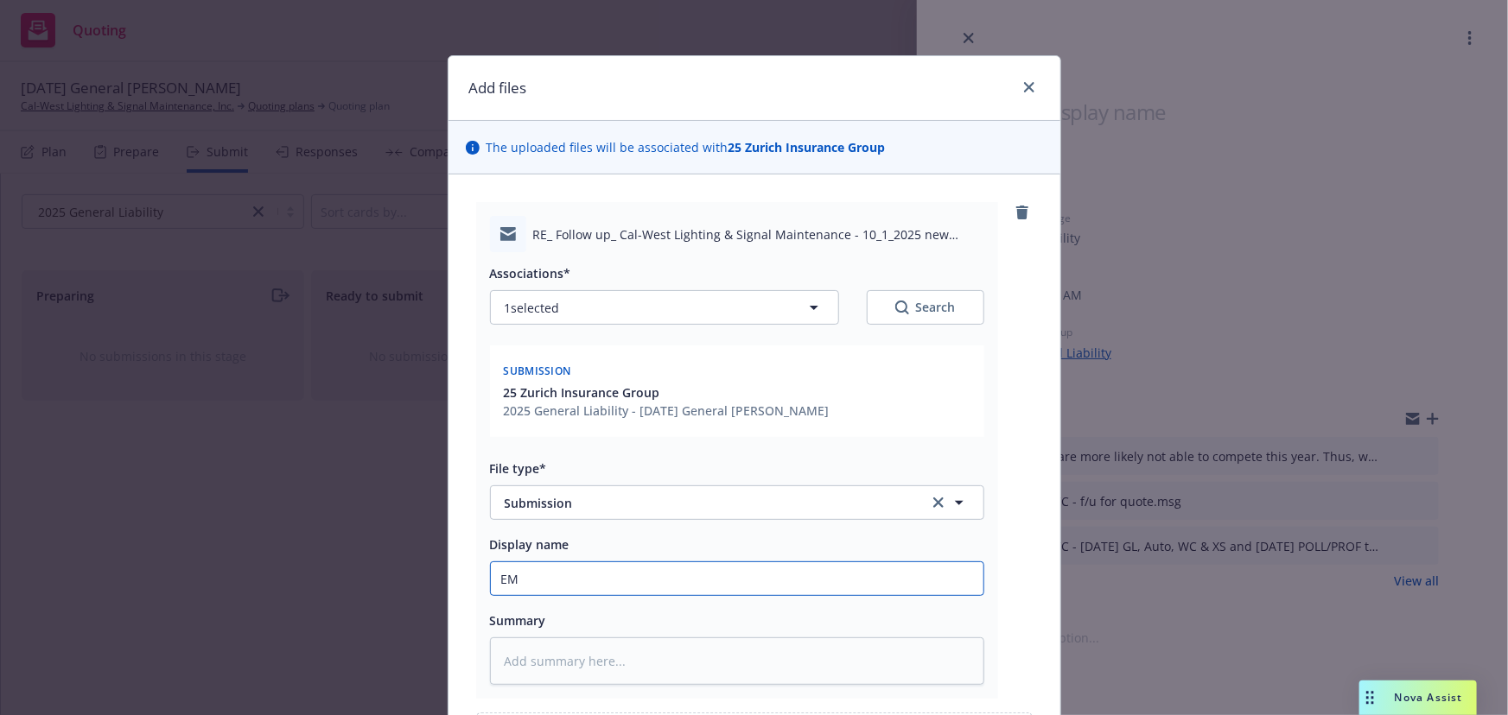
type input "EMT"
type textarea "x"
type input "EMTC"
type textarea "x"
type input "EMTC"
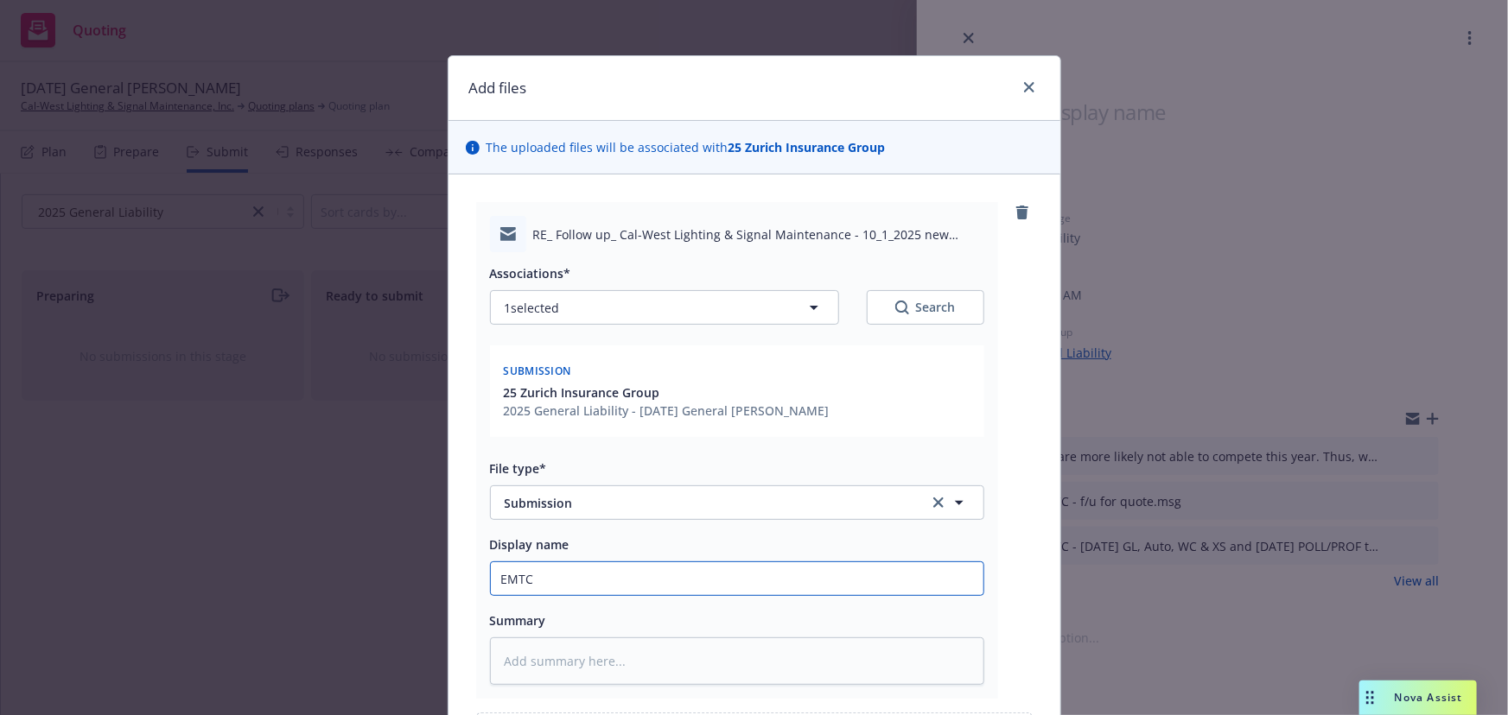
type textarea "x"
type input "EMTC -"
type textarea "x"
type input "EMTC -"
type textarea "x"
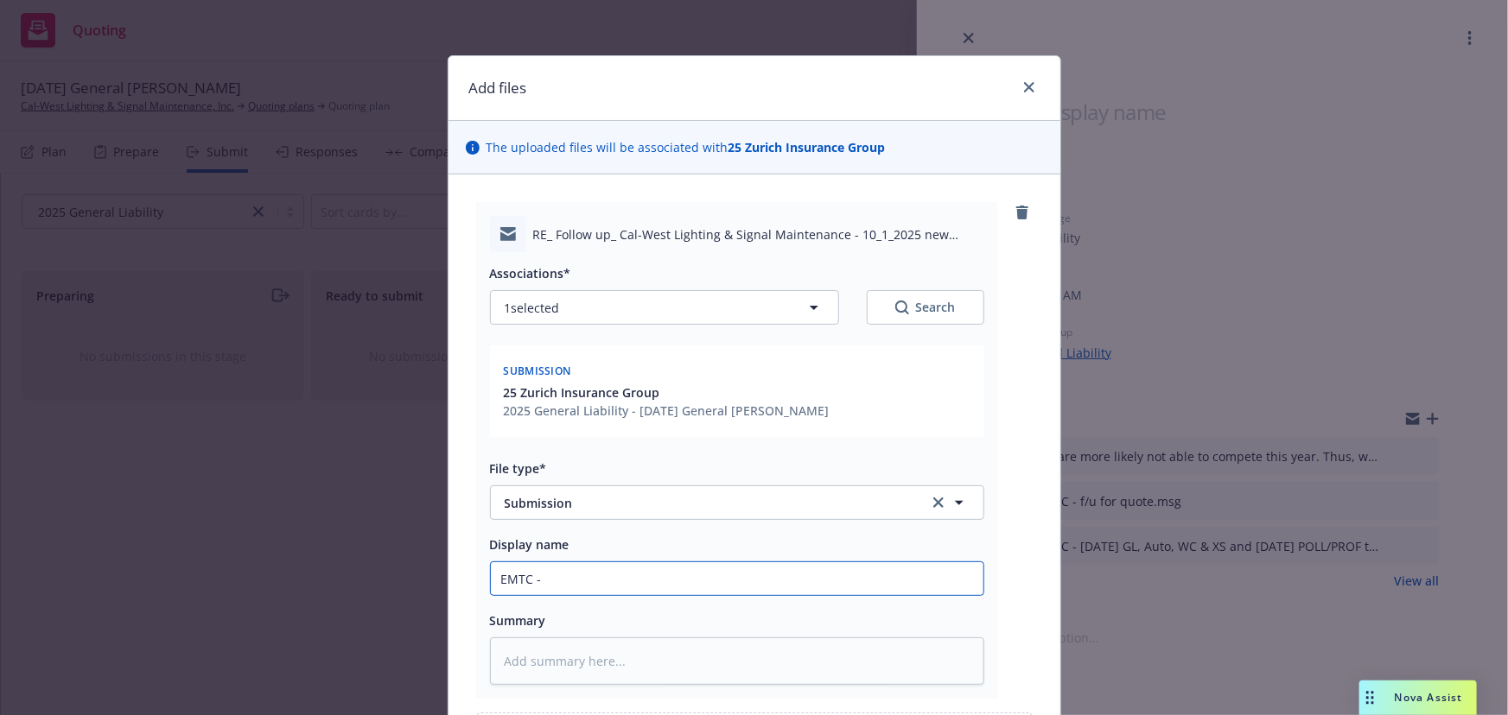
type input "EMTC - r"
type textarea "x"
type input "EMTC - re"
type textarea "x"
type input "EMTC - req"
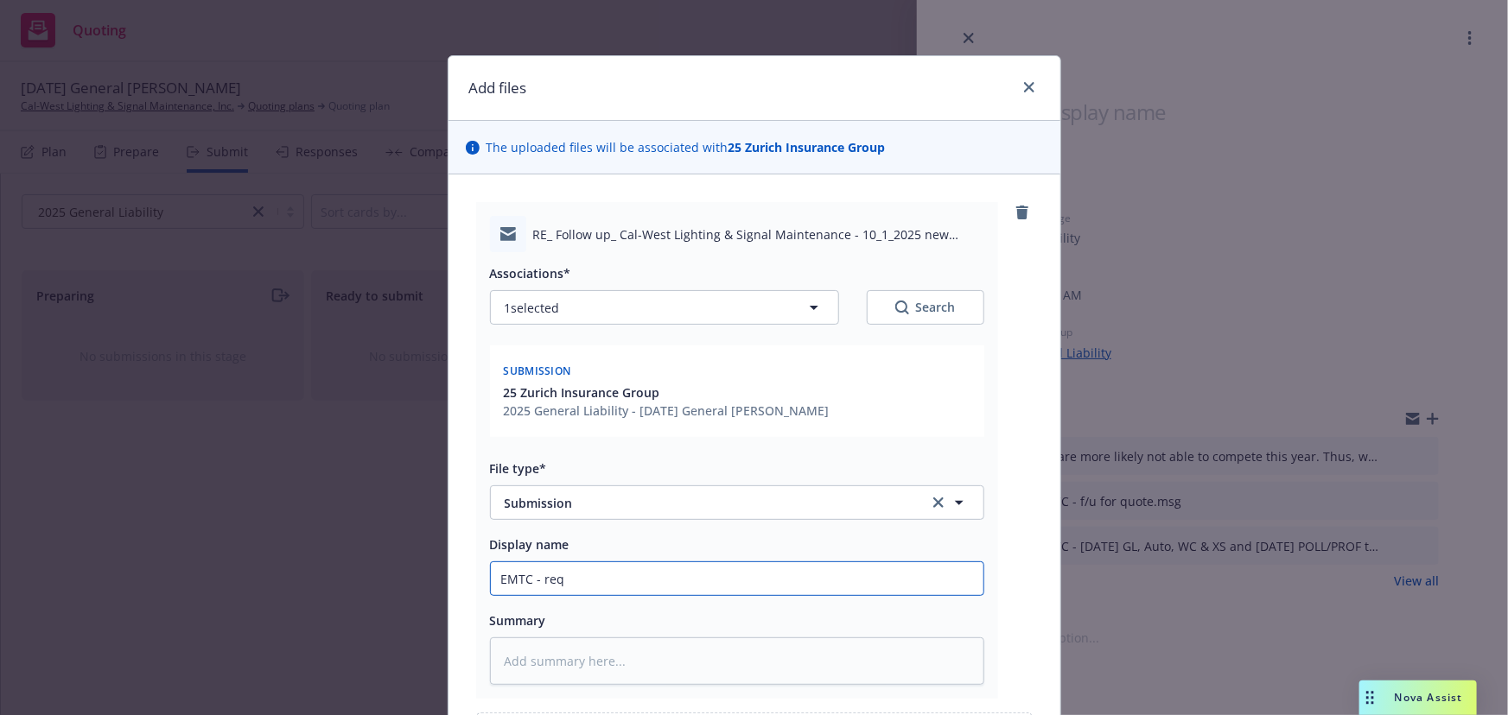
type textarea "x"
type input "EMTC - requ"
type textarea "x"
type input "EMTC - reque"
type textarea "x"
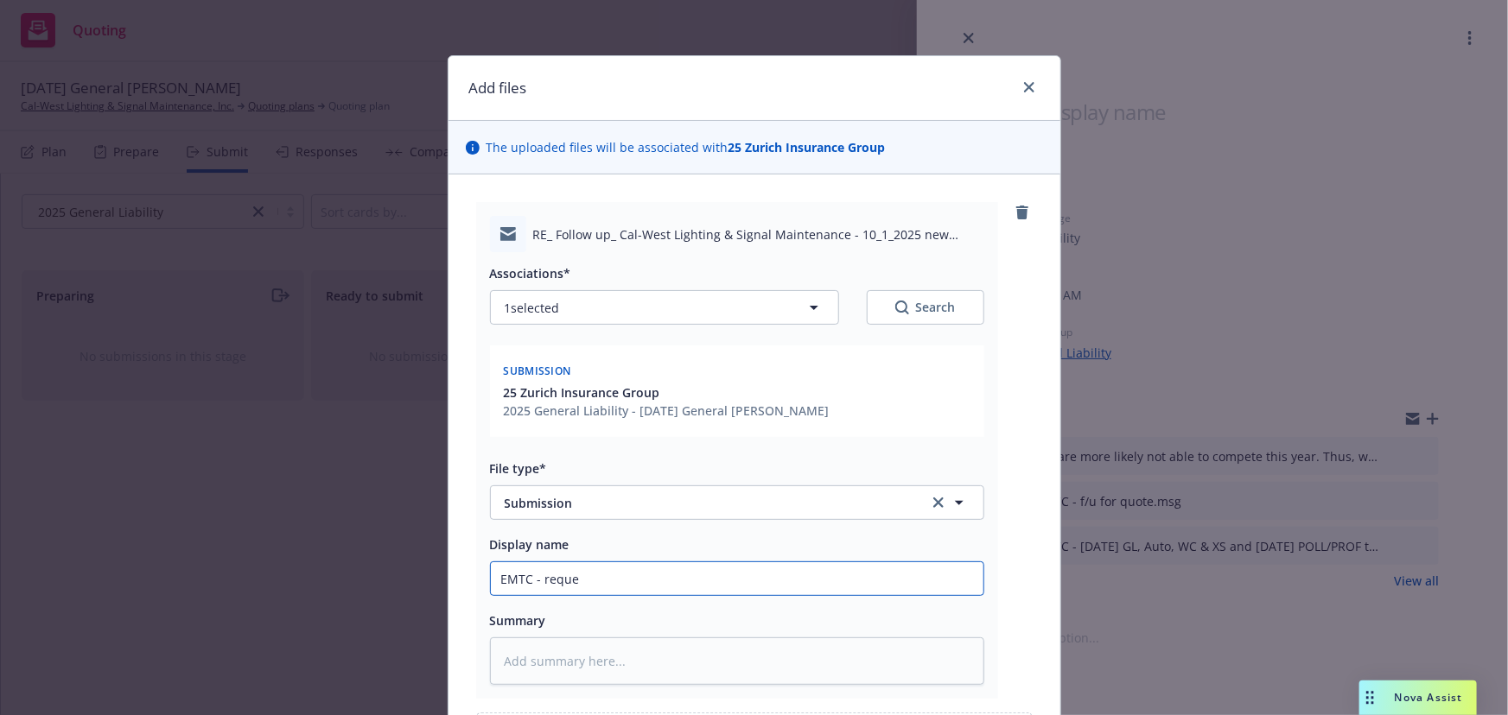
type input "EMTC - reques"
type textarea "x"
type input "EMTC - request"
type textarea "x"
type input "EMTC - requeste"
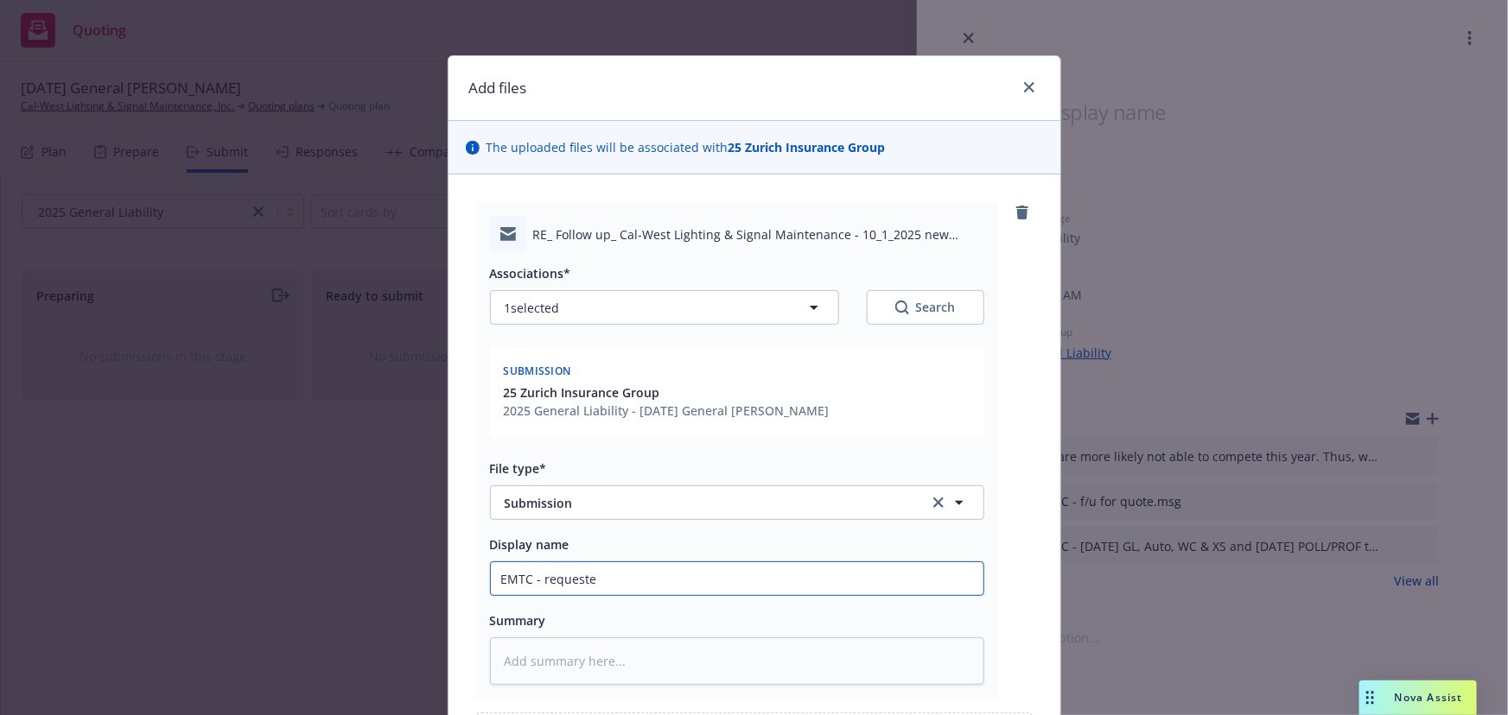
type textarea "x"
type input "EMTC - requested"
type textarea "x"
type input "EMTC - requested"
type textarea "x"
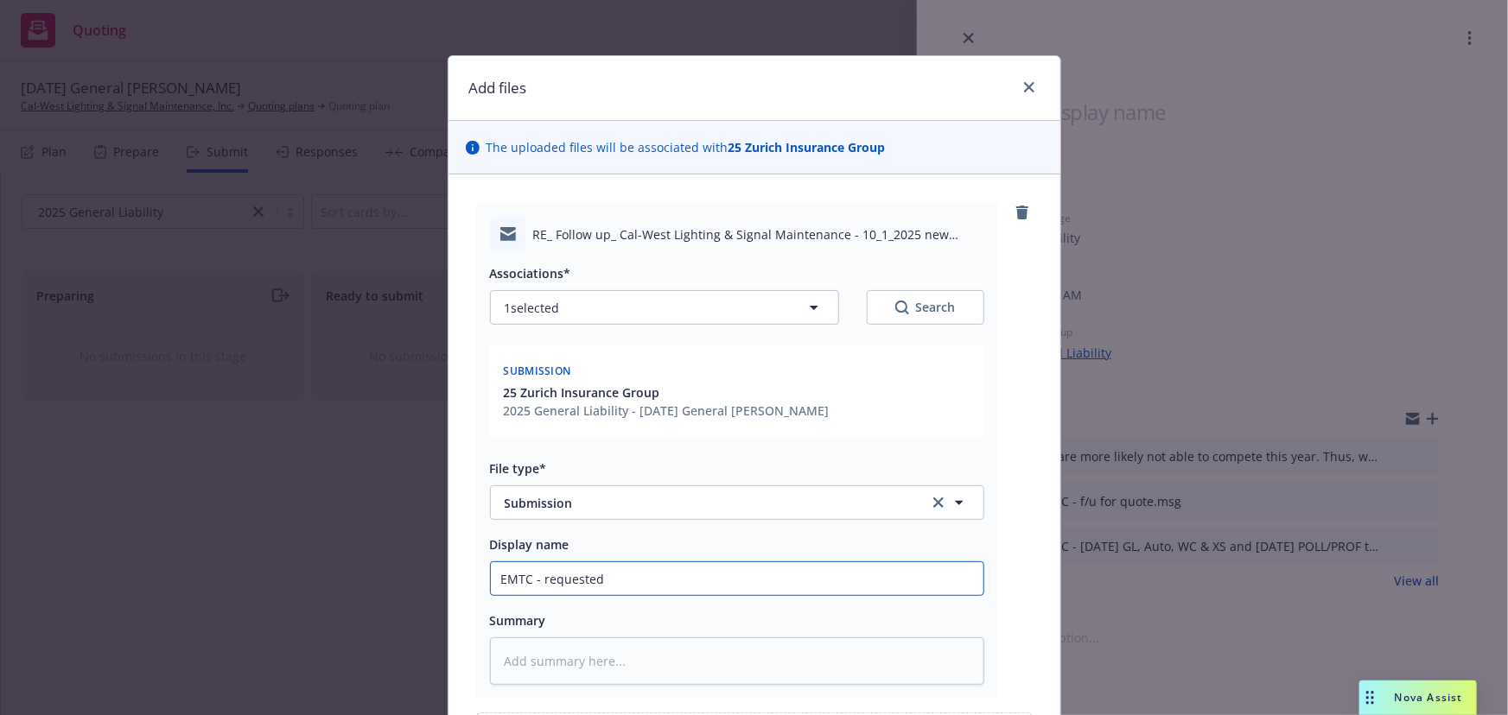
type input "EMTC - requested f"
type textarea "x"
type input "EMTC - requested fi"
type textarea "x"
type input "EMTC - requested fir"
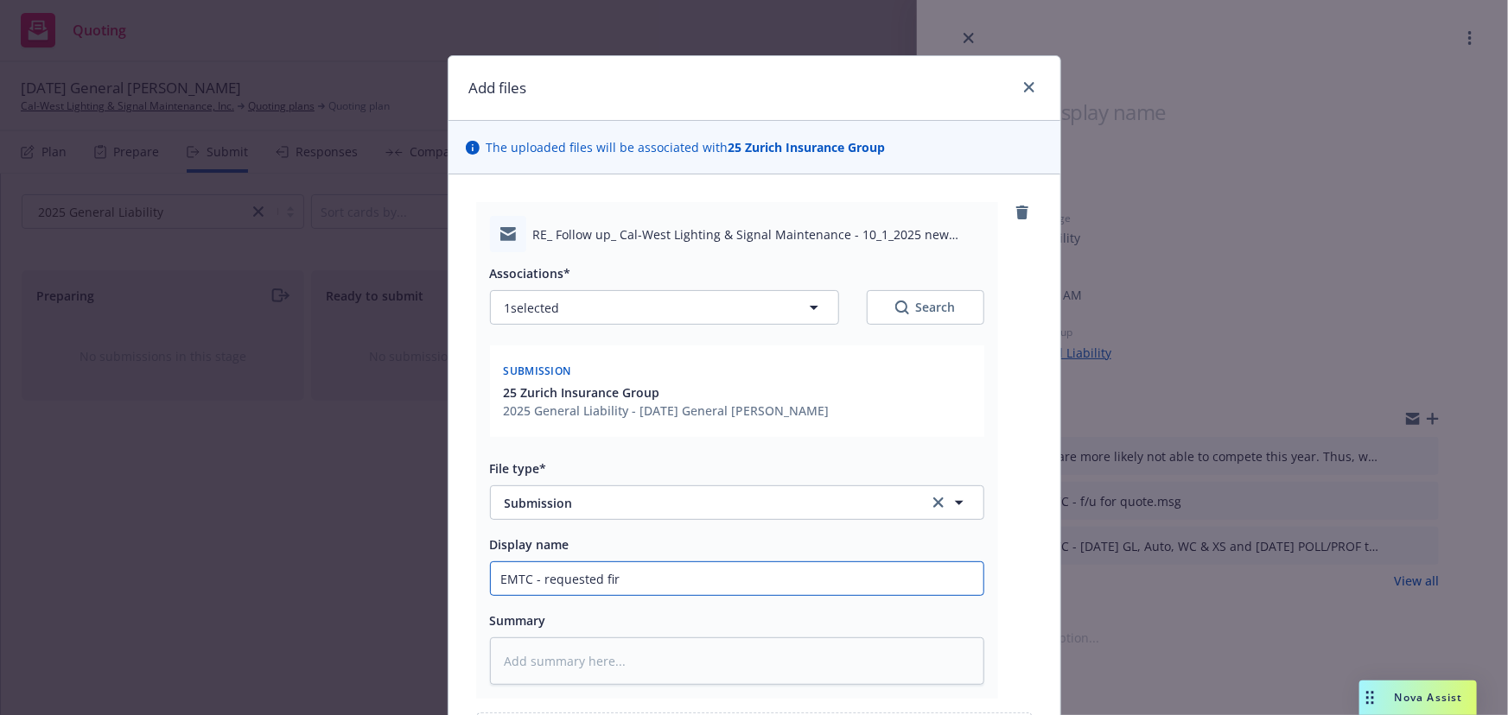
type textarea "x"
type input "EMTC - requested firm"
type textarea "x"
type input "EMTC - requested firm"
type textarea "x"
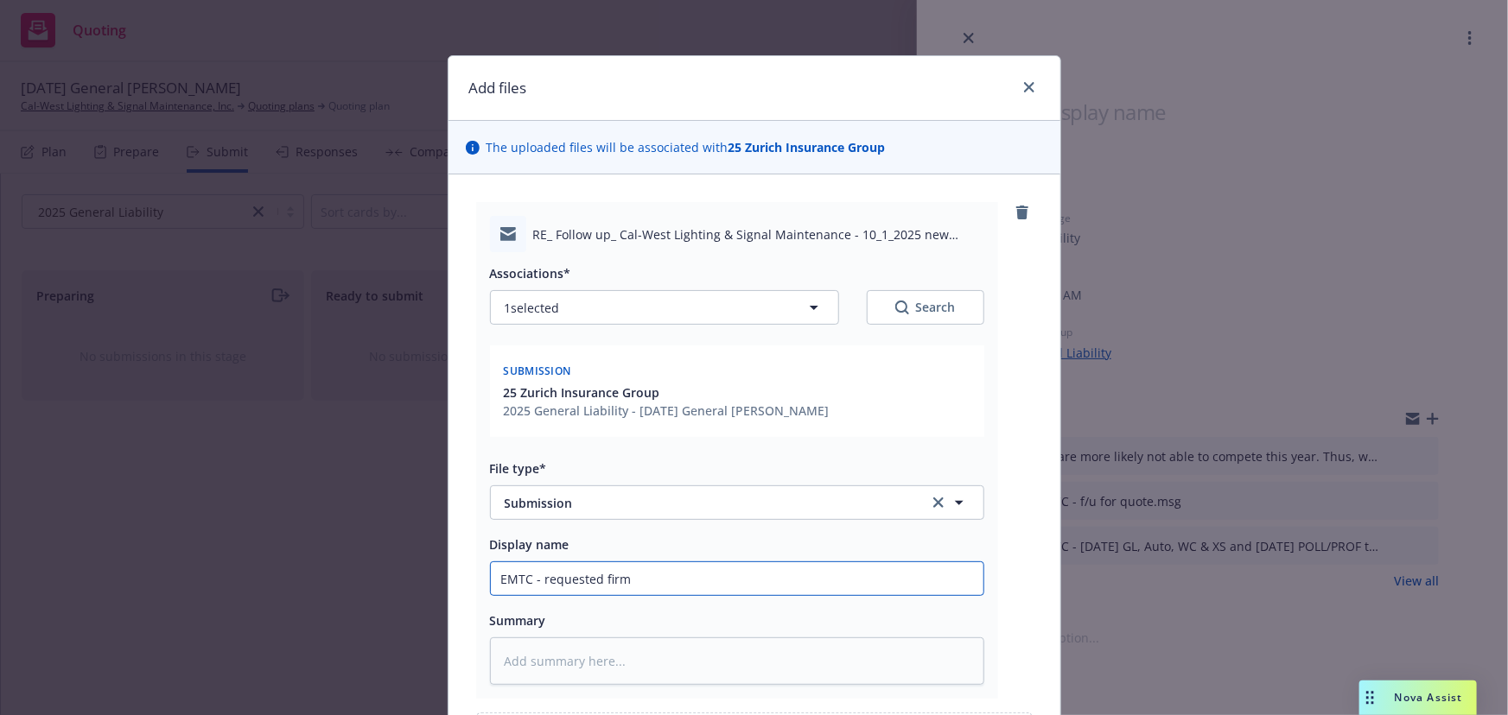
type input "EMTC - requested firm q"
type textarea "x"
type input "EMTC - requested firm qu"
type textarea "x"
type input "EMTC - requested firm quo"
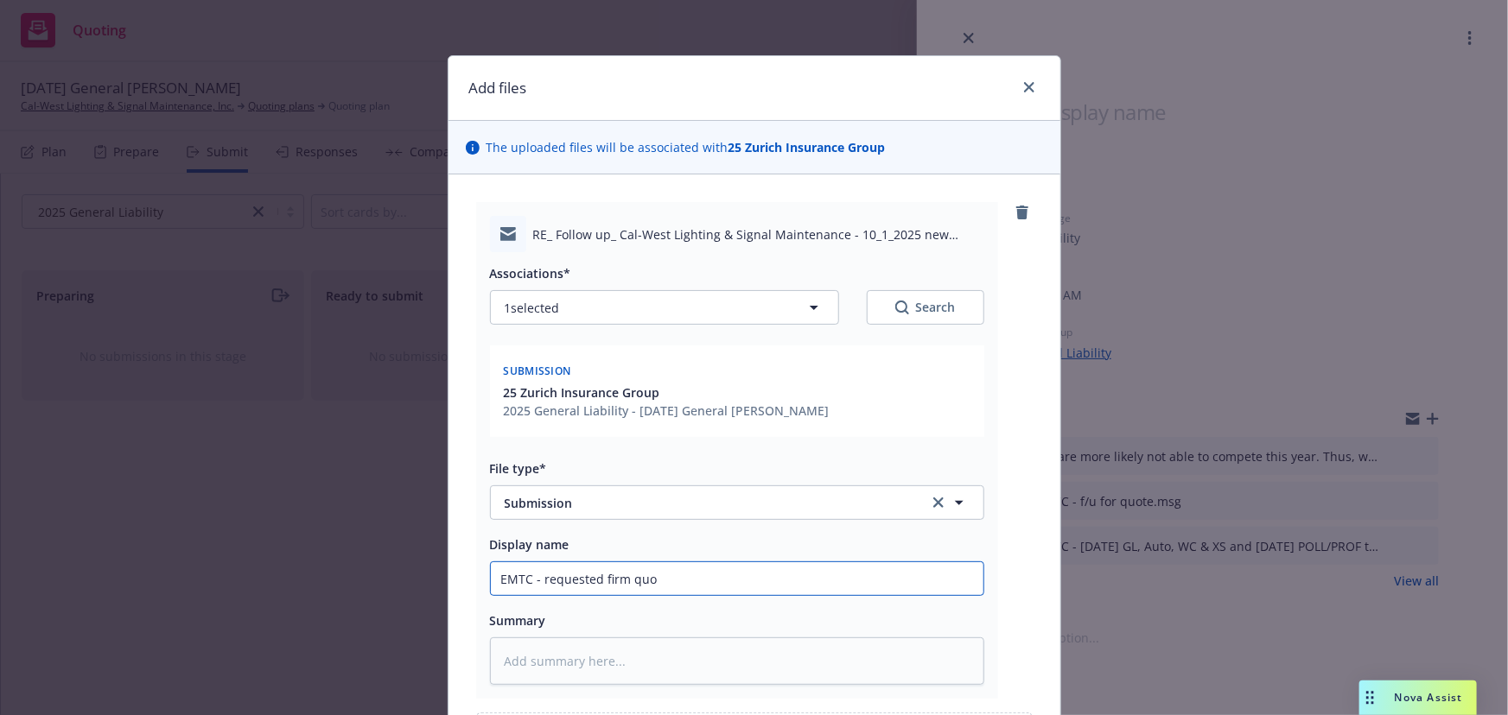
type textarea "x"
type input "EMTC - requested firm quot"
type textarea "x"
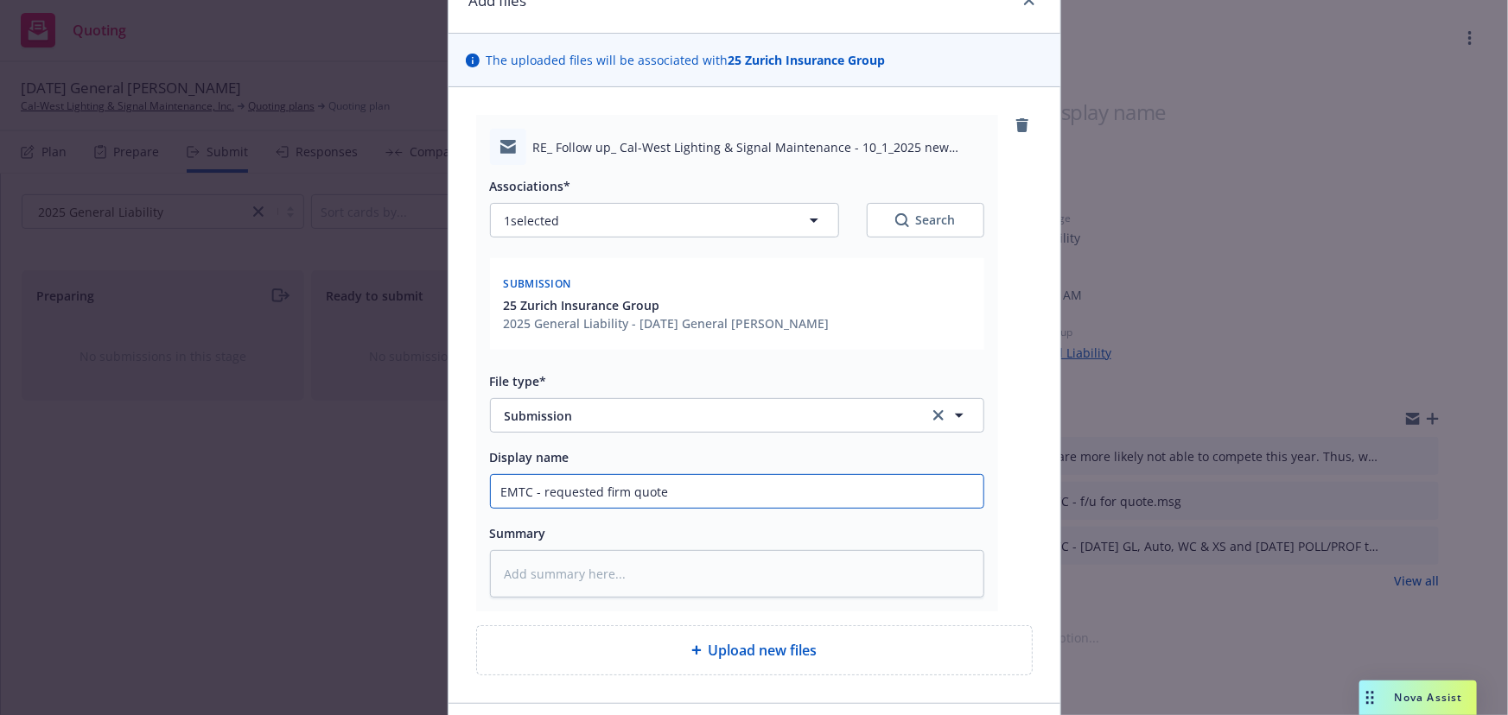
scroll to position [156, 0]
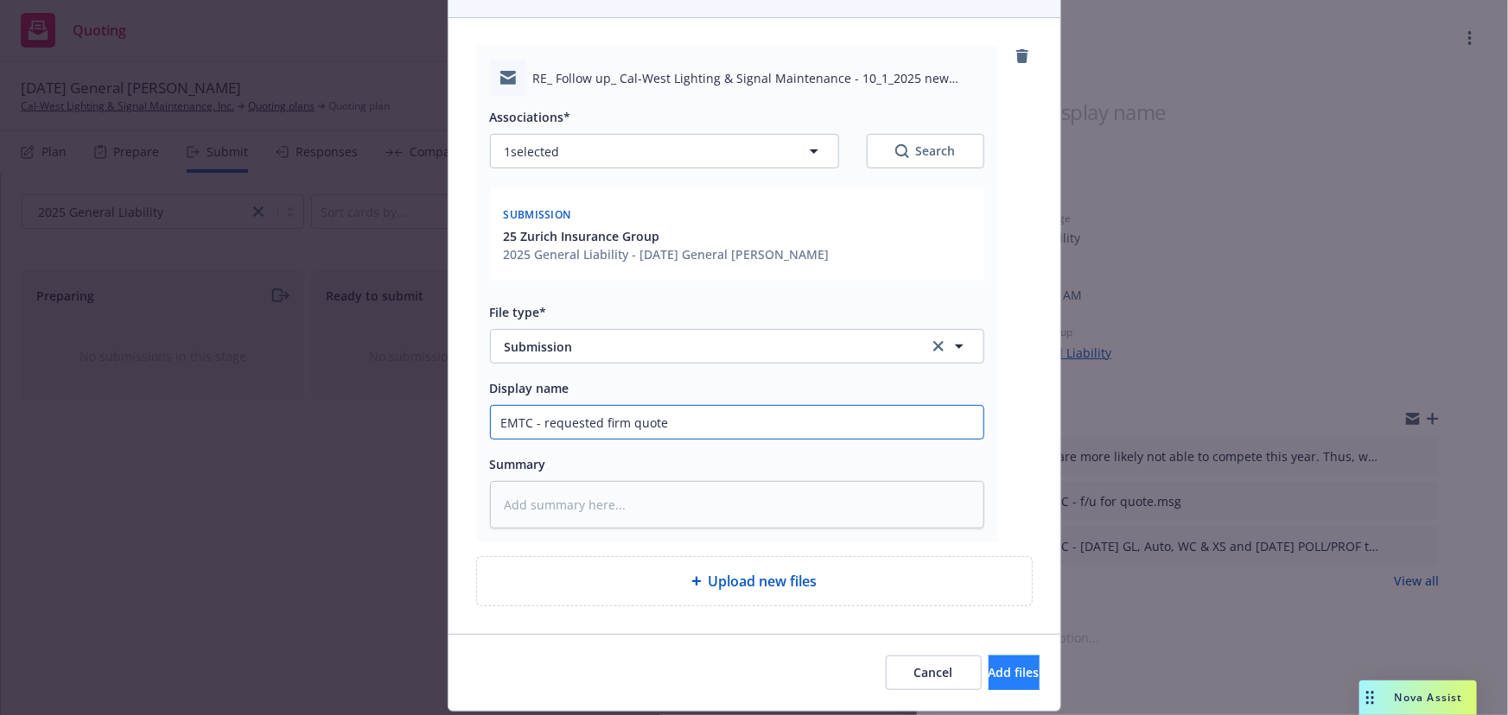
type input "EMTC - requested firm quote"
click at [988, 674] on span "Add files" at bounding box center [1013, 672] width 51 height 16
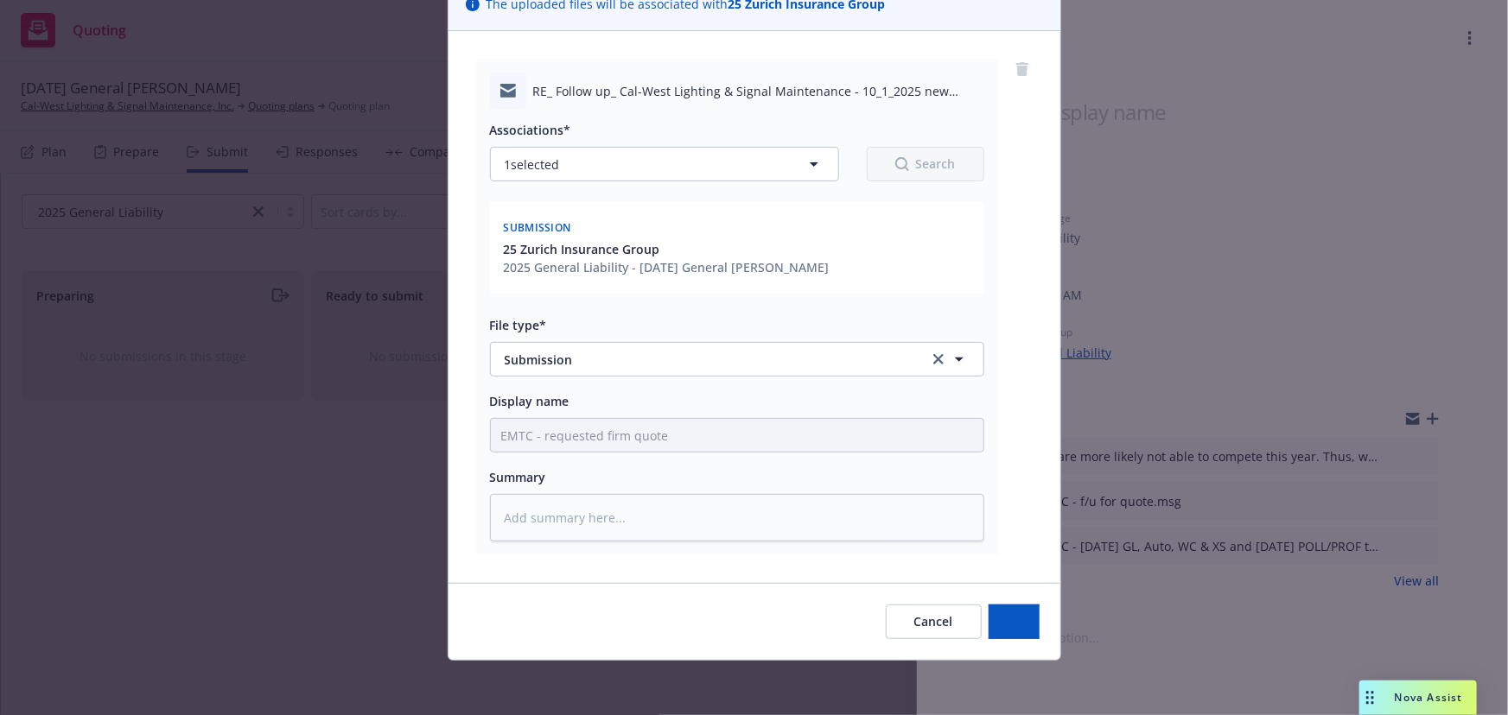
type textarea "x"
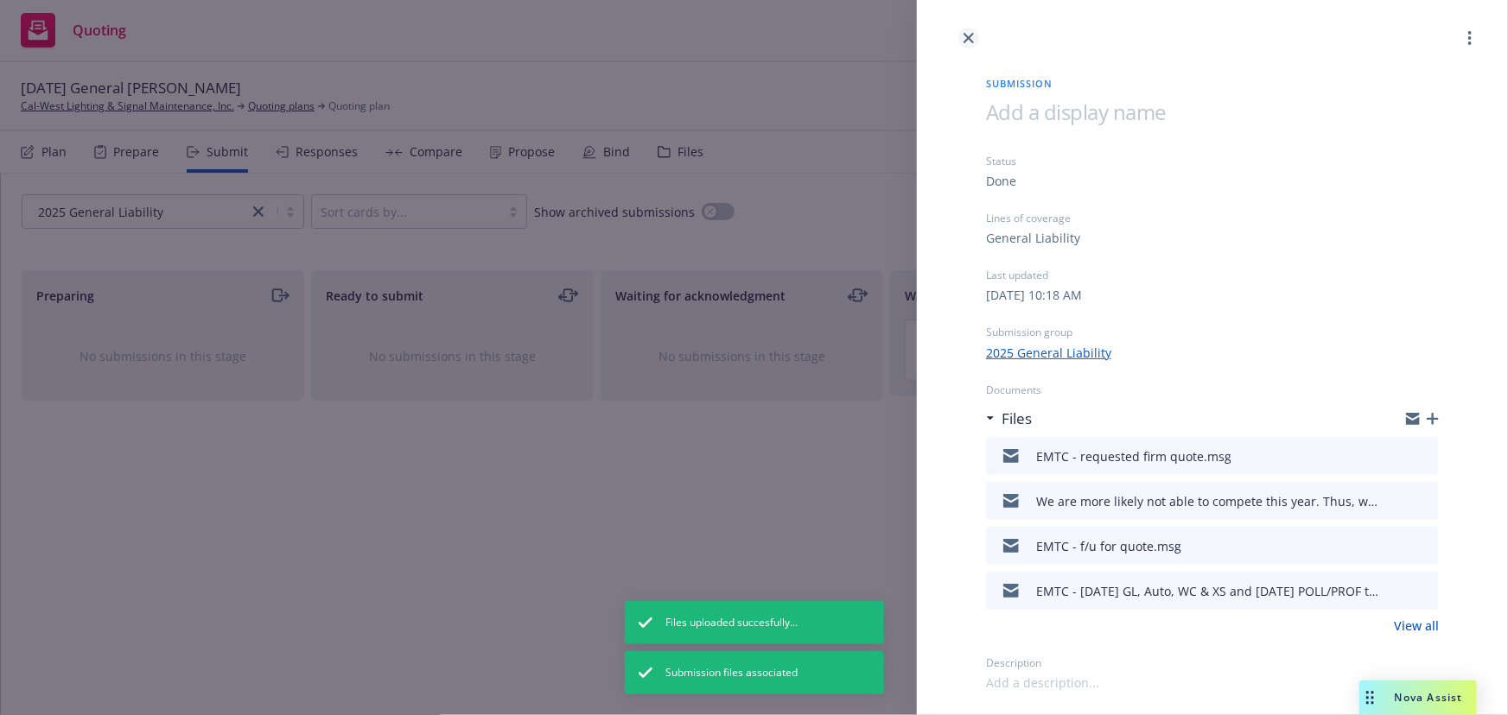
click at [971, 35] on icon "close" at bounding box center [968, 38] width 10 height 10
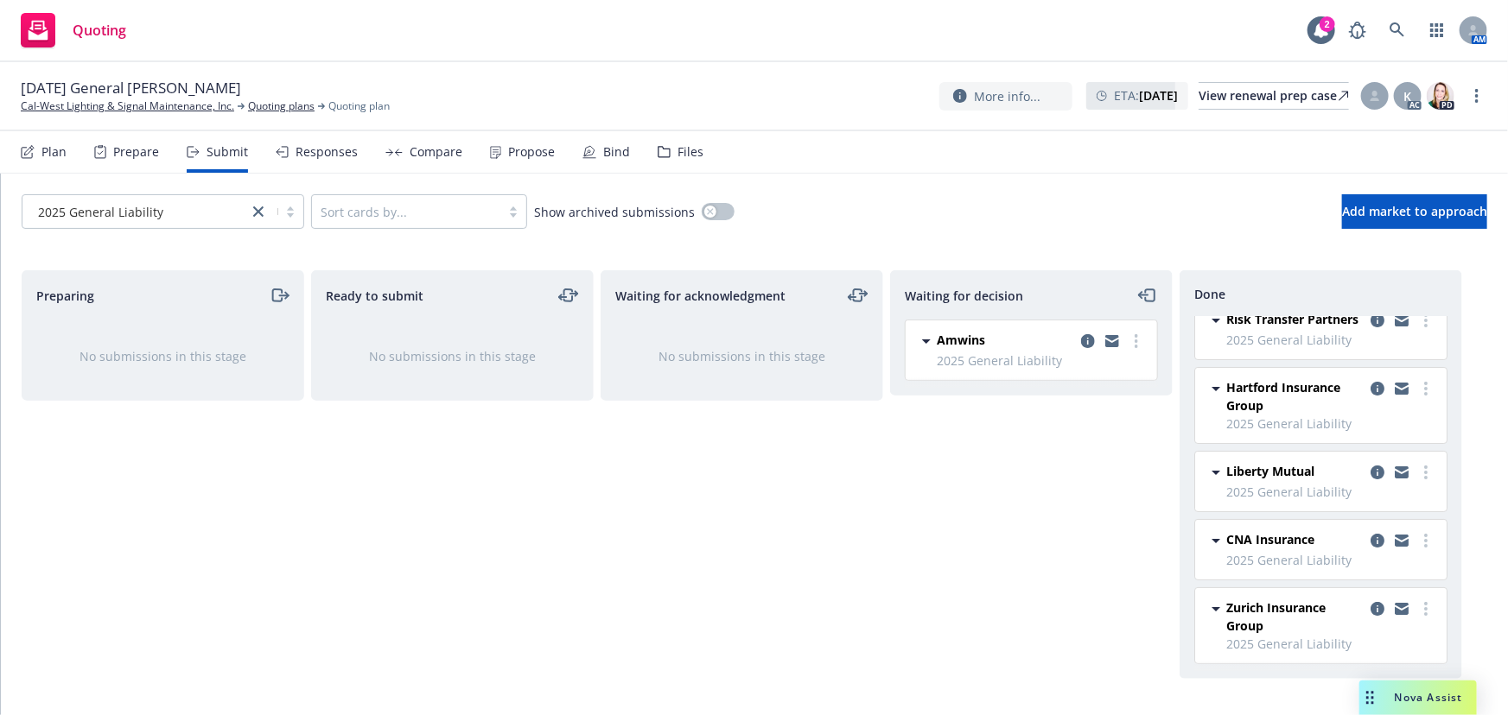
scroll to position [32, 0]
click at [263, 105] on link "Quoting plans" at bounding box center [281, 106] width 67 height 16
